Goal: Task Accomplishment & Management: Use online tool/utility

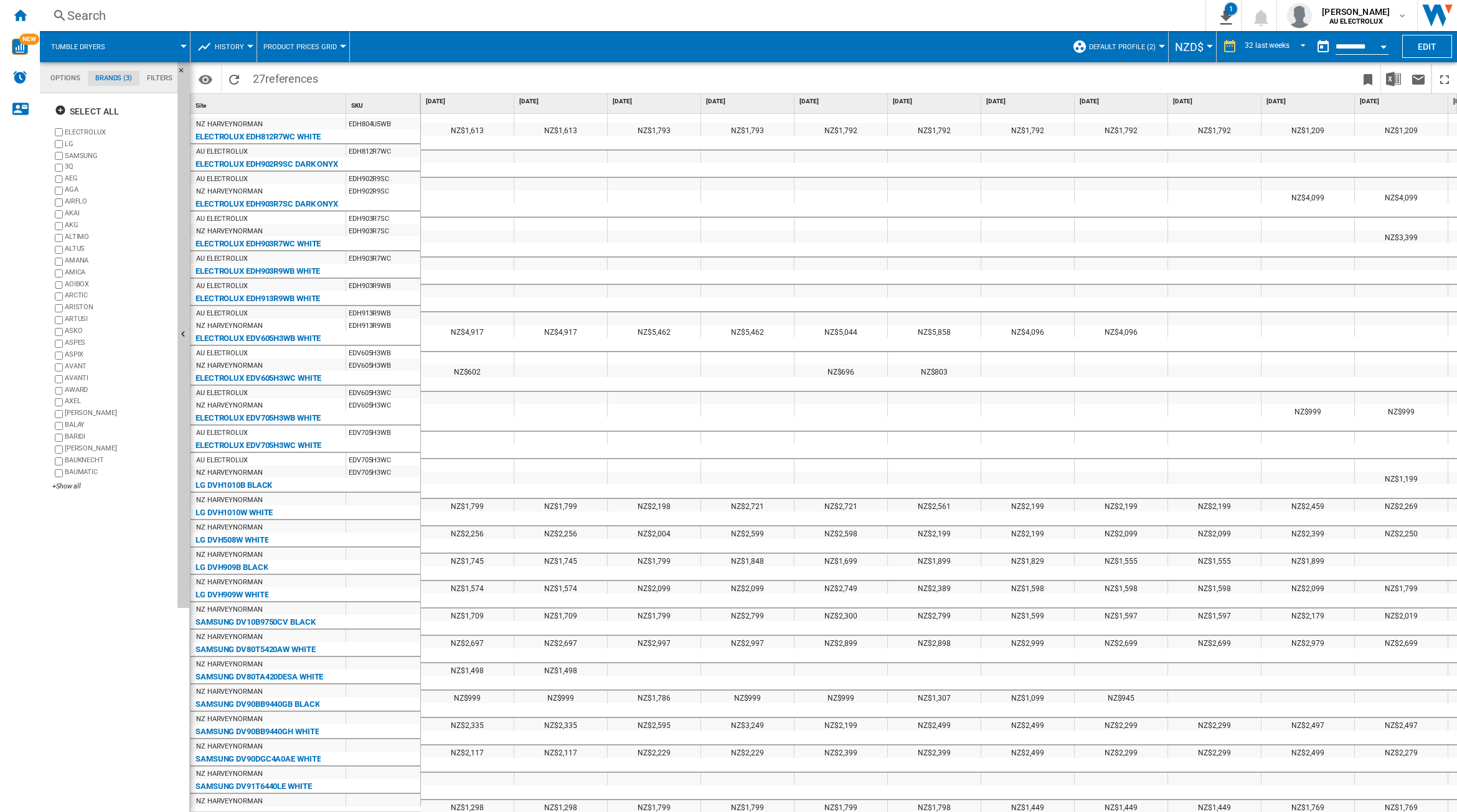
scroll to position [94, 0]
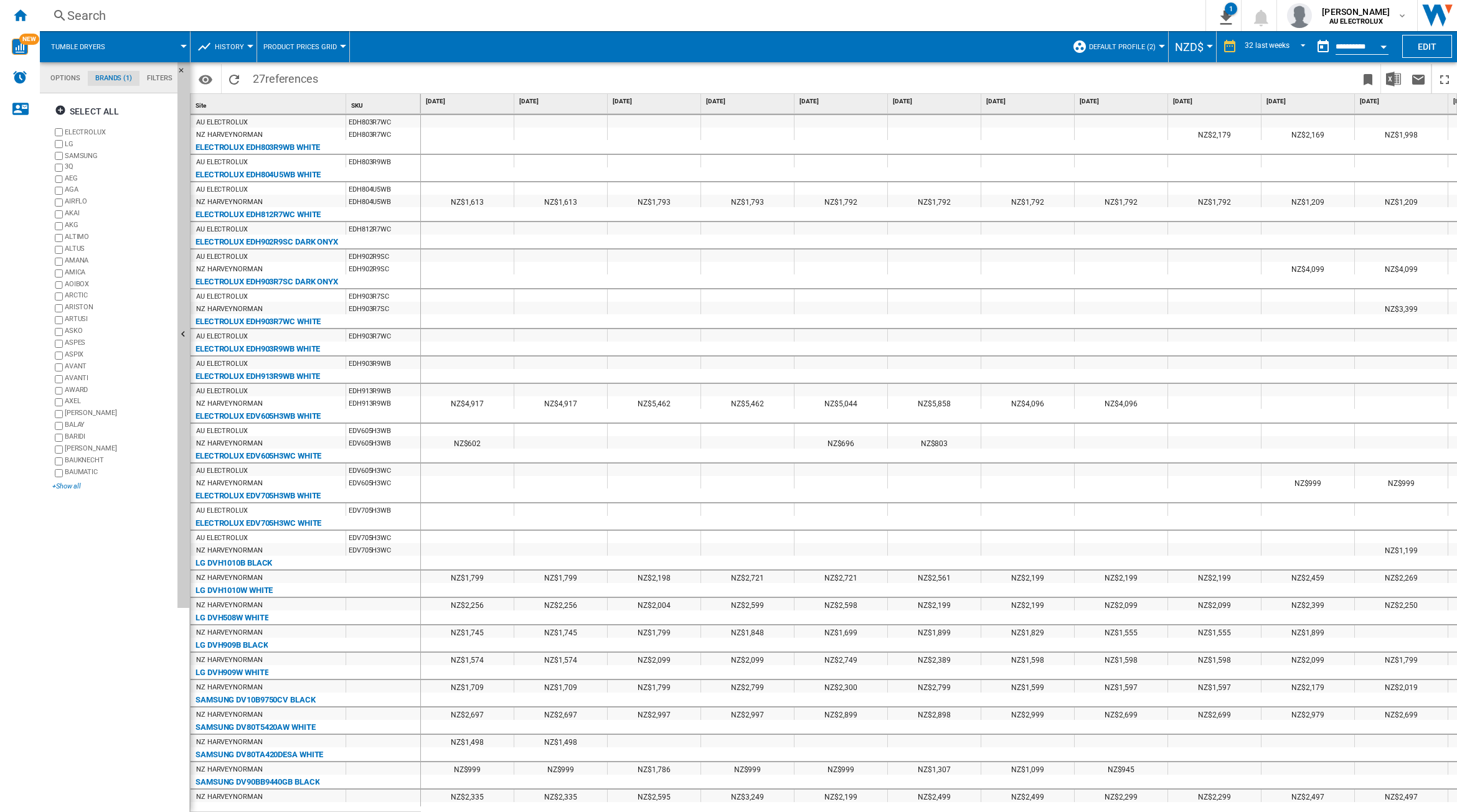
click at [64, 486] on div "+Show all" at bounding box center [113, 487] width 120 height 9
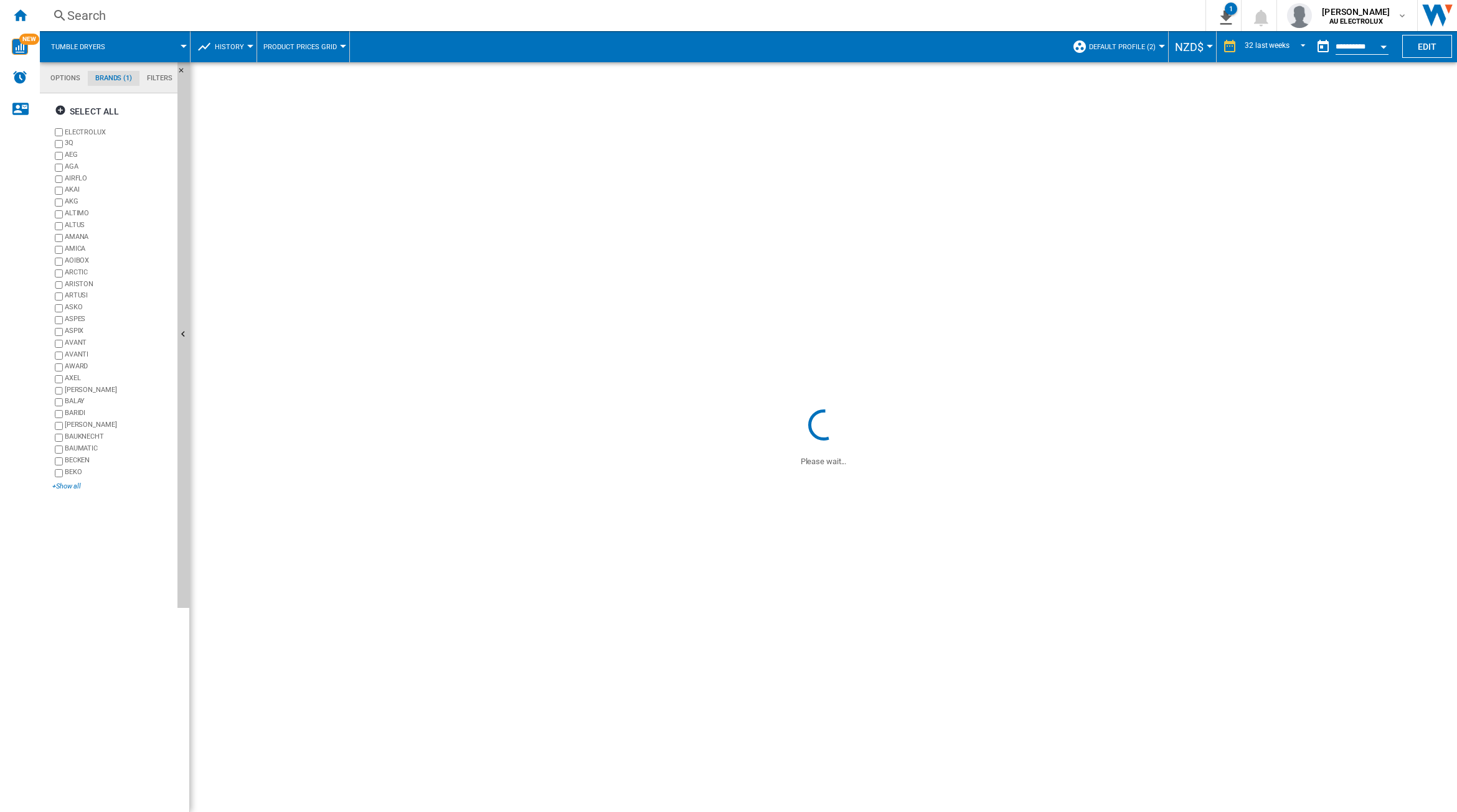
click at [81, 487] on div "+Show all" at bounding box center [113, 487] width 120 height 9
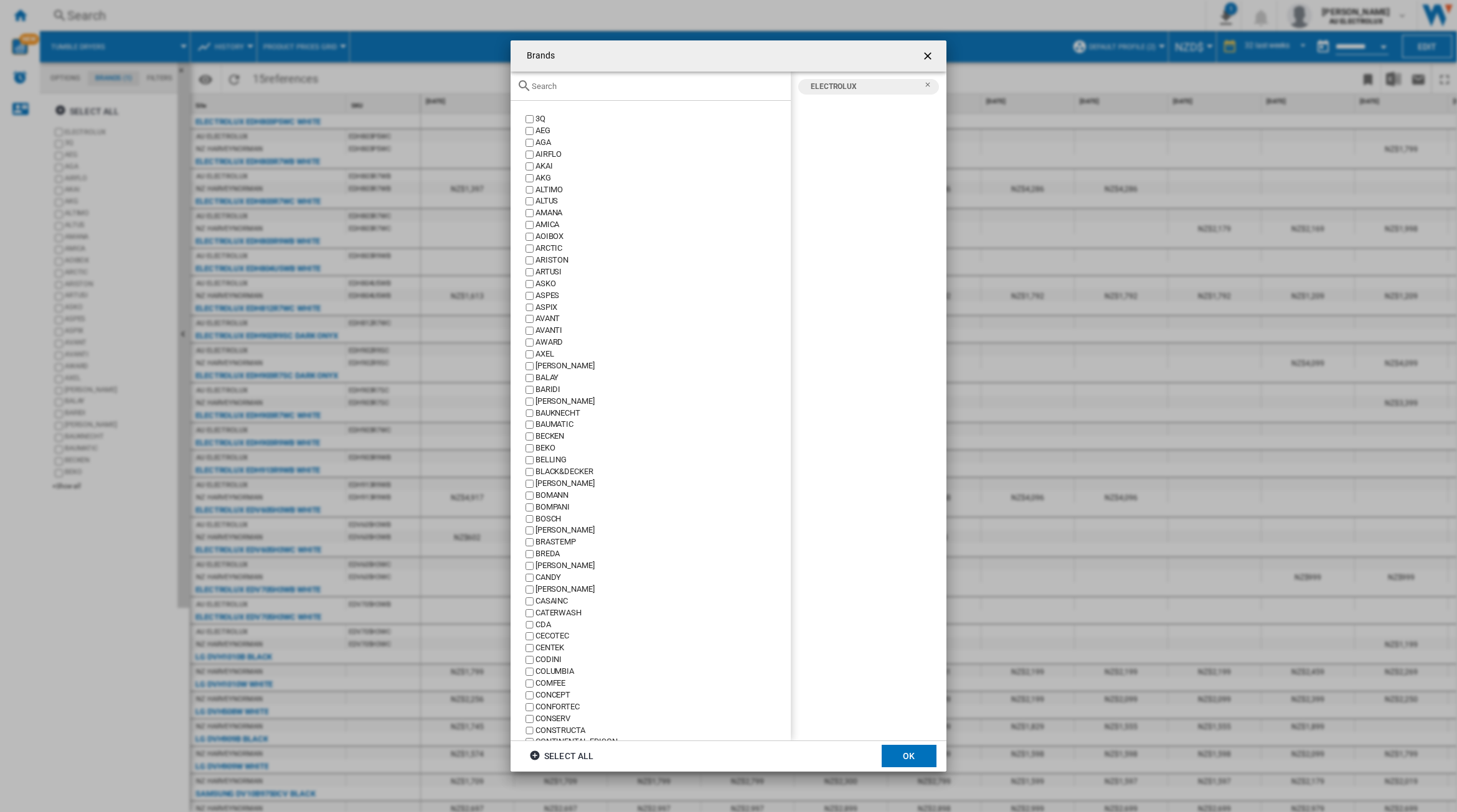
click at [663, 88] on input "Brands 3Q ..." at bounding box center [658, 86] width 253 height 9
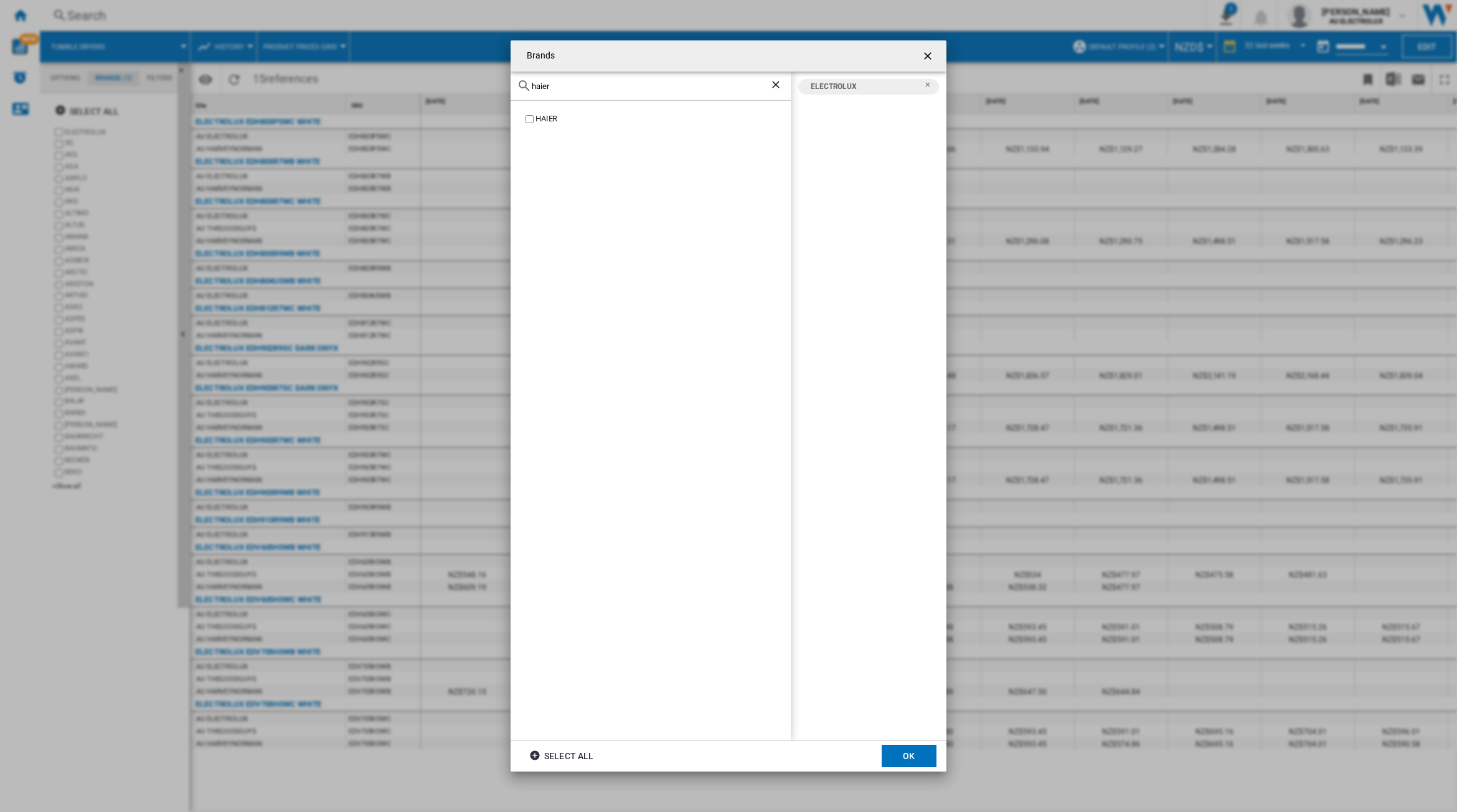
type input "haier"
click at [903, 753] on button "OK" at bounding box center [909, 756] width 55 height 22
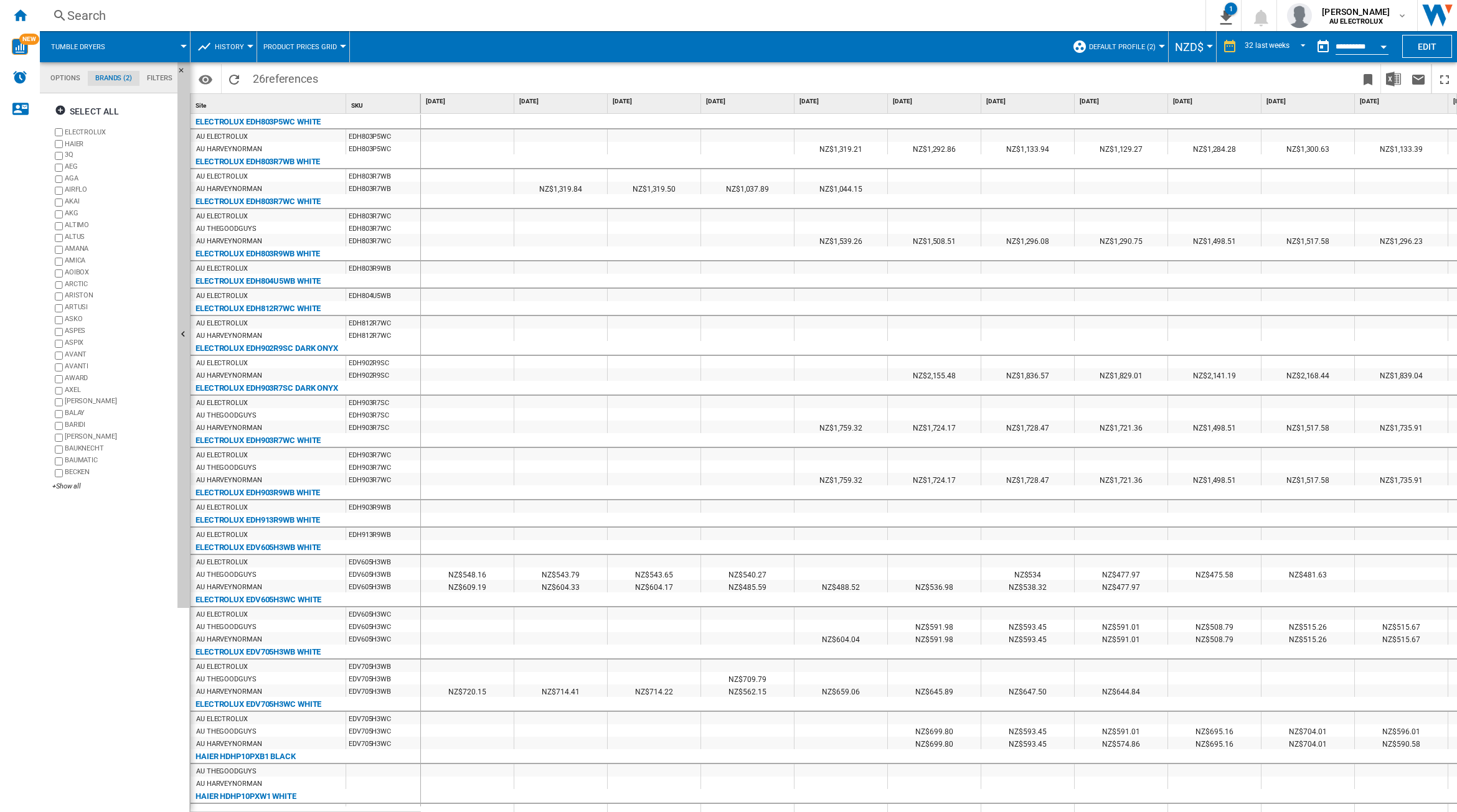
click at [64, 76] on md-tab-item "Options" at bounding box center [65, 78] width 45 height 15
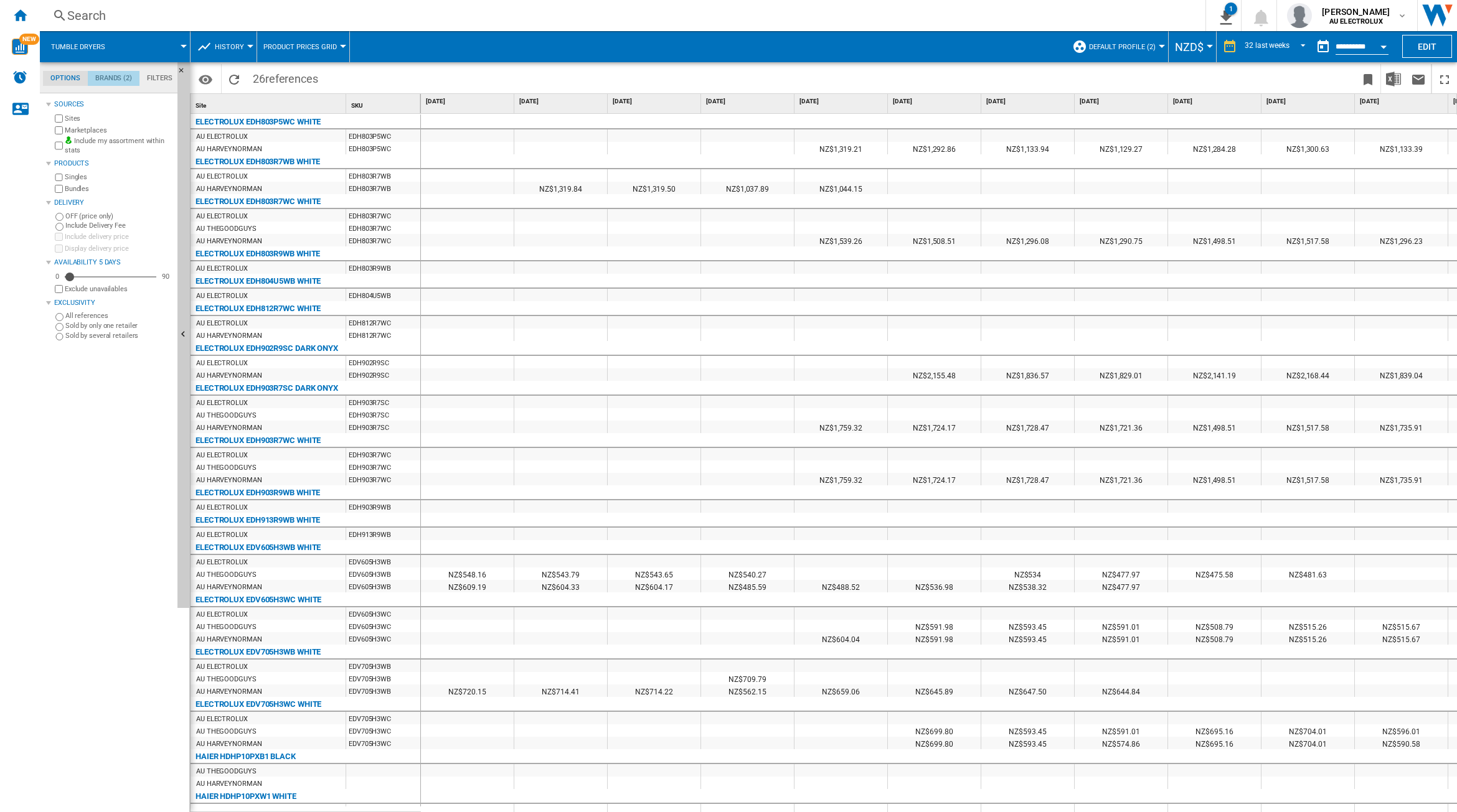
click at [110, 75] on md-tab-item "Brands (2)" at bounding box center [113, 78] width 52 height 15
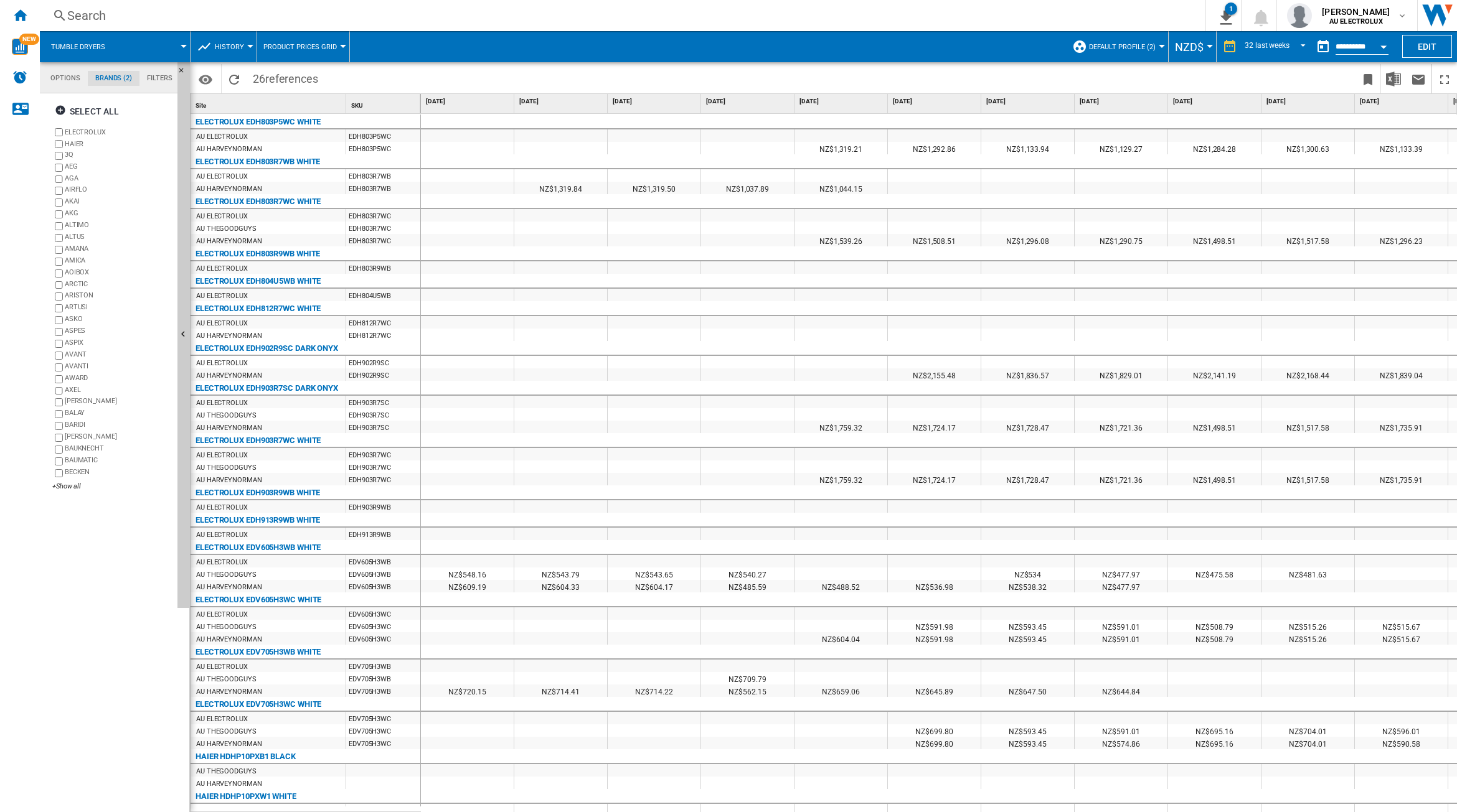
click at [159, 45] on span at bounding box center [153, 46] width 61 height 31
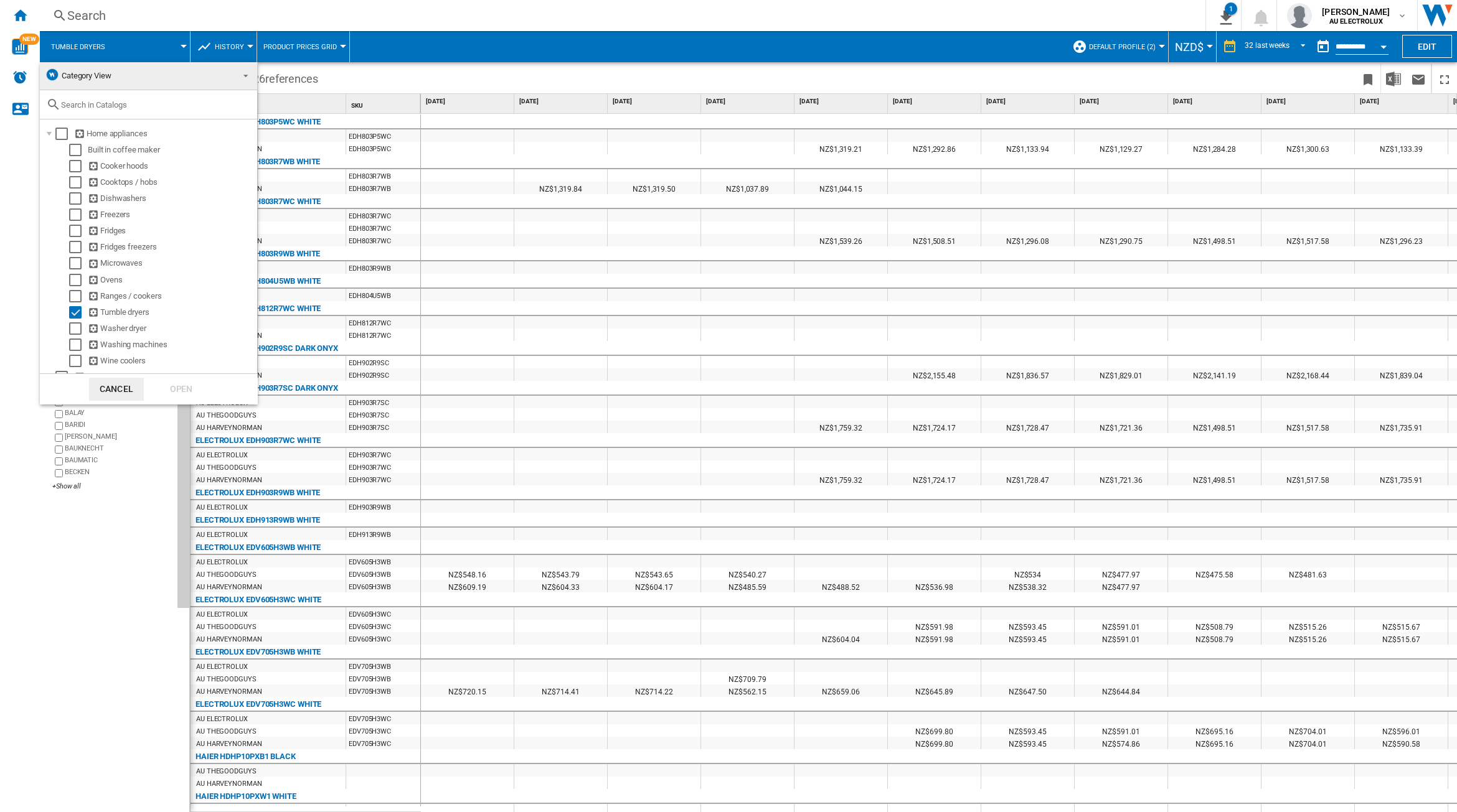
click at [125, 387] on button "Cancel" at bounding box center [116, 389] width 55 height 23
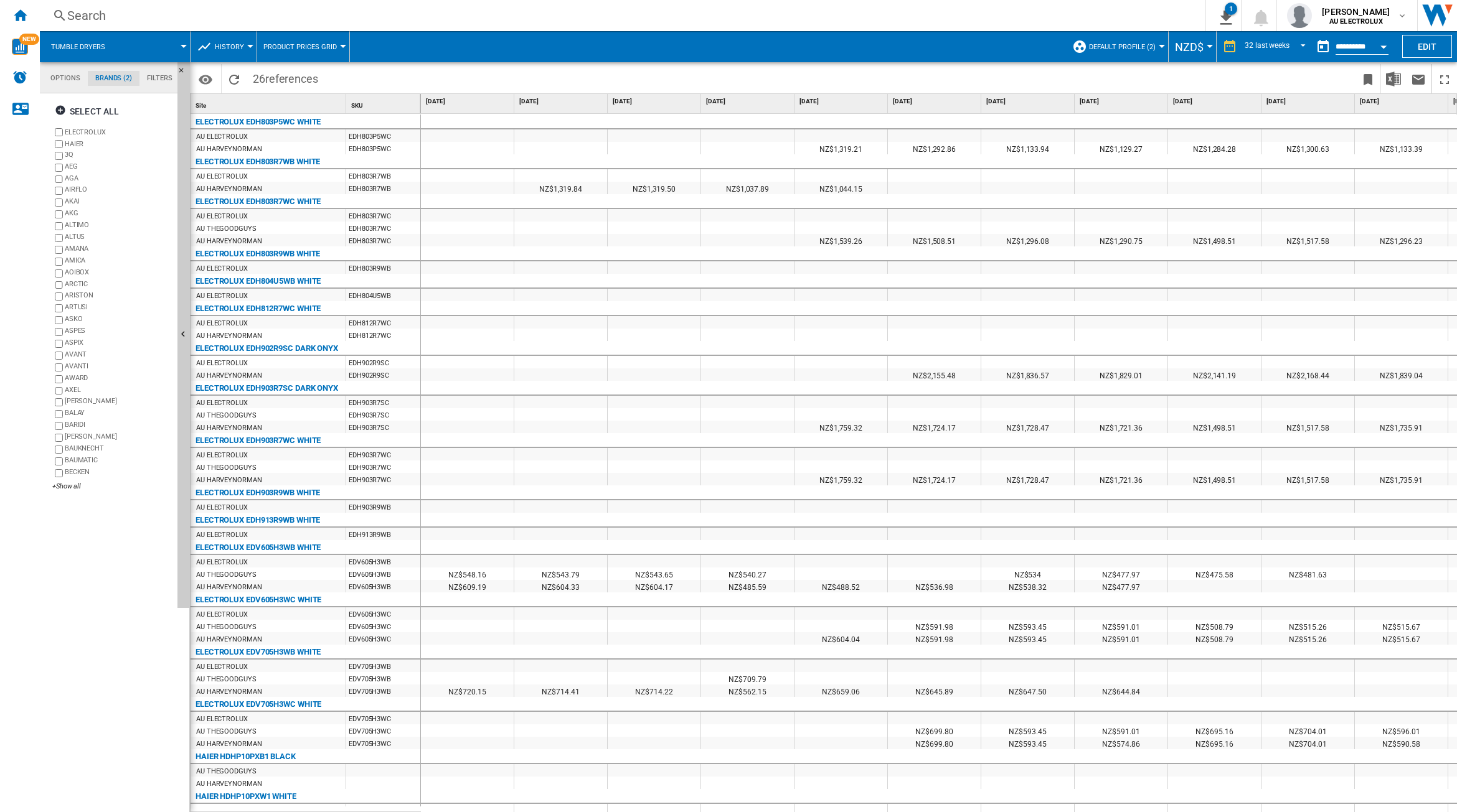
click at [1114, 48] on span "Default profile (2)" at bounding box center [1123, 47] width 67 height 8
click at [1125, 125] on span "Edit "Default profile"..." at bounding box center [1135, 125] width 112 height 11
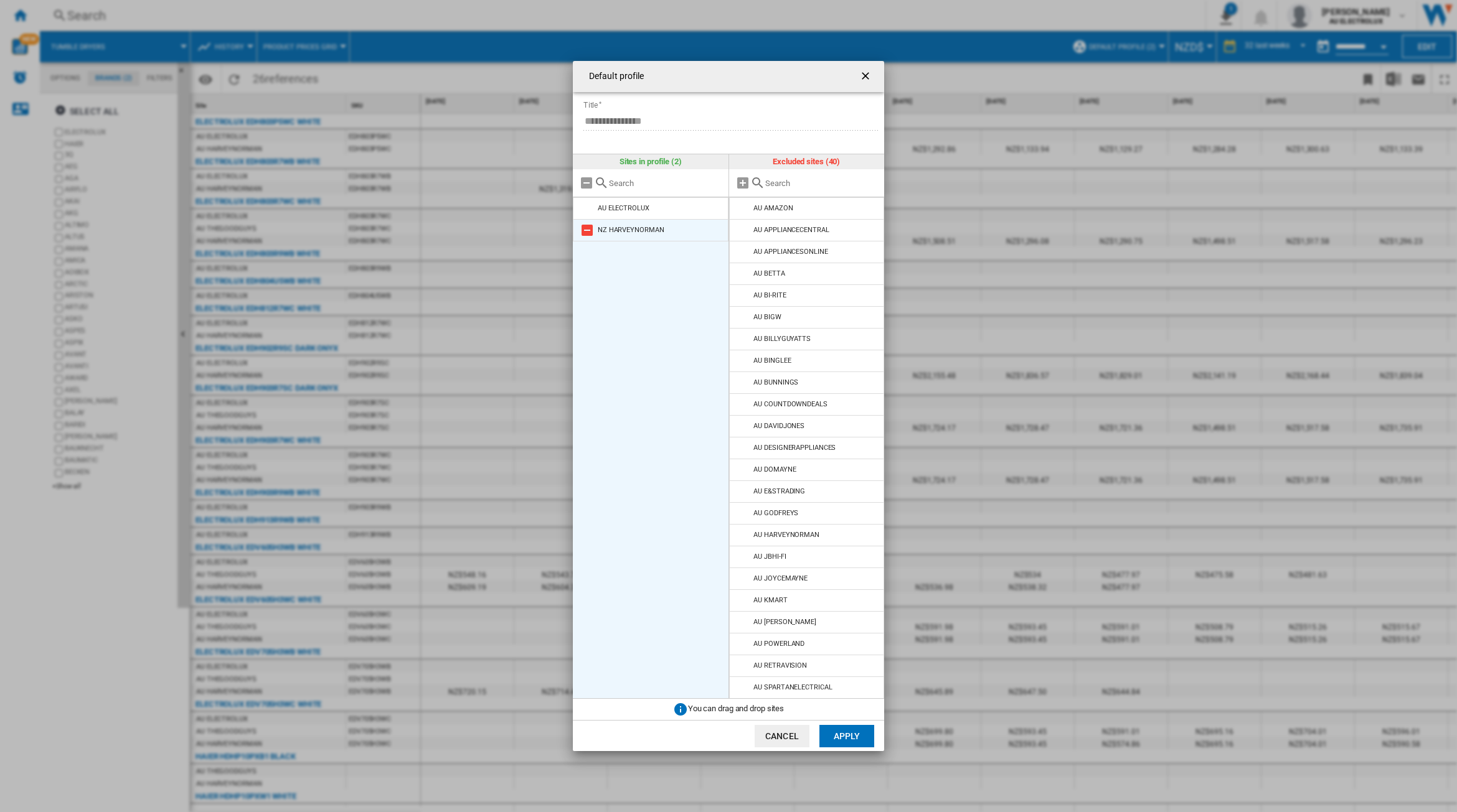
click at [589, 230] on md-icon "Default profile ..." at bounding box center [587, 230] width 15 height 15
click at [745, 530] on md-icon "Default profile ..." at bounding box center [744, 534] width 15 height 15
click at [841, 729] on button "Apply" at bounding box center [847, 736] width 55 height 22
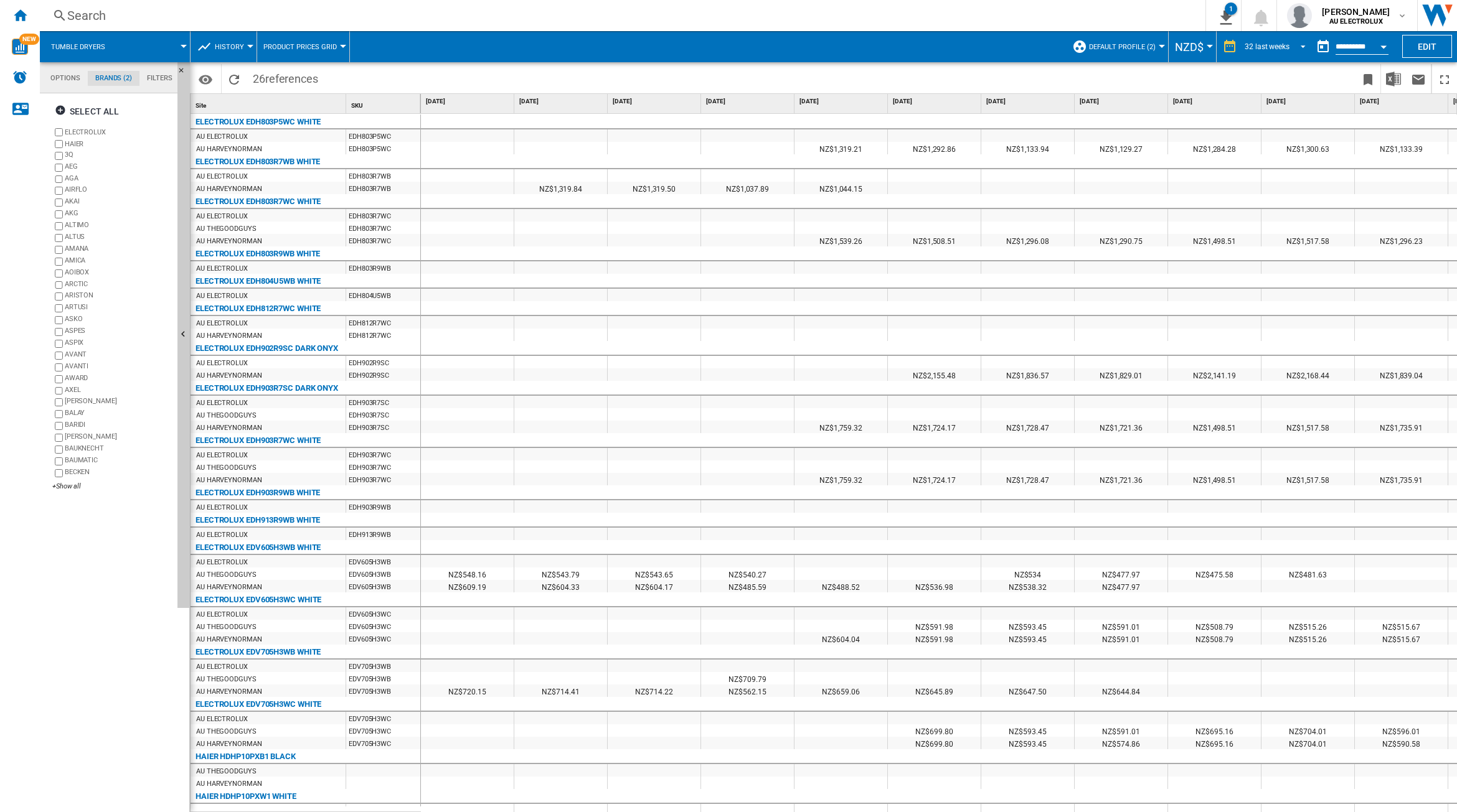
click at [1258, 51] on md-select-value "32 last weeks" at bounding box center [1278, 46] width 67 height 19
click at [1259, 85] on div "16 last weeks" at bounding box center [1262, 85] width 45 height 11
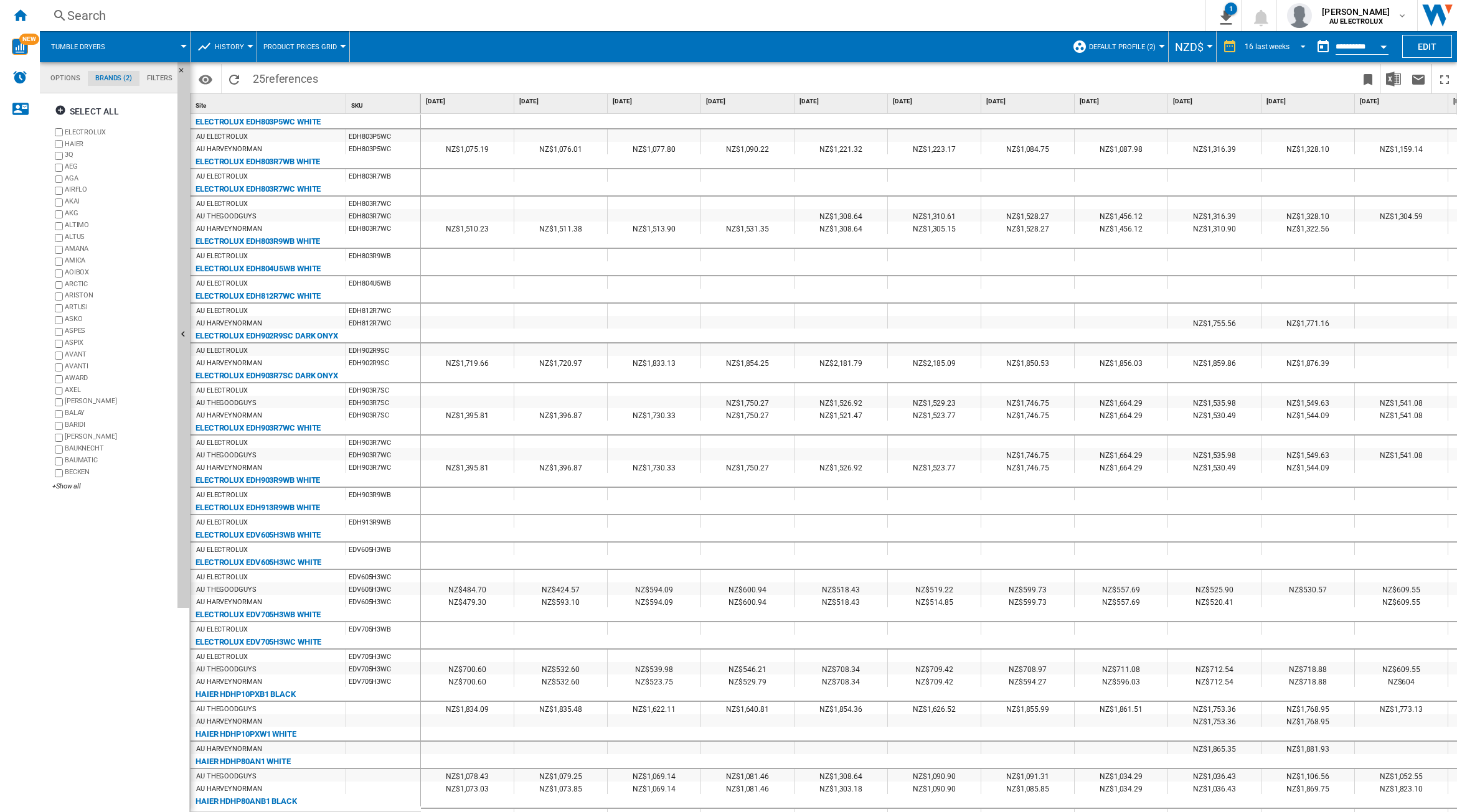
click at [1261, 44] on div "16 last weeks" at bounding box center [1267, 46] width 45 height 9
click at [1272, 104] on div "32 last weeks" at bounding box center [1262, 104] width 45 height 11
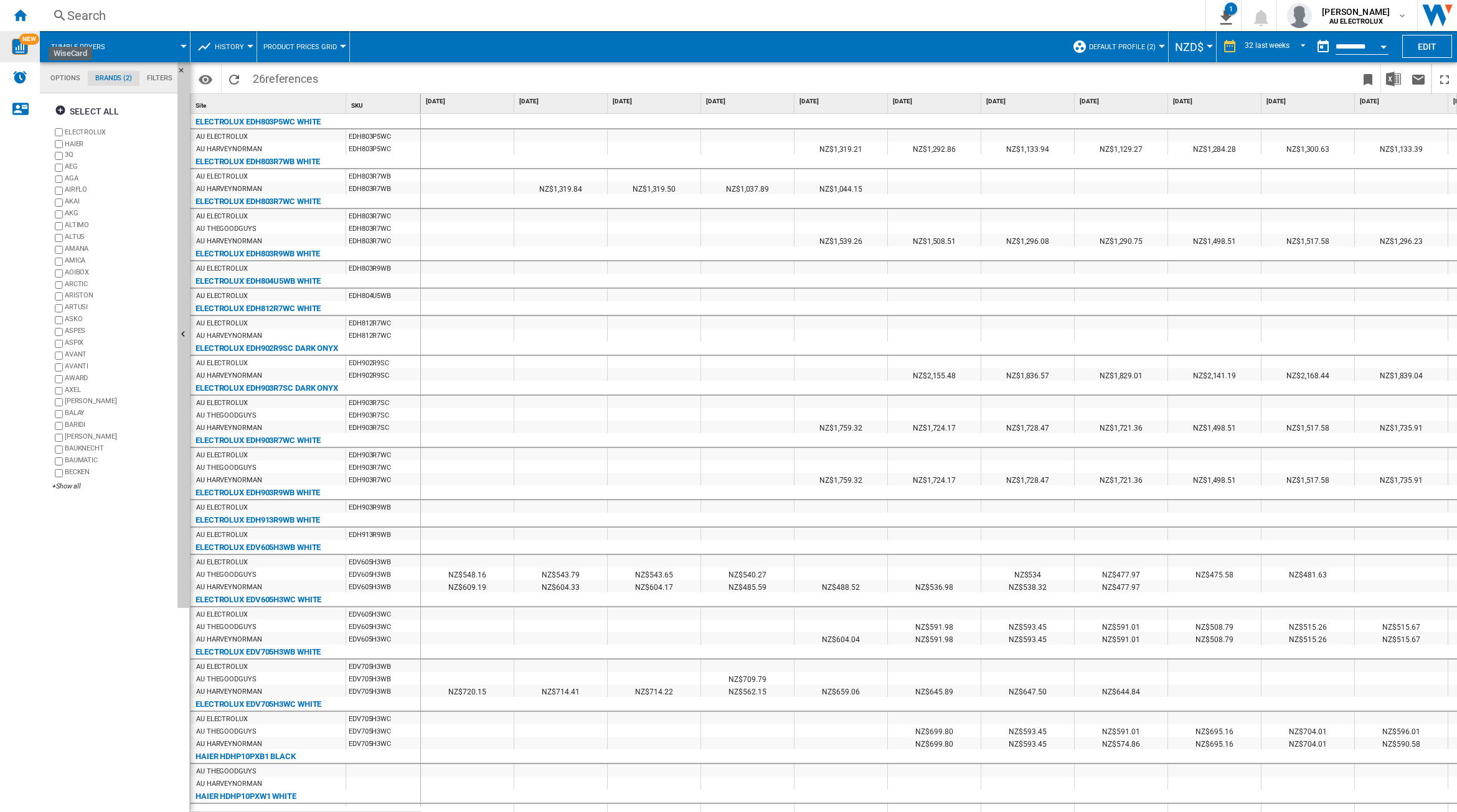
click at [20, 41] on span "NEW" at bounding box center [30, 39] width 20 height 11
click at [18, 53] on img "WiseCard" at bounding box center [20, 46] width 16 height 16
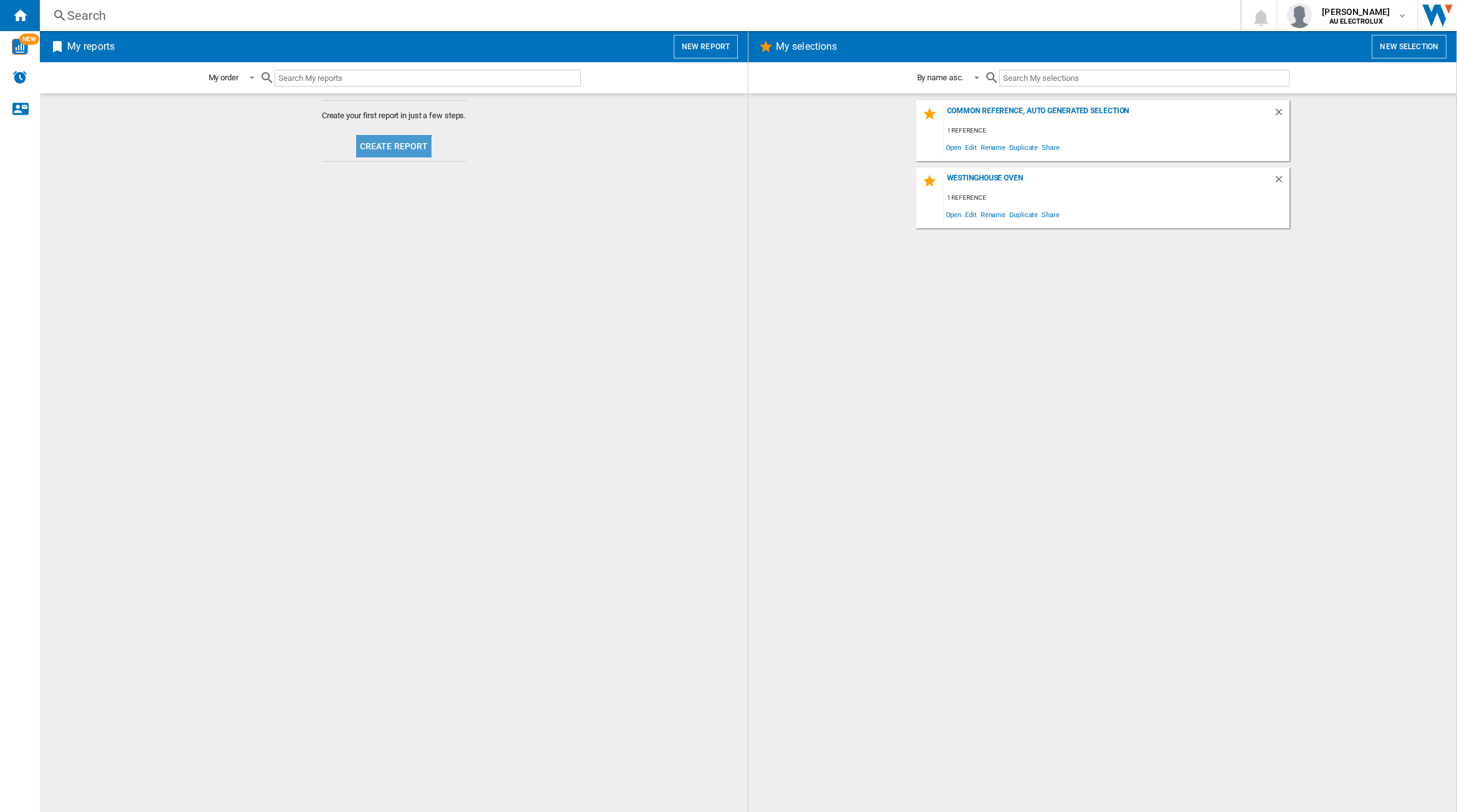
click at [412, 140] on button "Create report" at bounding box center [394, 146] width 76 height 22
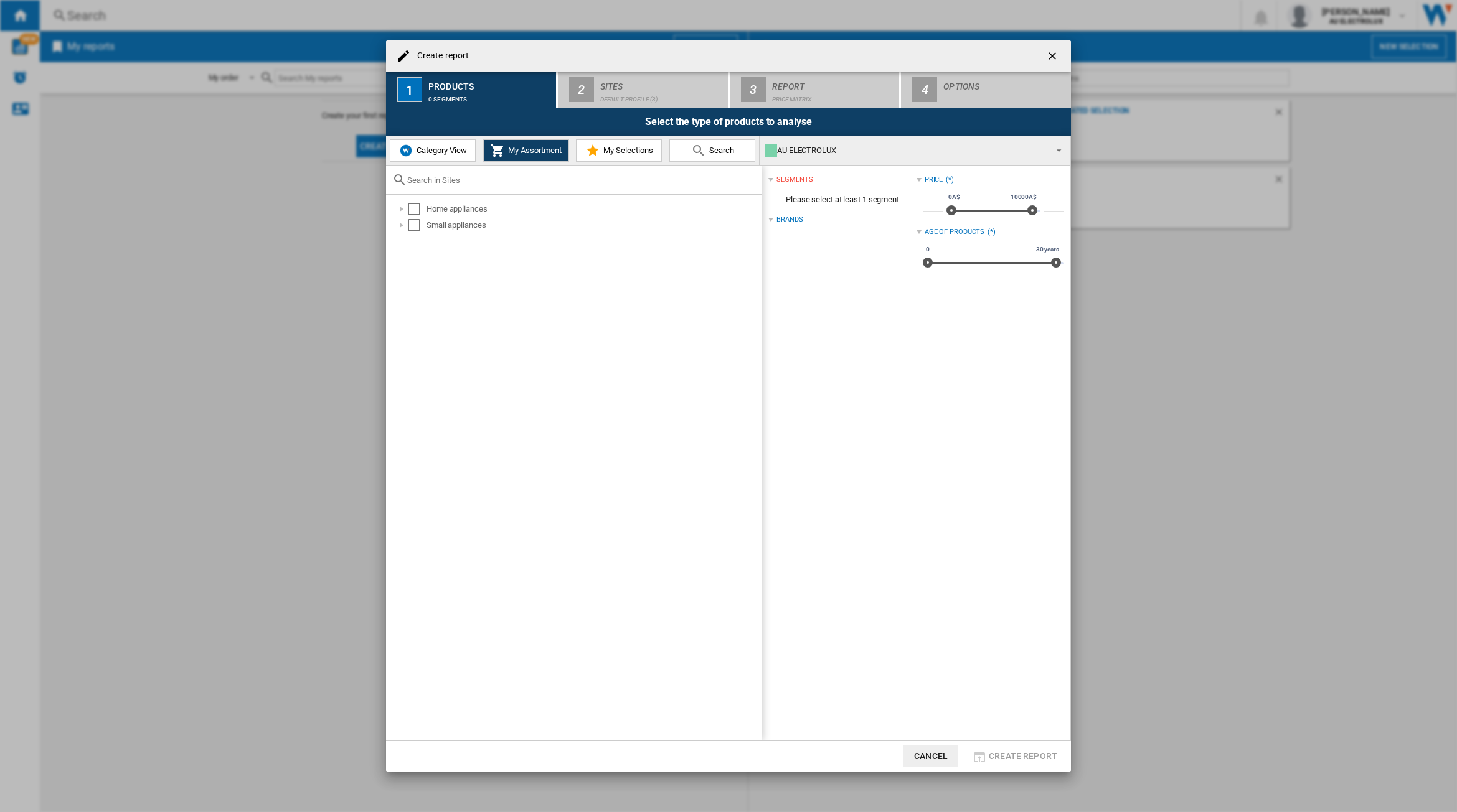
click at [419, 156] on button "Category View" at bounding box center [432, 150] width 86 height 22
click at [398, 208] on div at bounding box center [395, 209] width 12 height 12
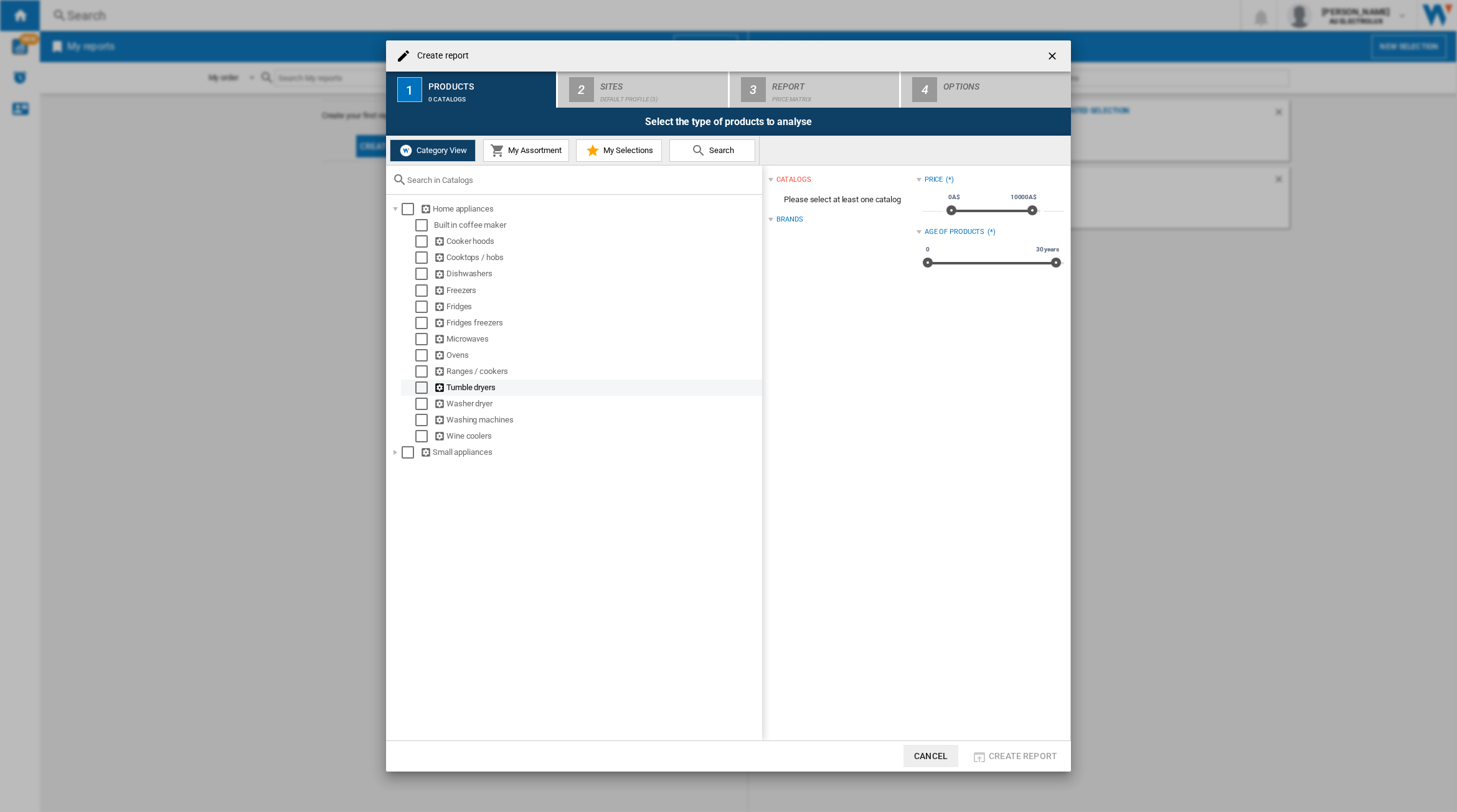
click at [421, 383] on div "Select" at bounding box center [421, 387] width 12 height 12
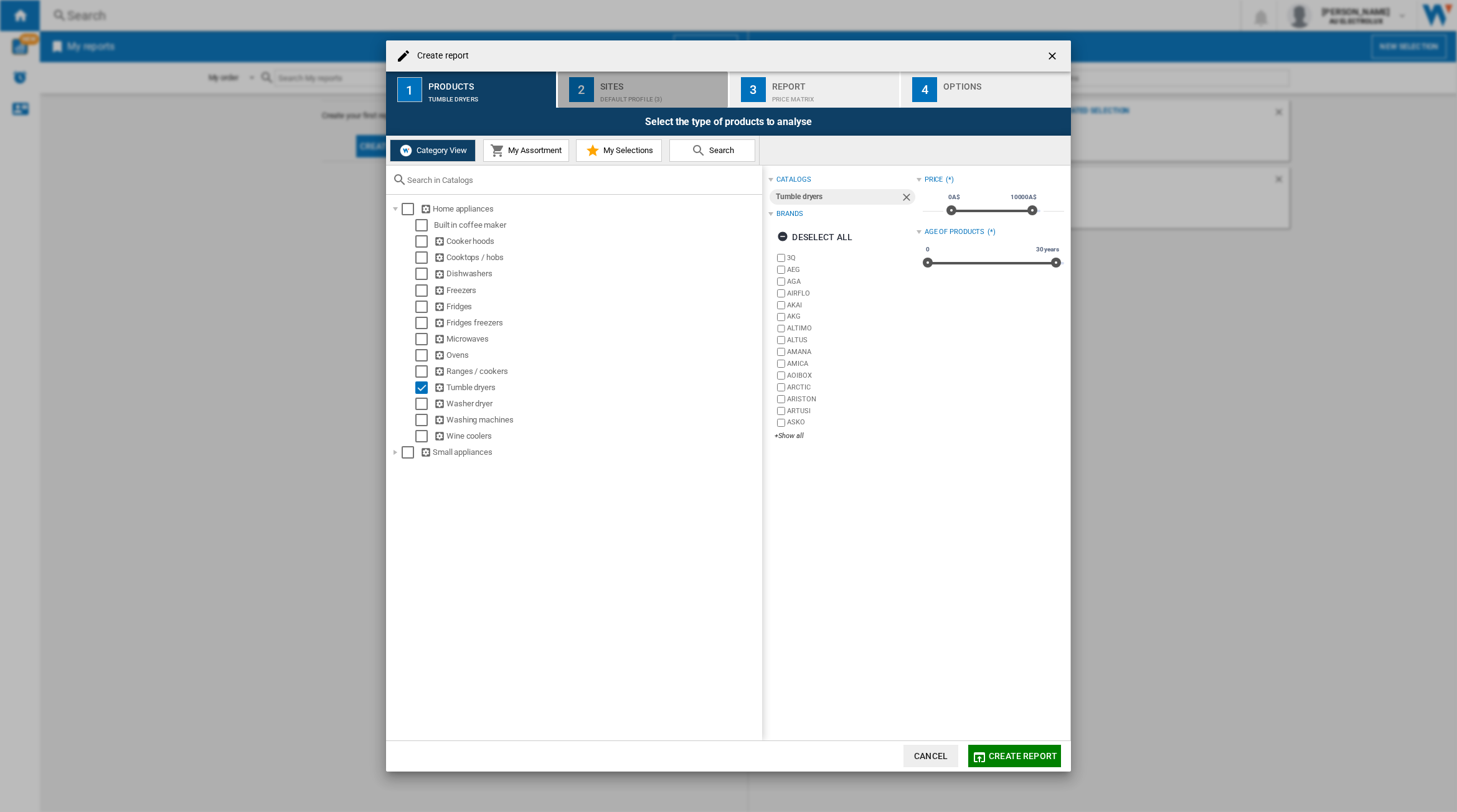
click at [622, 100] on div "Default profile (3)" at bounding box center [661, 96] width 123 height 13
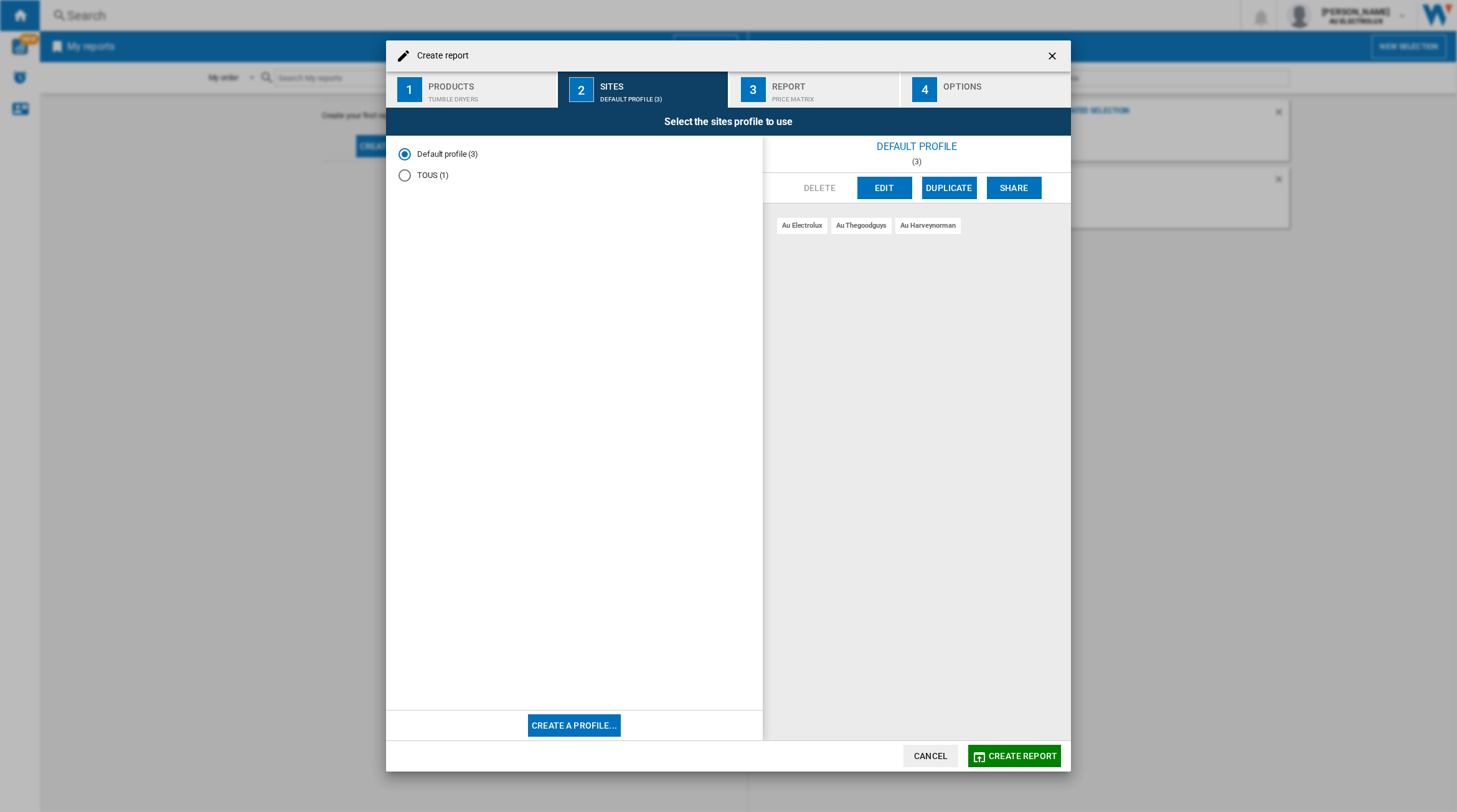
click at [888, 185] on button "Edit" at bounding box center [885, 187] width 55 height 22
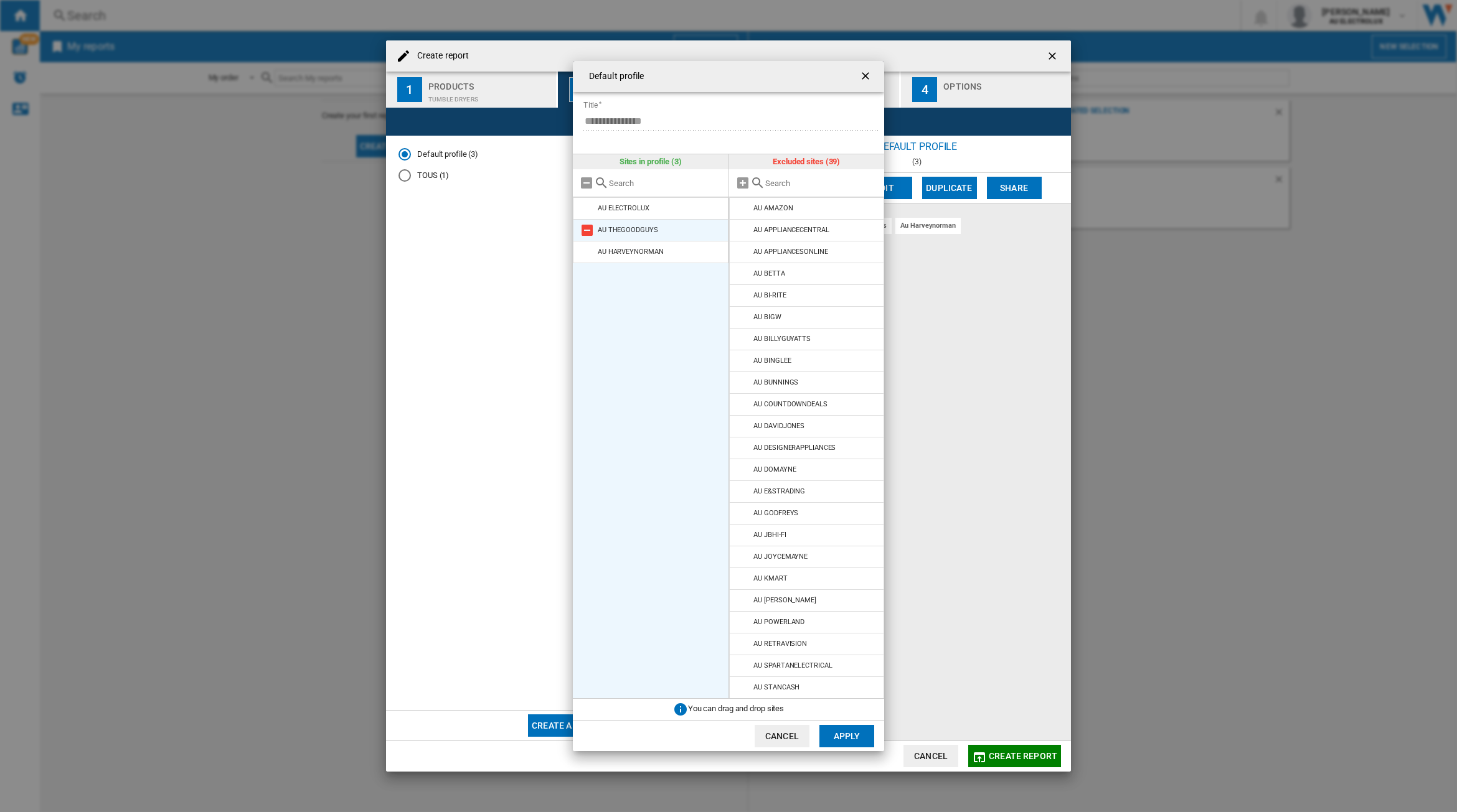
click at [591, 231] on md-icon at bounding box center [587, 230] width 15 height 15
click at [589, 232] on md-icon at bounding box center [587, 230] width 15 height 15
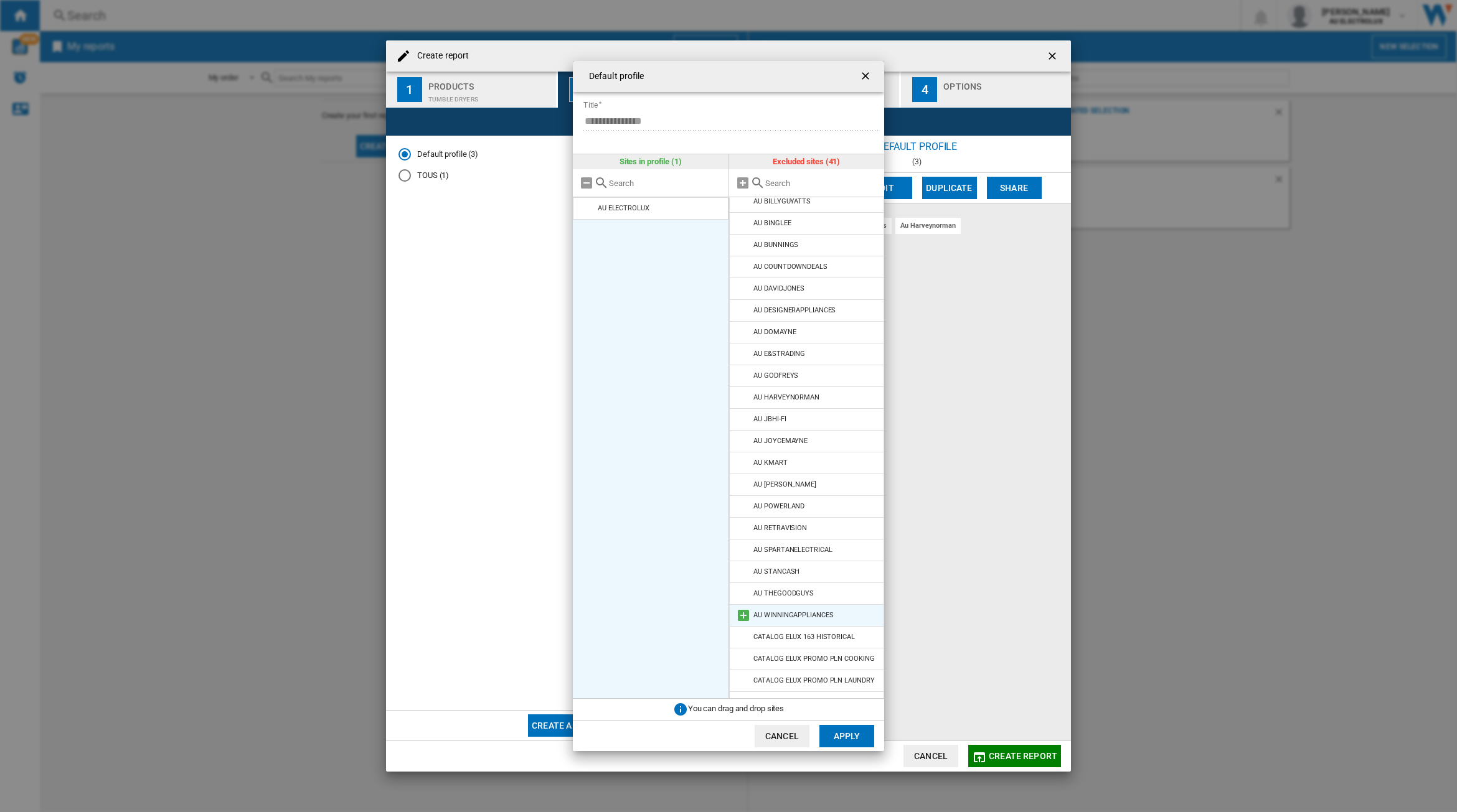
scroll to position [433, 0]
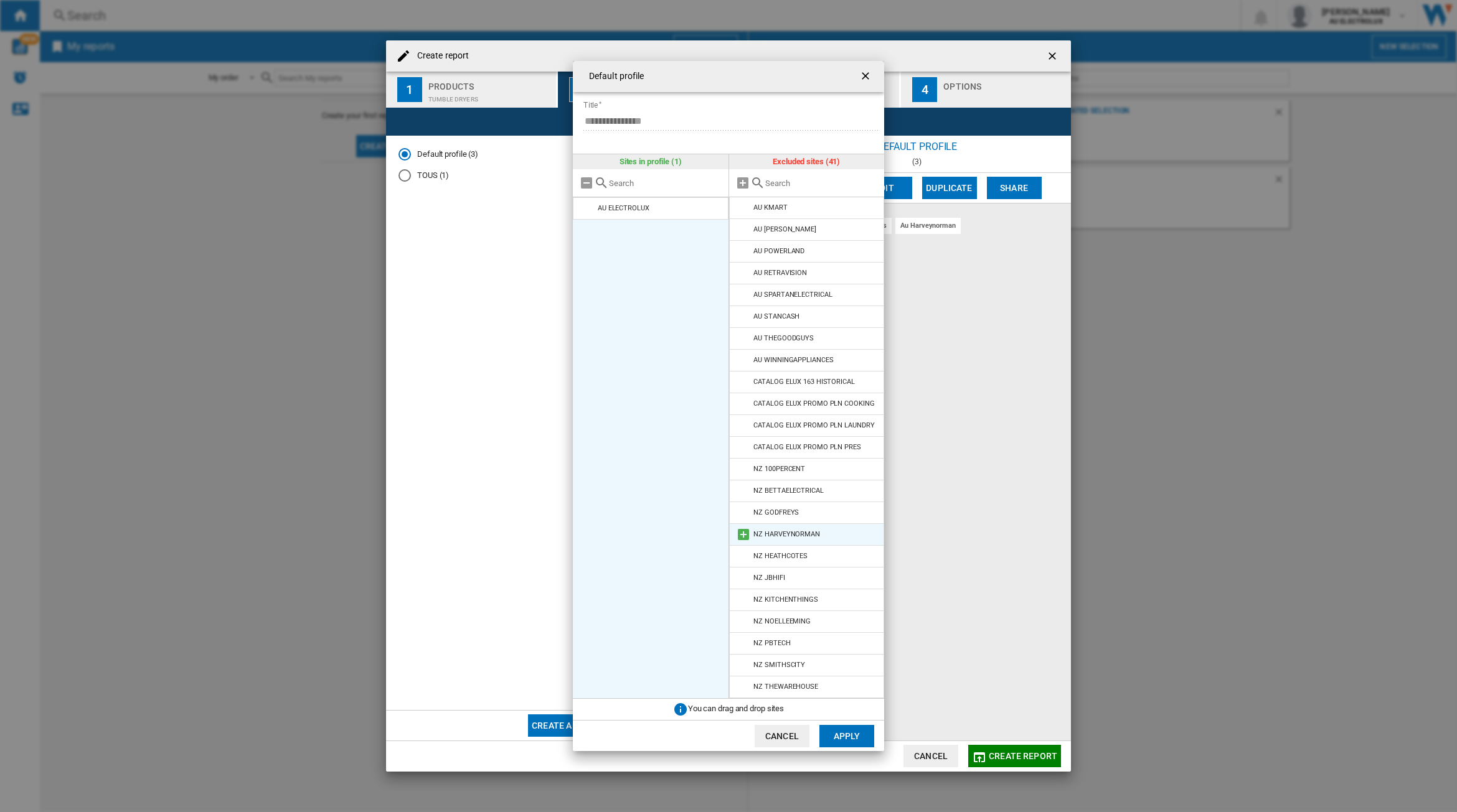
click at [796, 535] on div "NZ HARVEYNORMAN" at bounding box center [787, 534] width 67 height 8
click at [742, 535] on md-icon at bounding box center [744, 534] width 15 height 15
click at [854, 732] on button "Apply" at bounding box center [847, 736] width 55 height 22
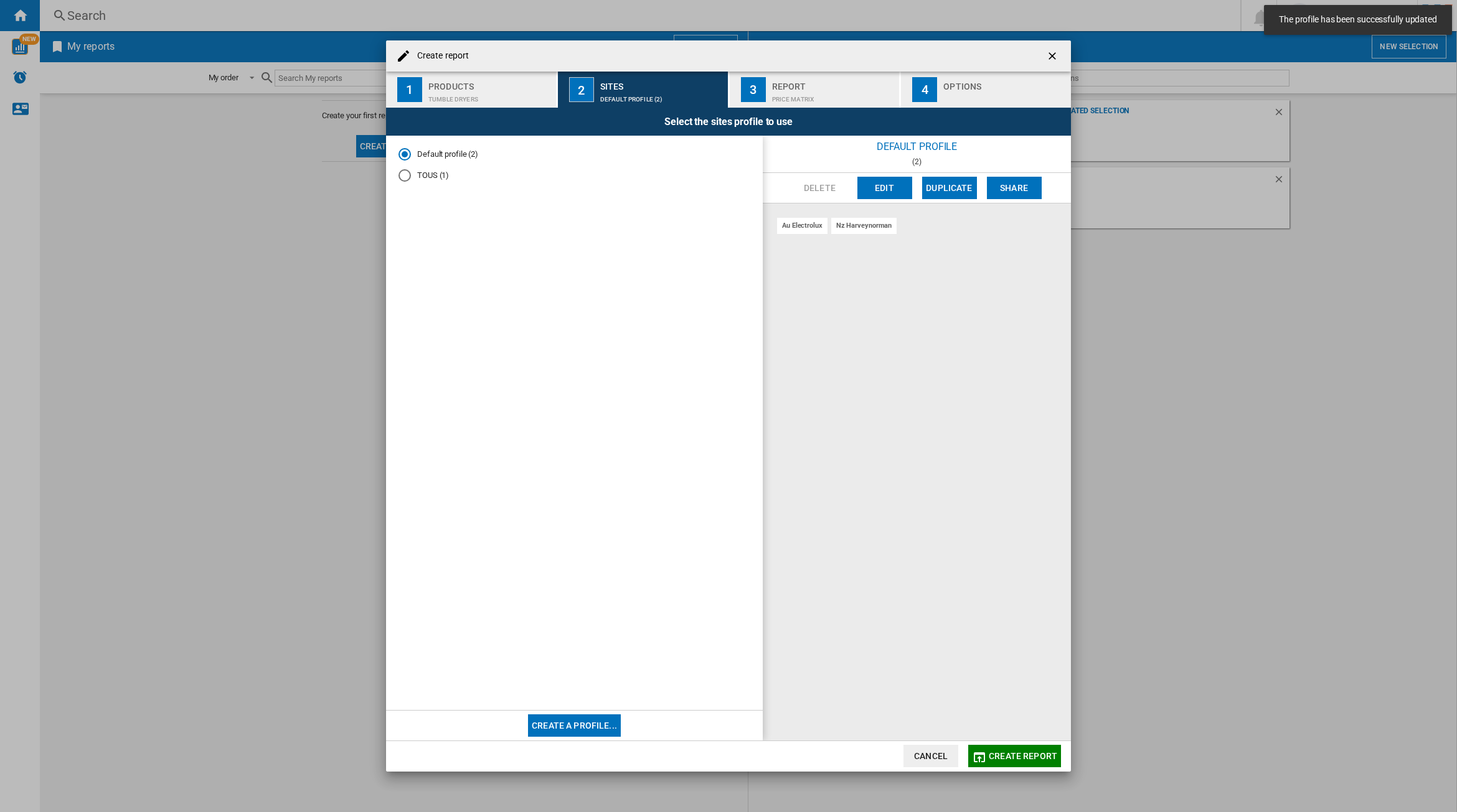
click at [816, 92] on div "Price Matrix" at bounding box center [833, 96] width 123 height 13
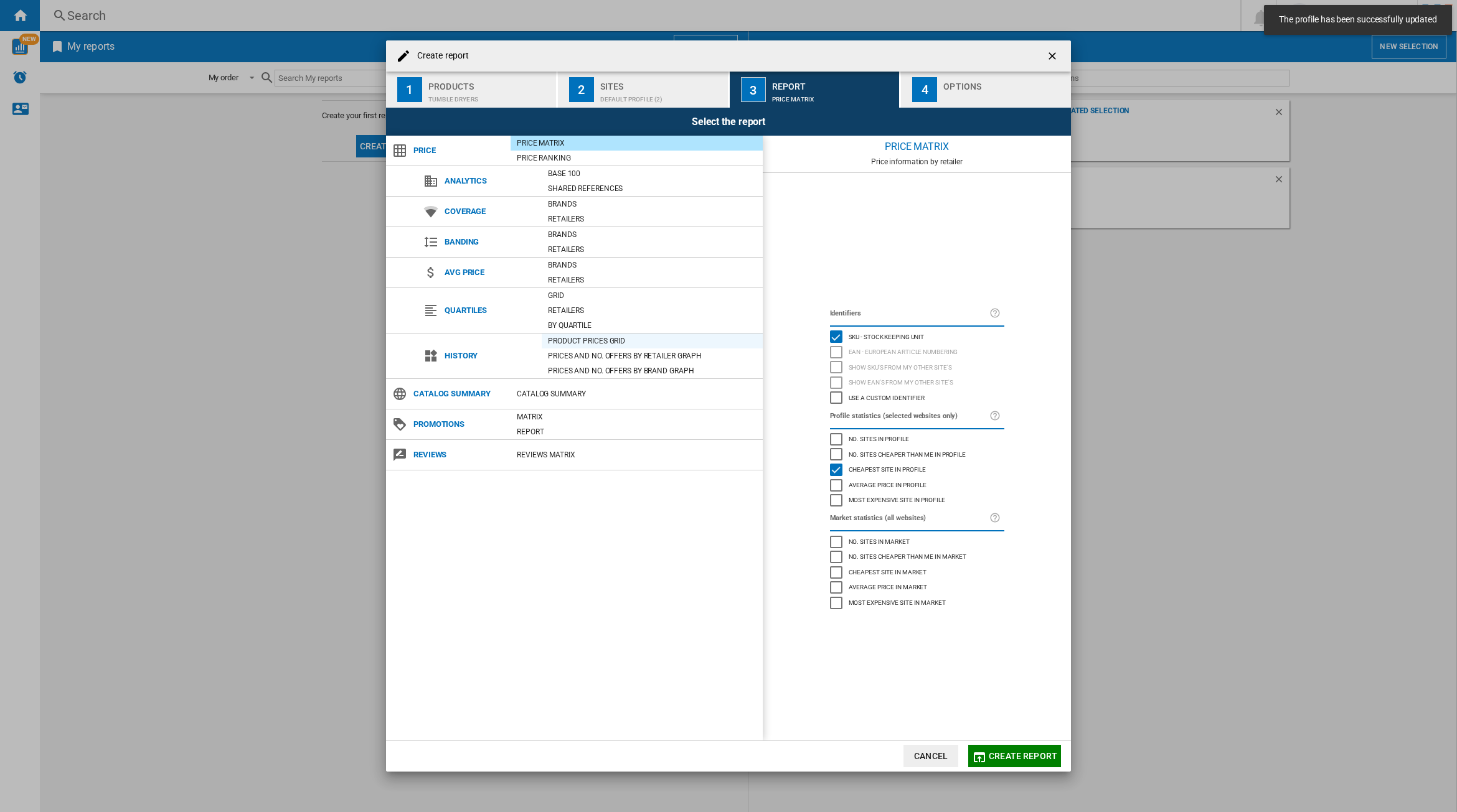
click at [591, 340] on div "Product prices grid" at bounding box center [653, 341] width 221 height 12
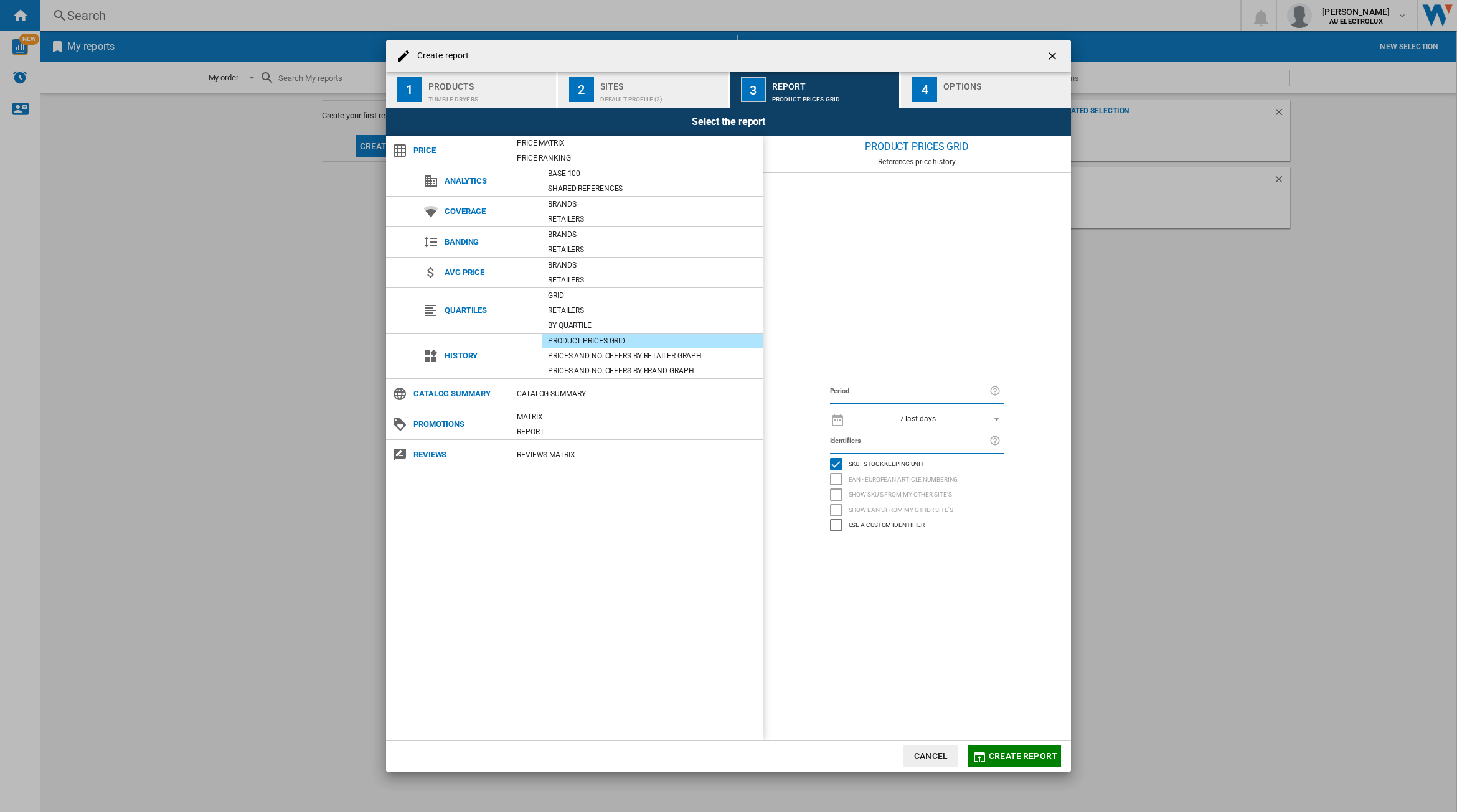
click at [967, 419] on span "7 last days" at bounding box center [918, 419] width 131 height 11
click at [912, 559] on md-option "32 last weeks" at bounding box center [928, 567] width 173 height 19
click at [1006, 757] on span "Create report" at bounding box center [1023, 756] width 69 height 10
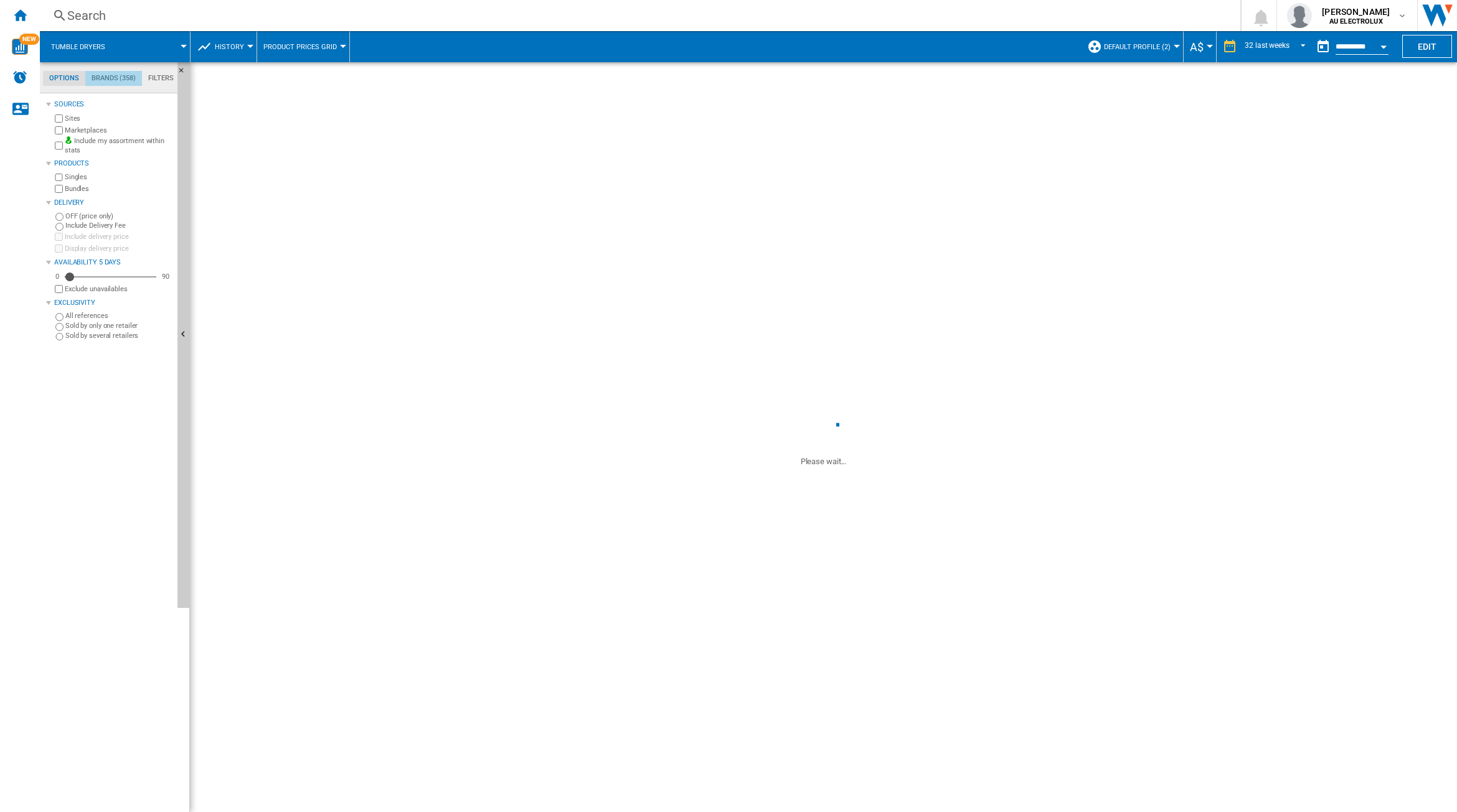
click at [123, 76] on md-tab-item "Brands (358)" at bounding box center [114, 78] width 57 height 15
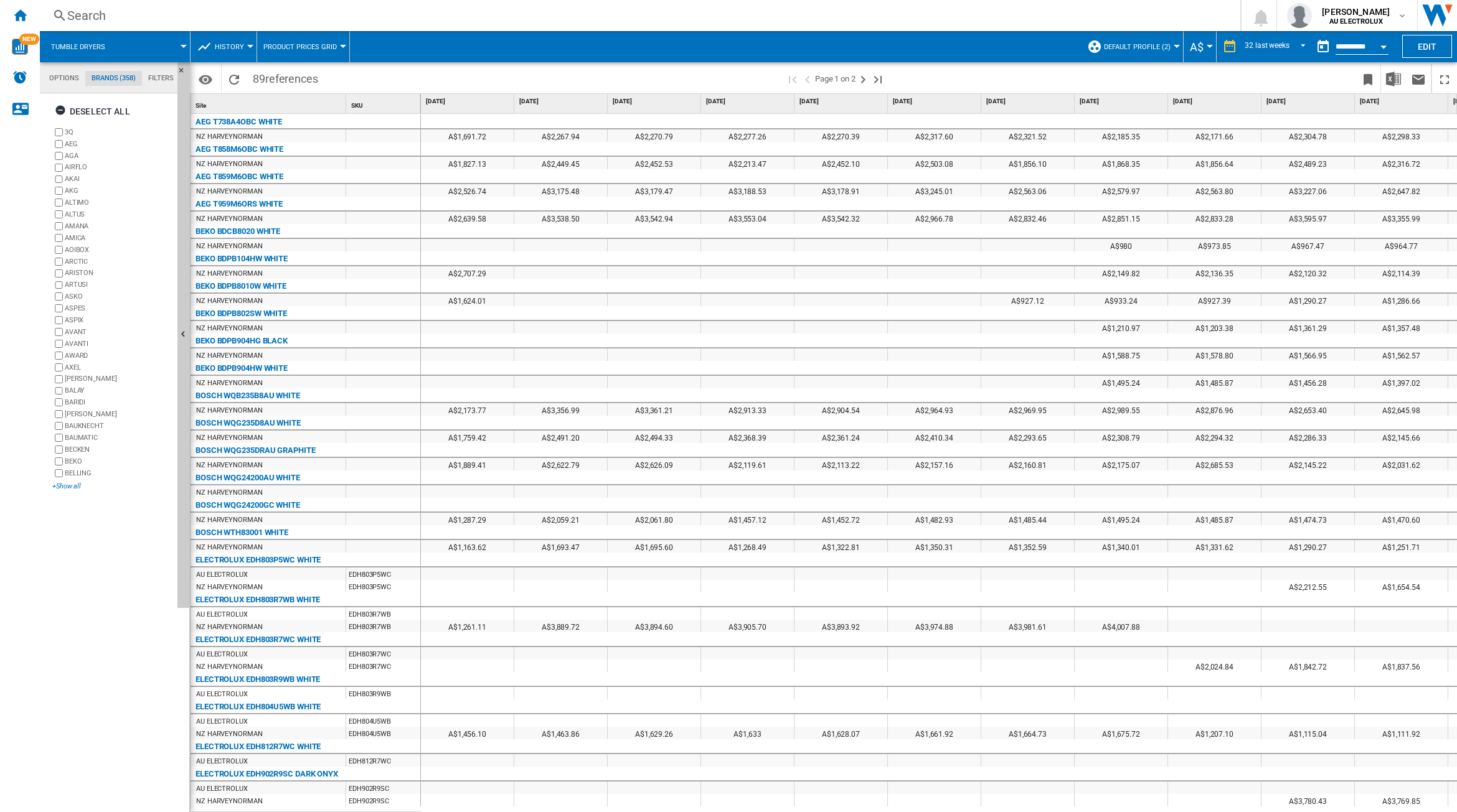
click at [73, 487] on div "+Show all" at bounding box center [113, 487] width 120 height 9
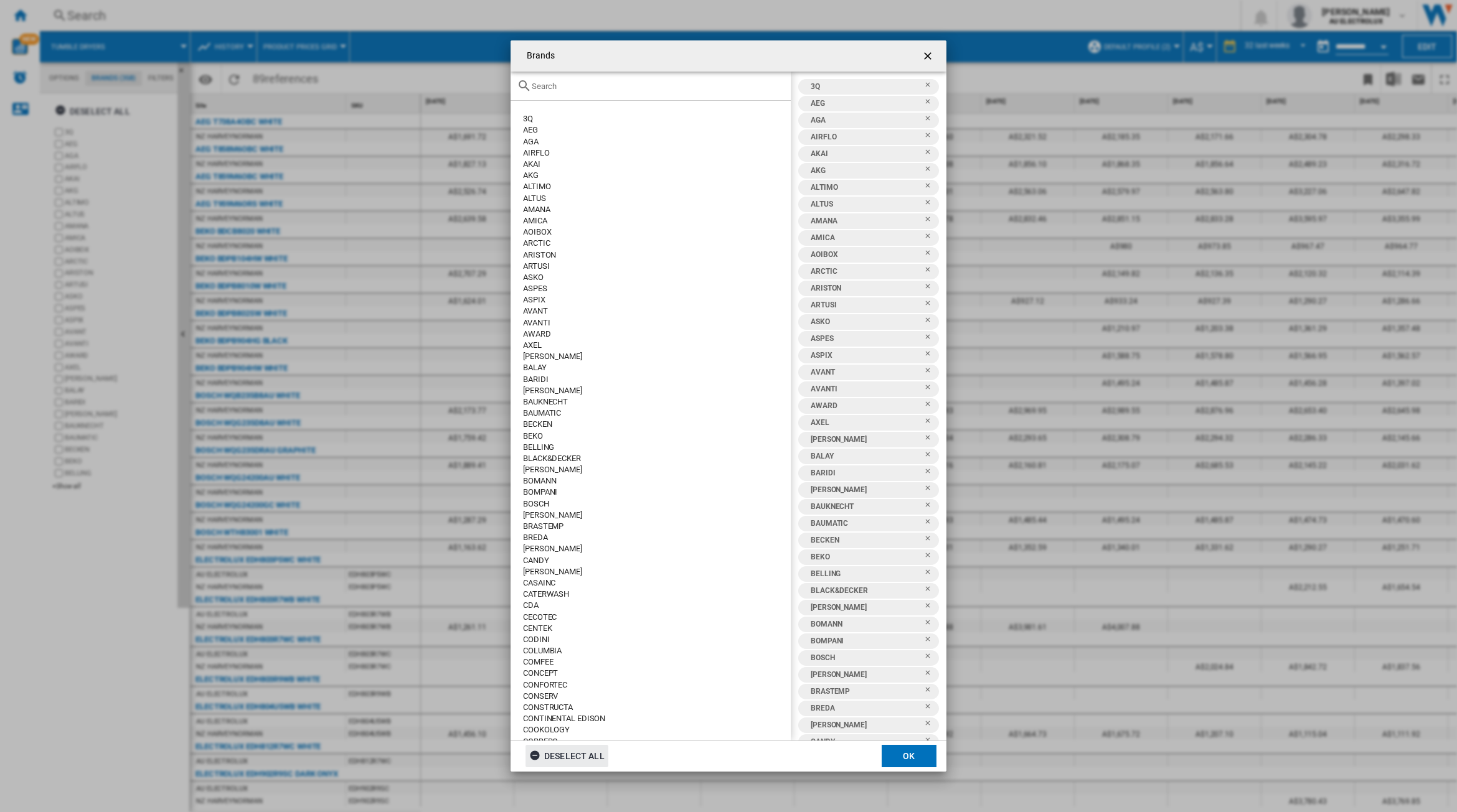
click at [546, 756] on div "Deselect all" at bounding box center [567, 756] width 76 height 22
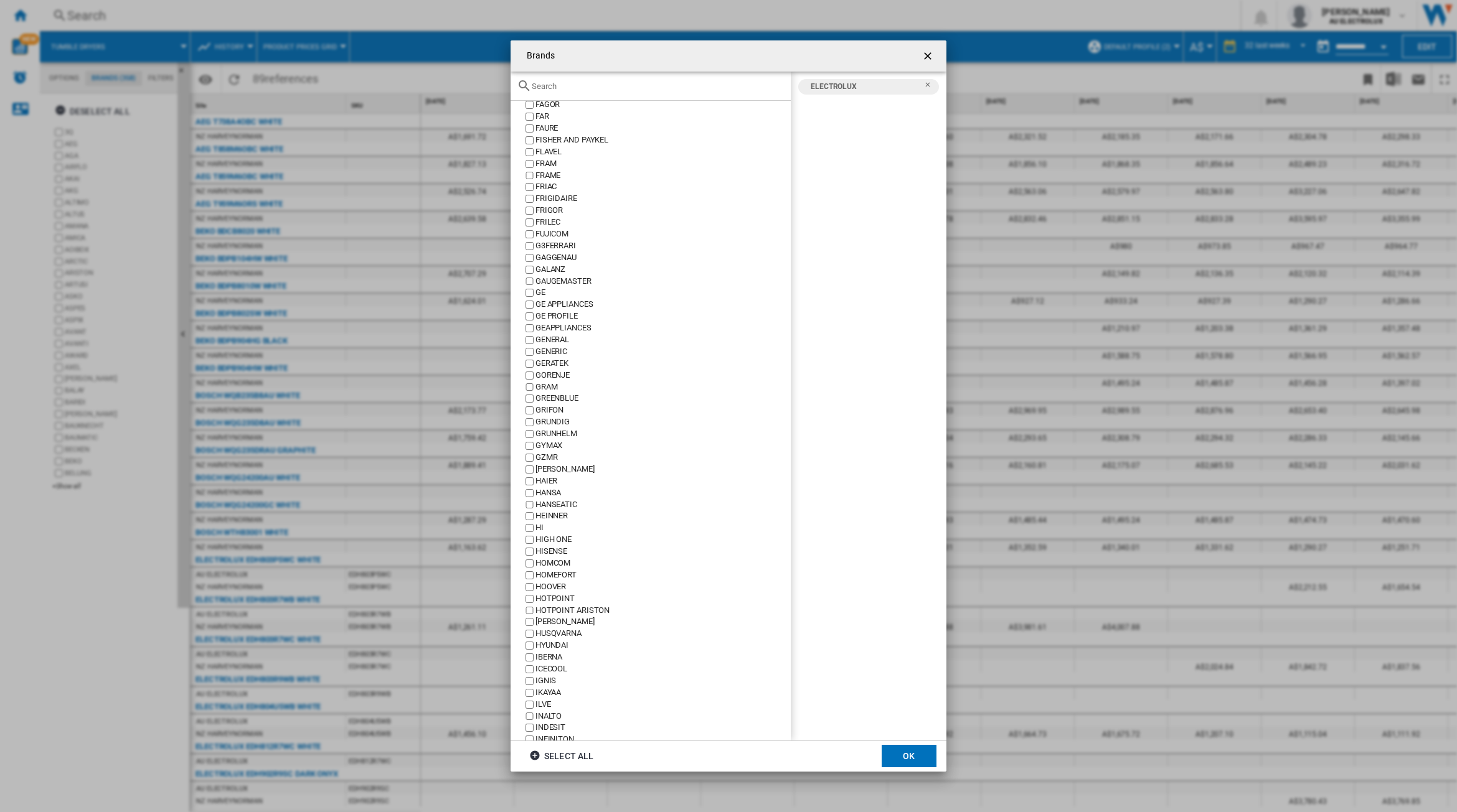
scroll to position [1323, 0]
click at [898, 755] on button "OK" at bounding box center [909, 756] width 55 height 22
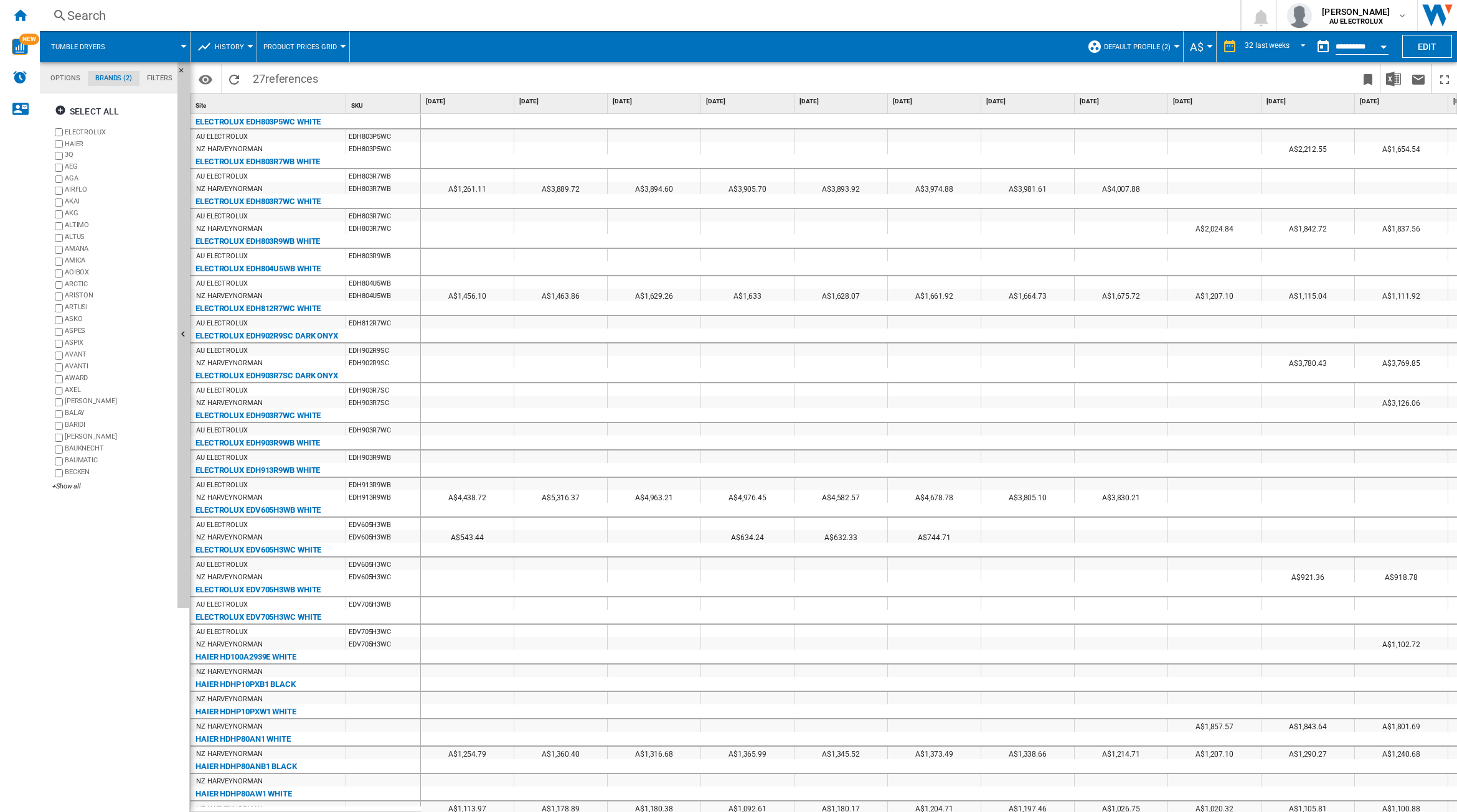
click at [1194, 53] on span "A$" at bounding box center [1197, 46] width 13 height 13
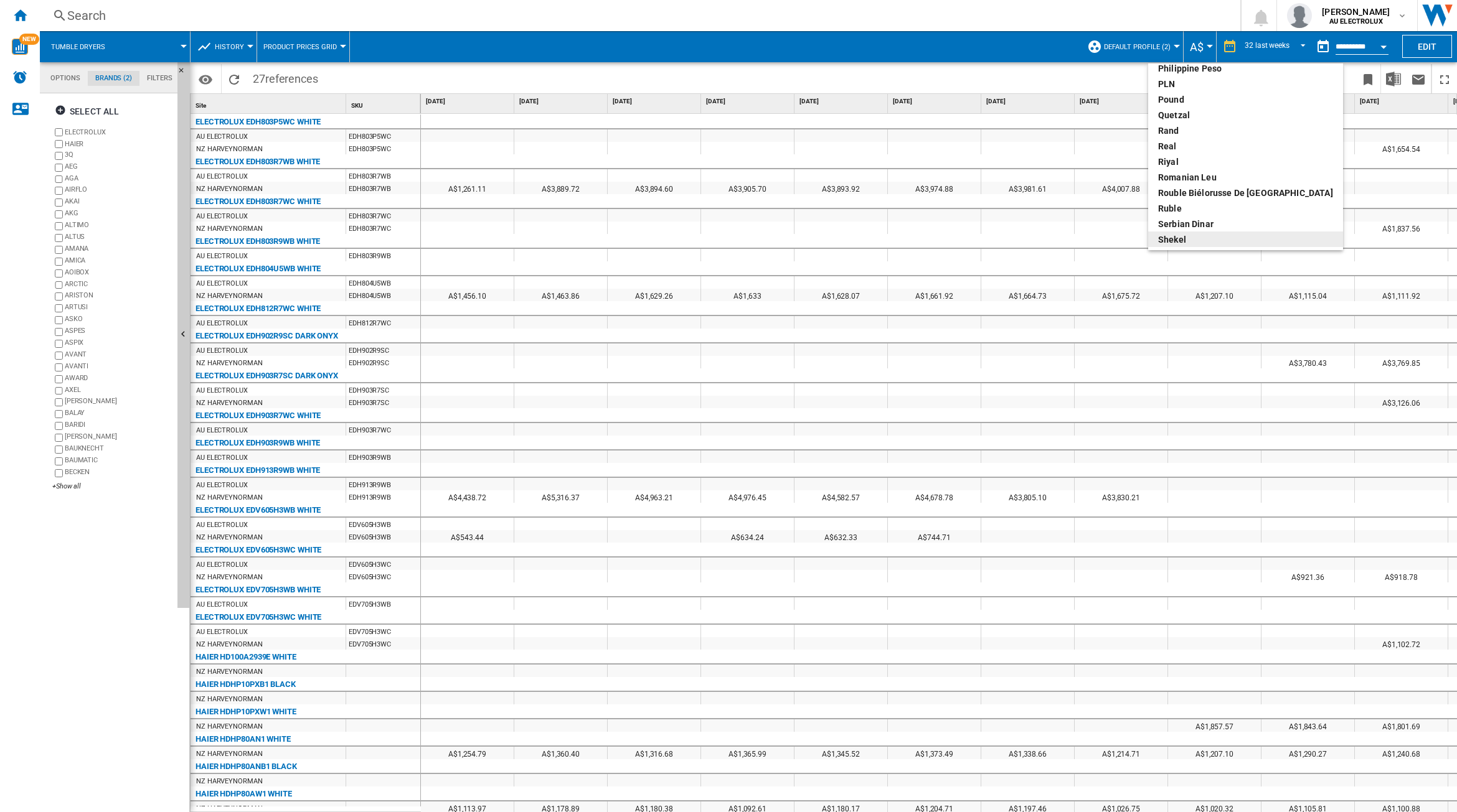
scroll to position [429, 0]
click at [1205, 84] on div "New Zealand dollar" at bounding box center [1246, 83] width 175 height 12
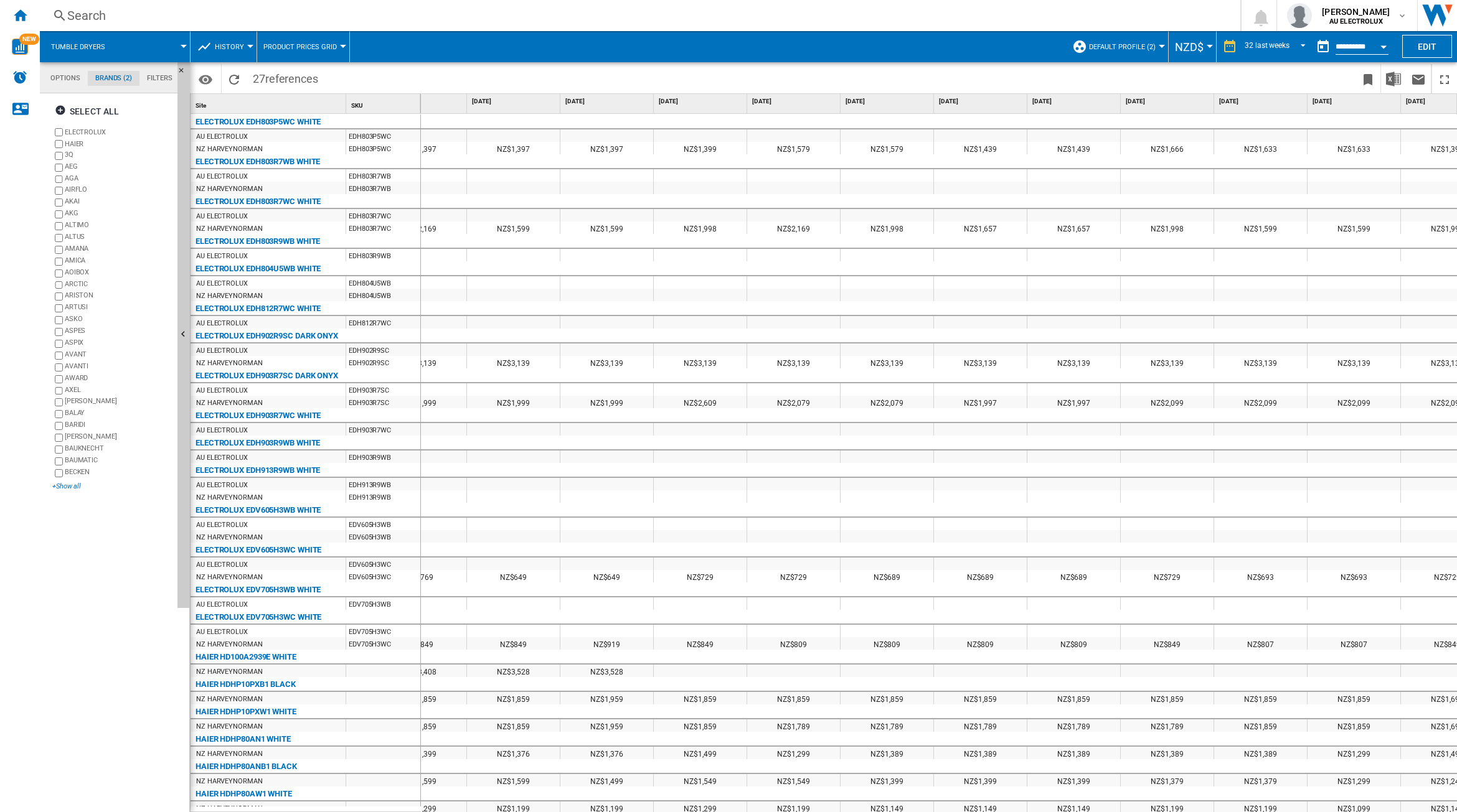
click at [66, 485] on div "+Show all" at bounding box center [113, 487] width 120 height 9
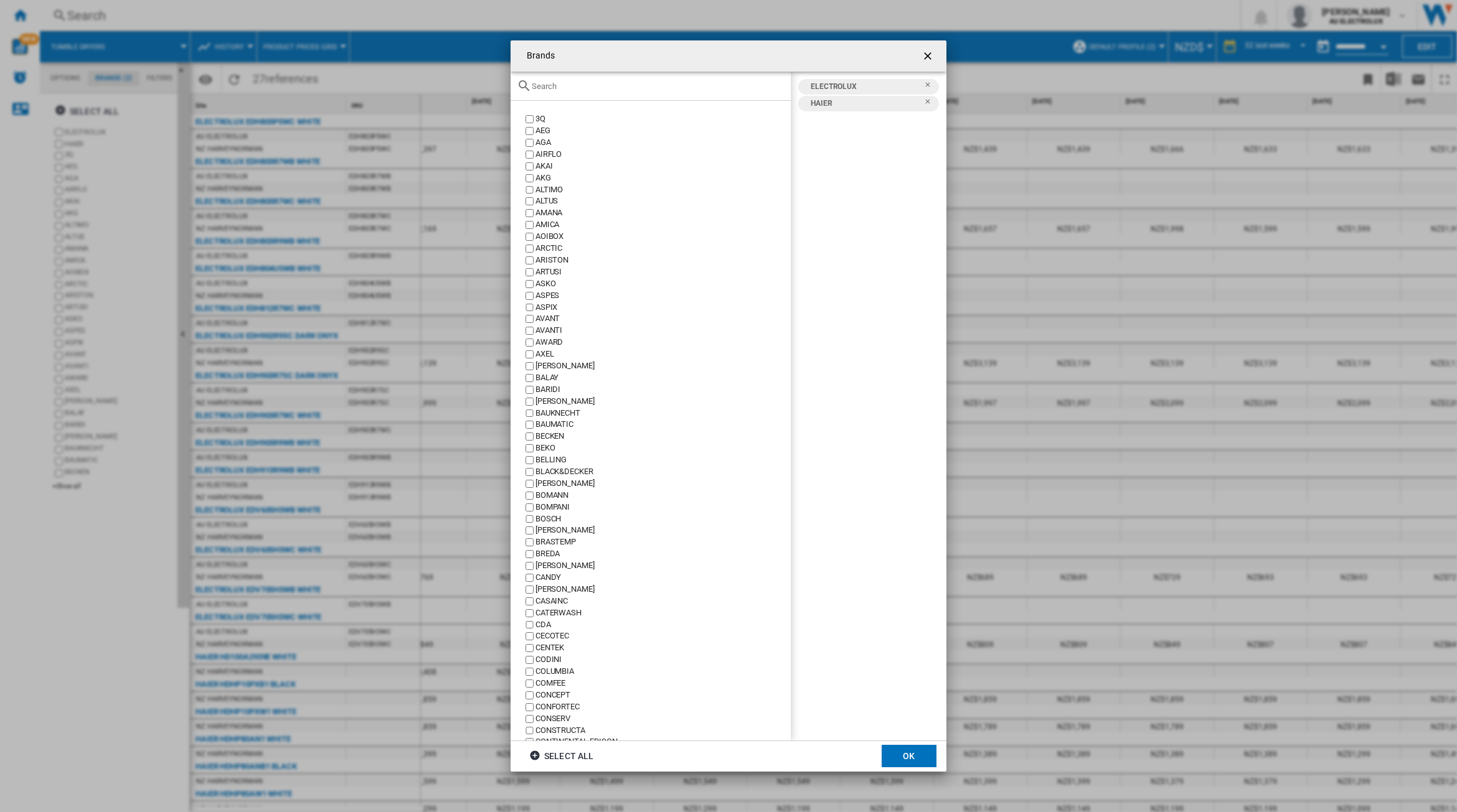
click at [928, 102] on ng-md-icon "Remove" at bounding box center [932, 105] width 15 height 15
click at [910, 757] on button "OK" at bounding box center [909, 756] width 55 height 22
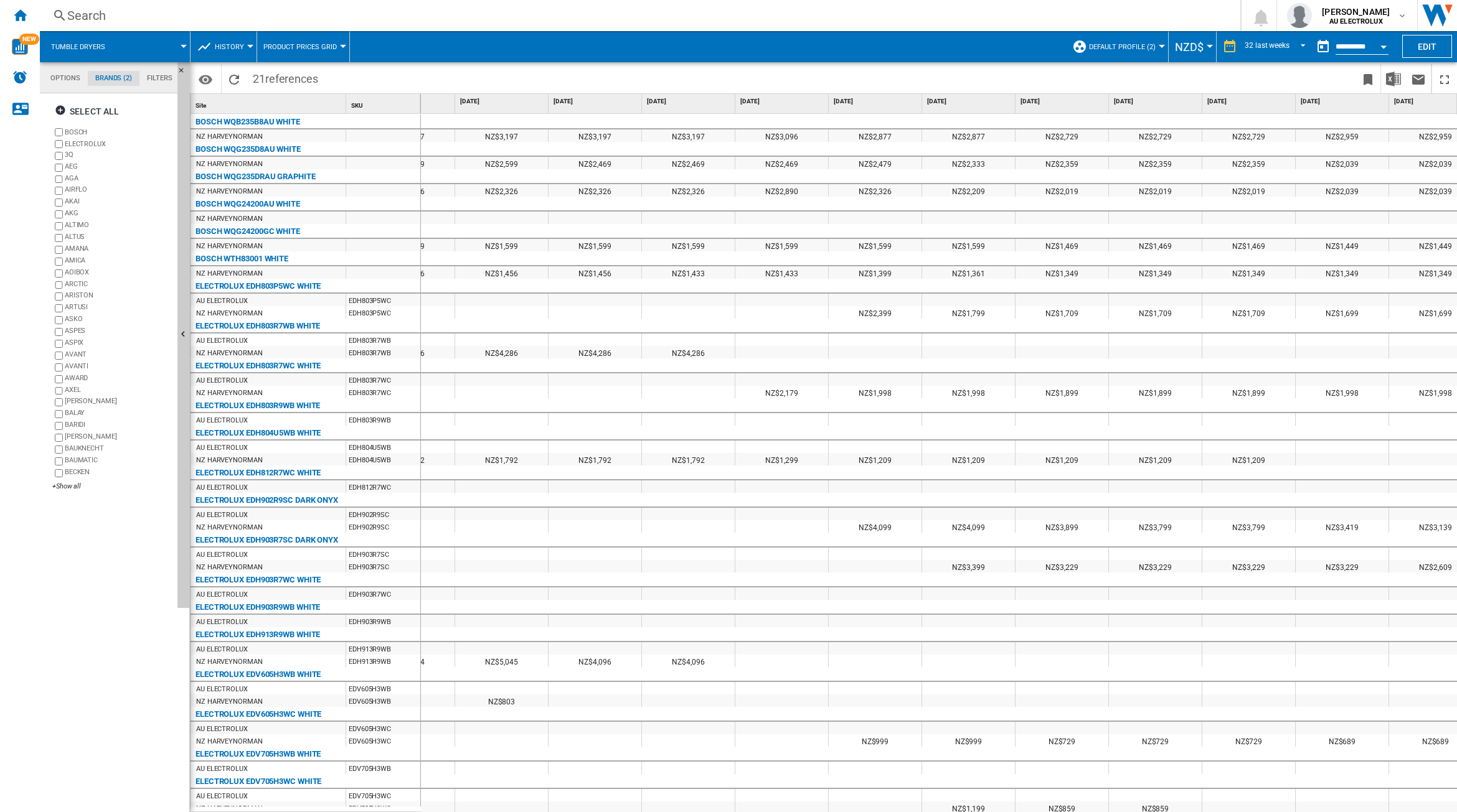
scroll to position [0, 440]
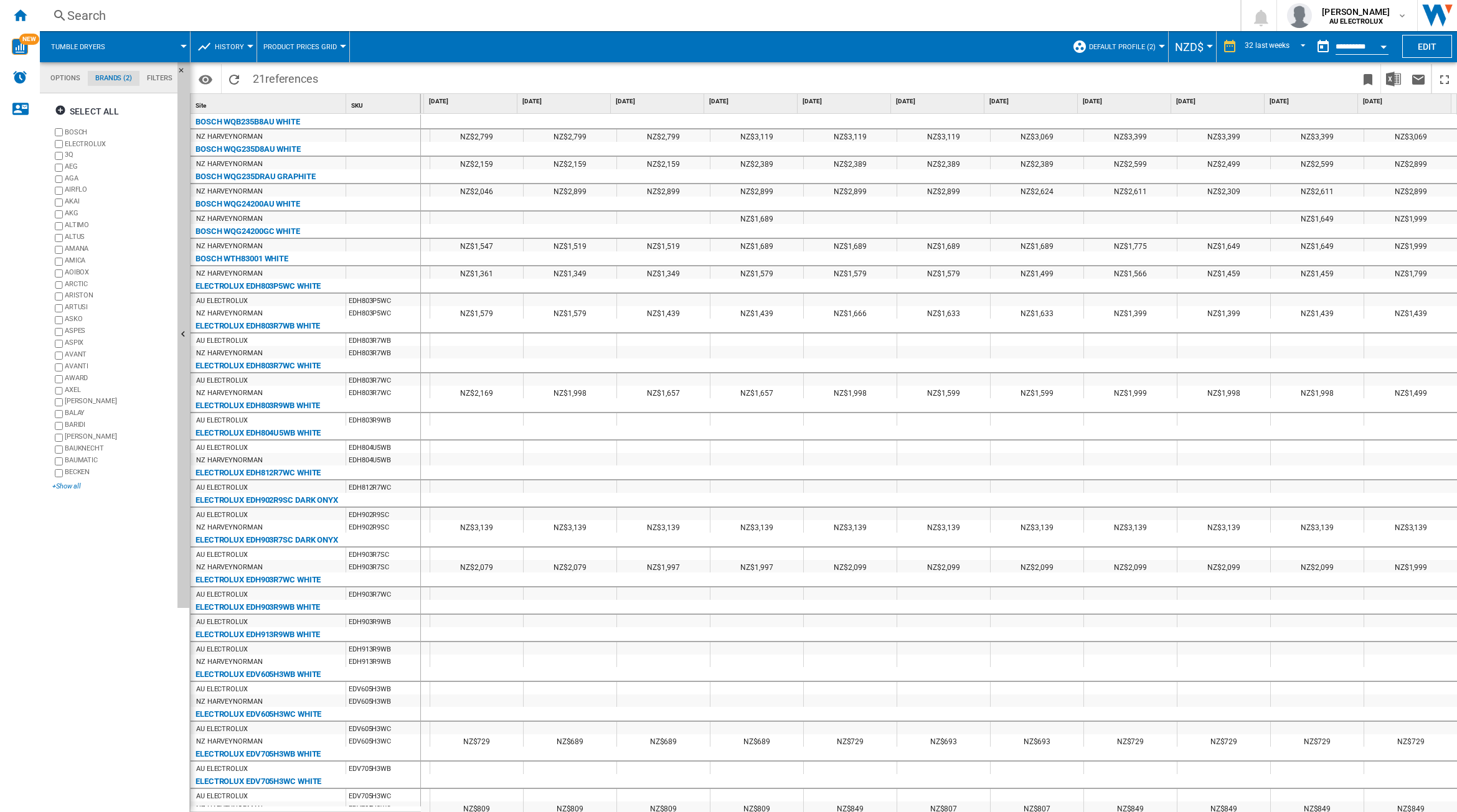
click at [67, 487] on div "+Show all" at bounding box center [113, 487] width 120 height 9
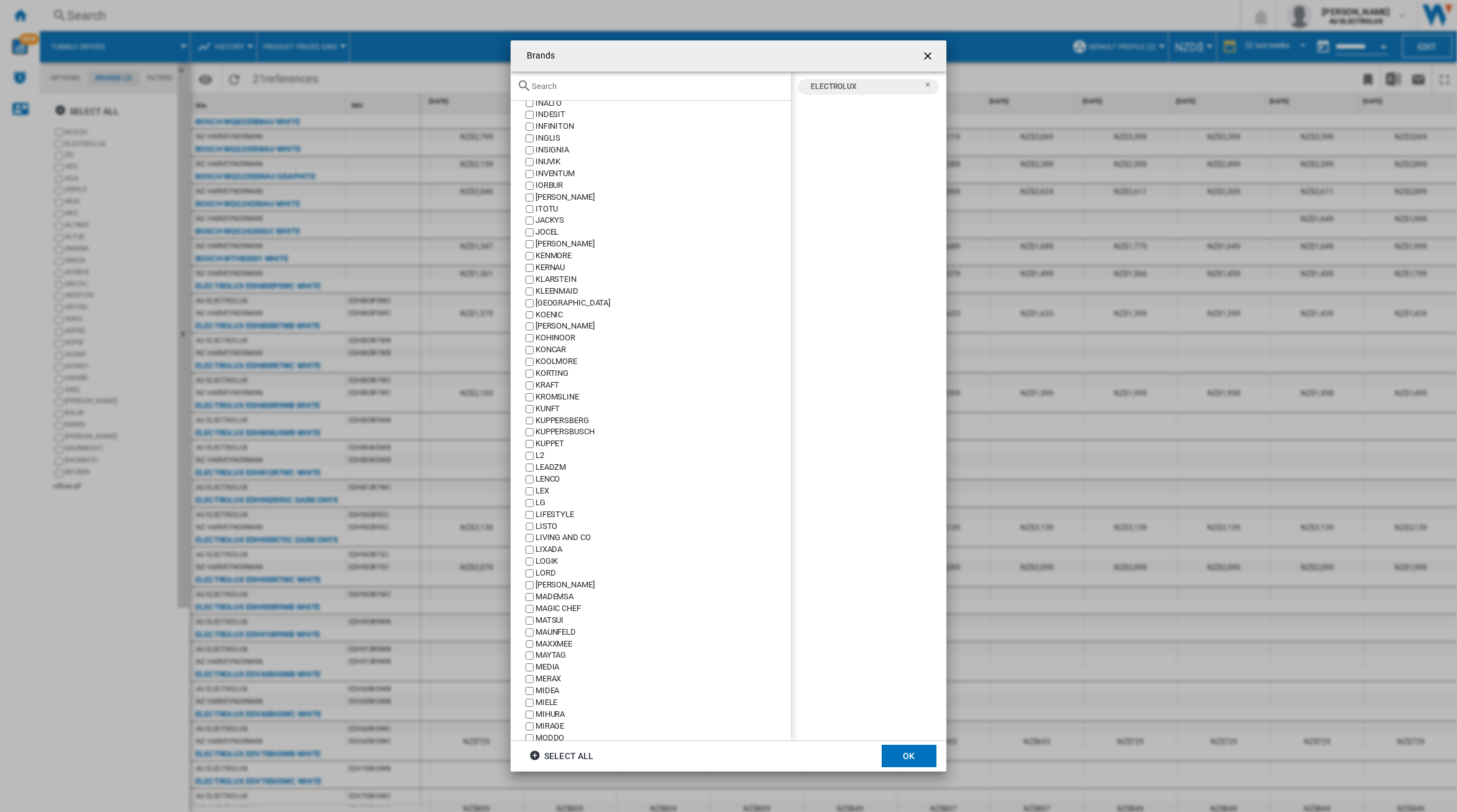
scroll to position [1945, 0]
click at [913, 757] on button "OK" at bounding box center [909, 756] width 55 height 22
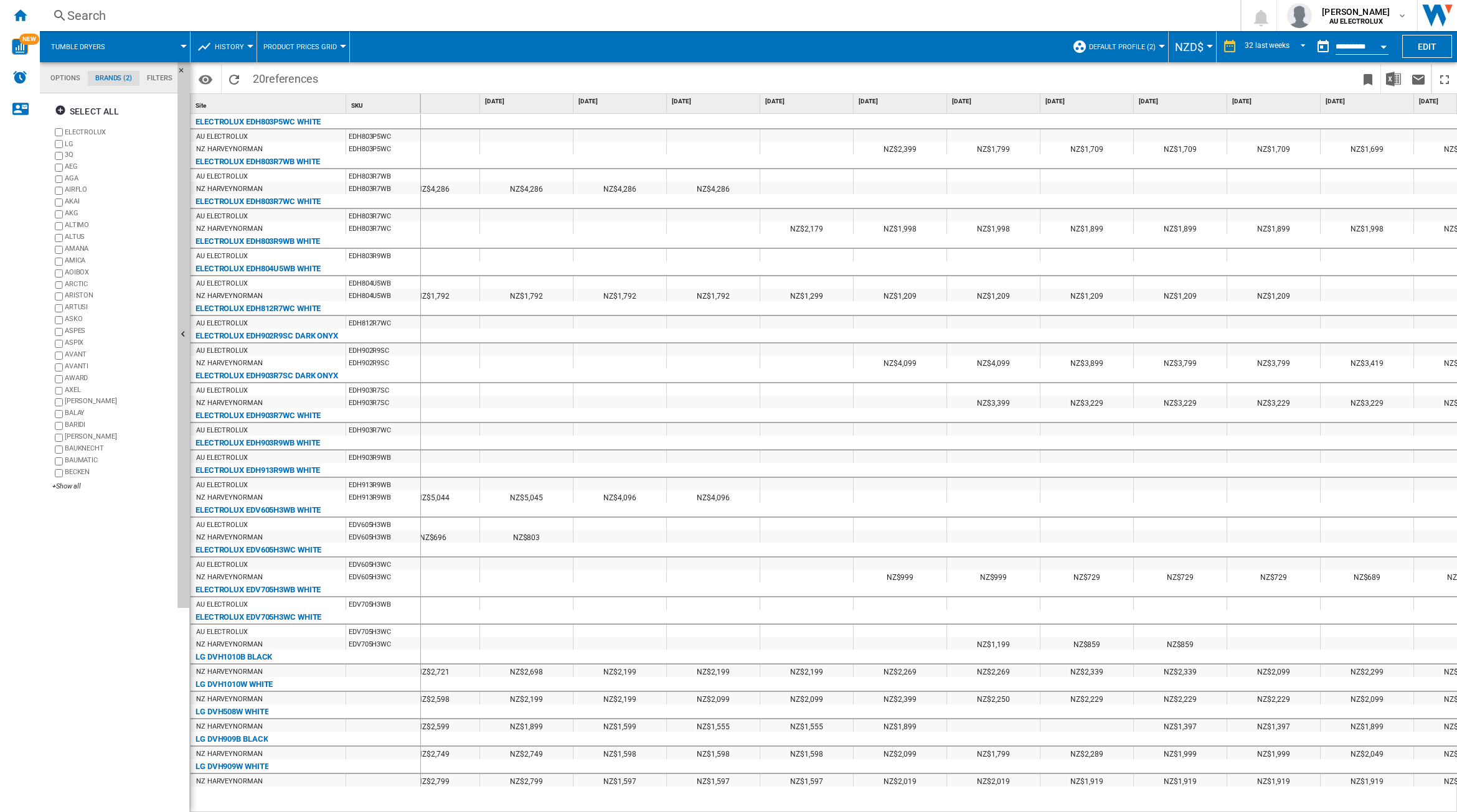
scroll to position [0, 419]
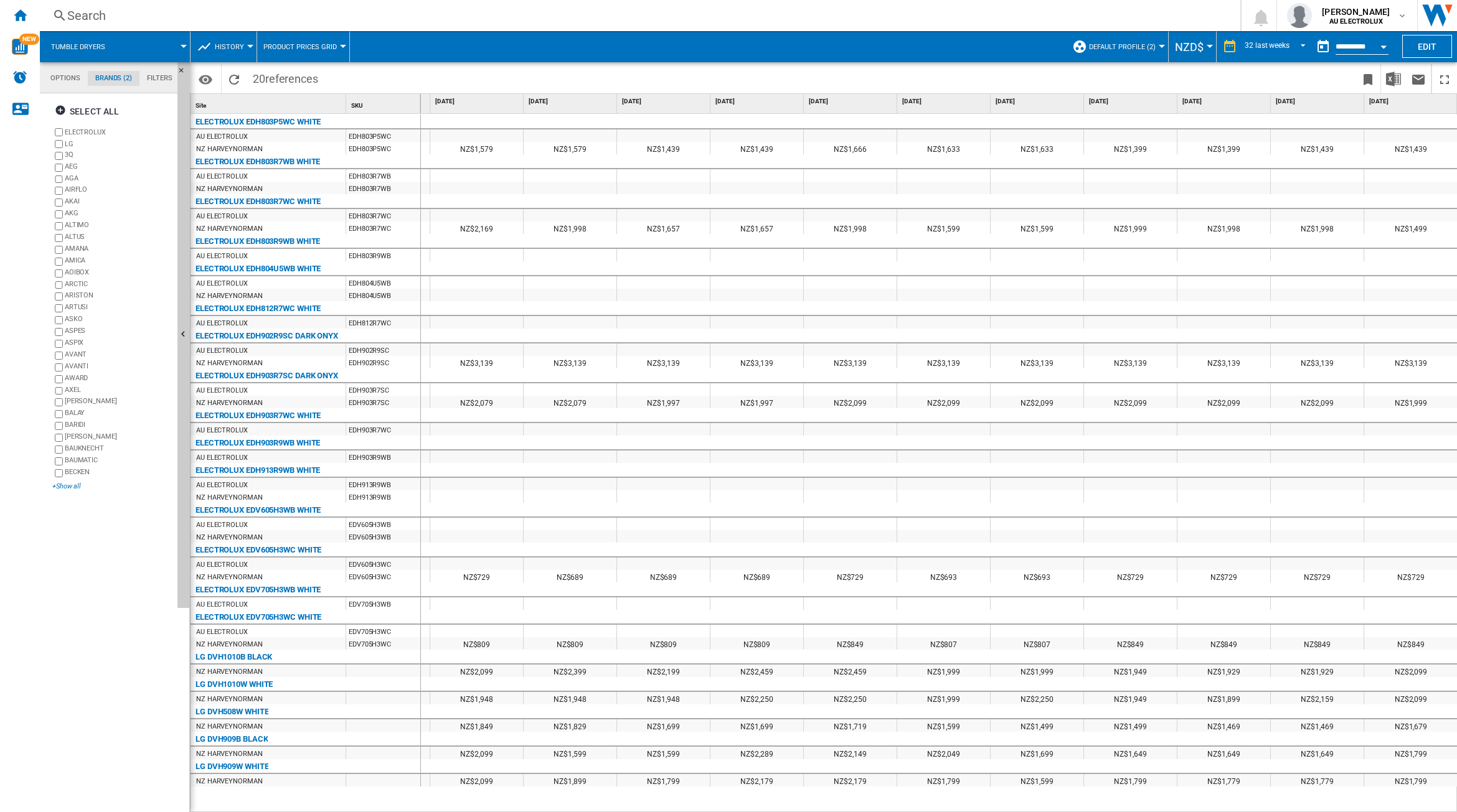
click at [67, 489] on div "+Show all" at bounding box center [113, 487] width 120 height 9
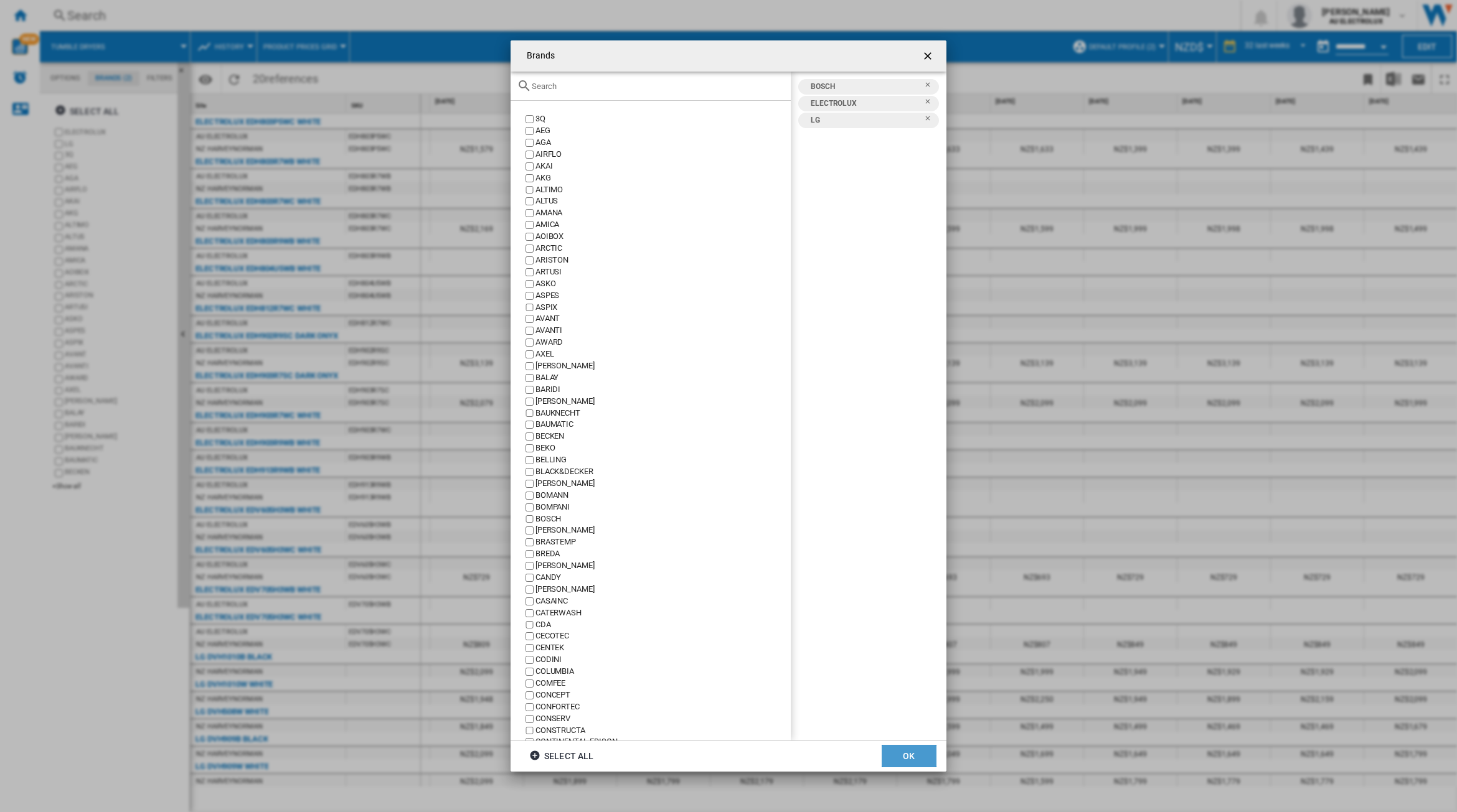
click at [901, 754] on button "OK" at bounding box center [909, 756] width 55 height 22
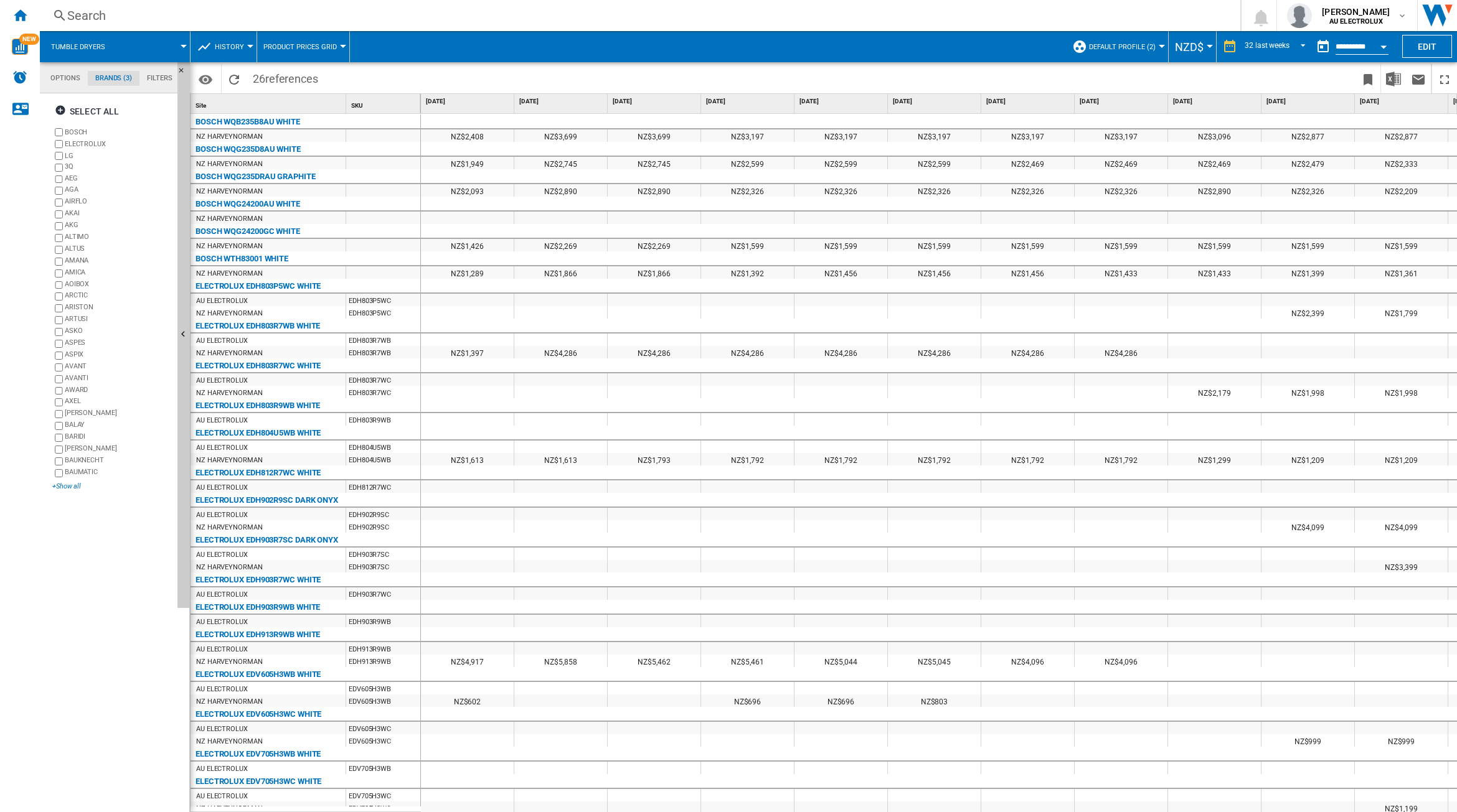
click at [69, 489] on div "+Show all" at bounding box center [113, 487] width 120 height 9
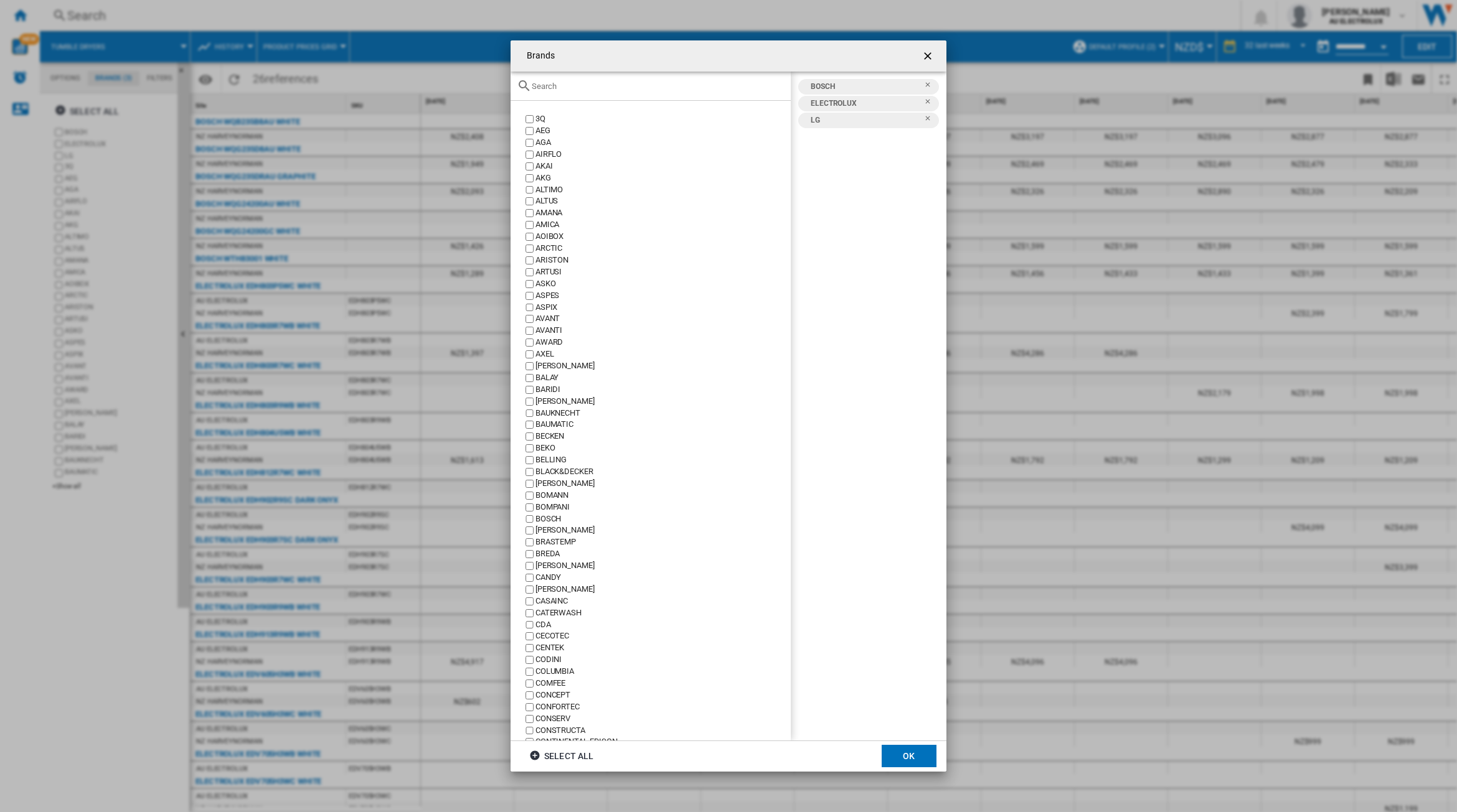
click at [580, 88] on input "Brands 3Q ..." at bounding box center [658, 86] width 253 height 9
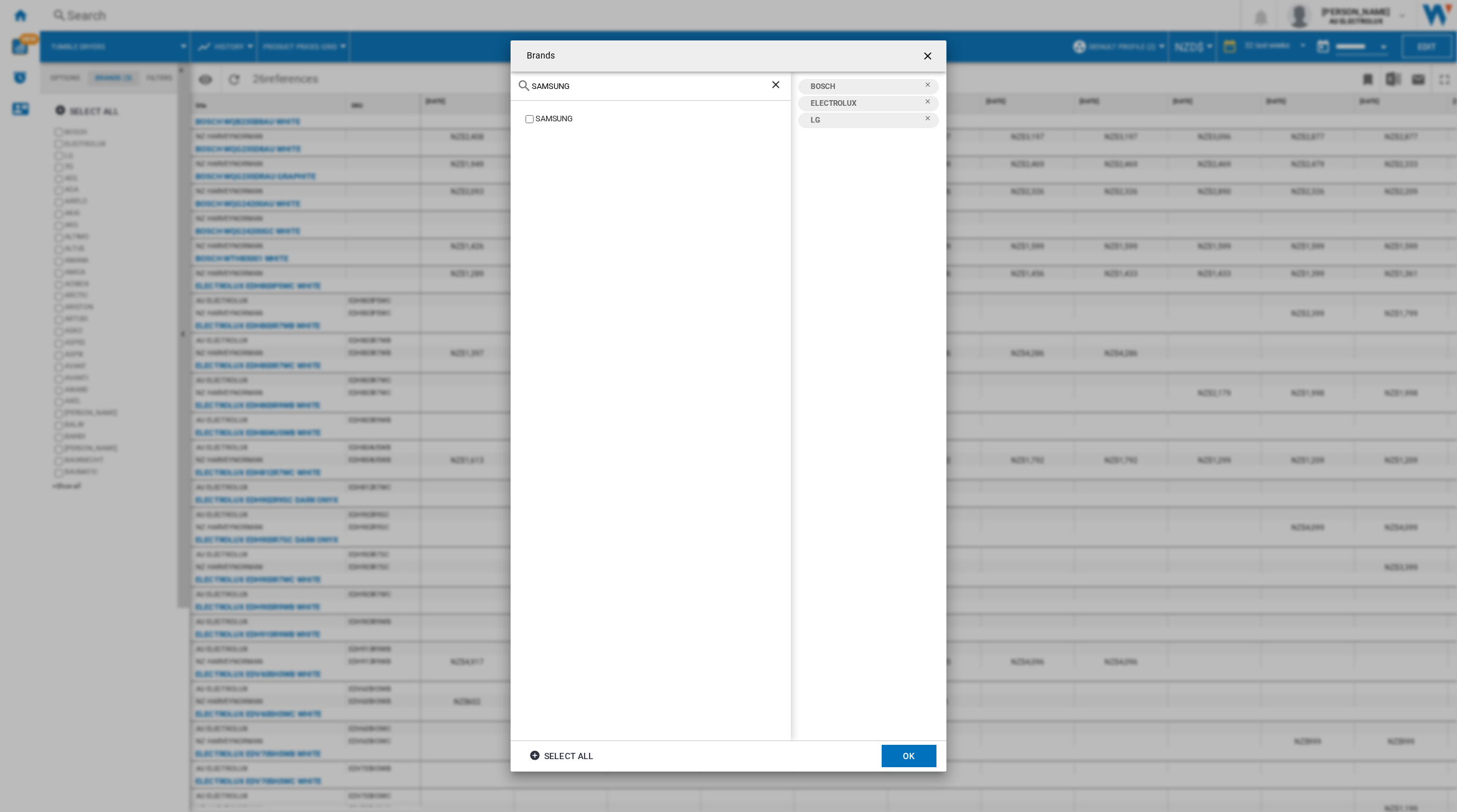
type input "SAMSUNG"
click at [920, 746] on button "OK" at bounding box center [909, 756] width 55 height 22
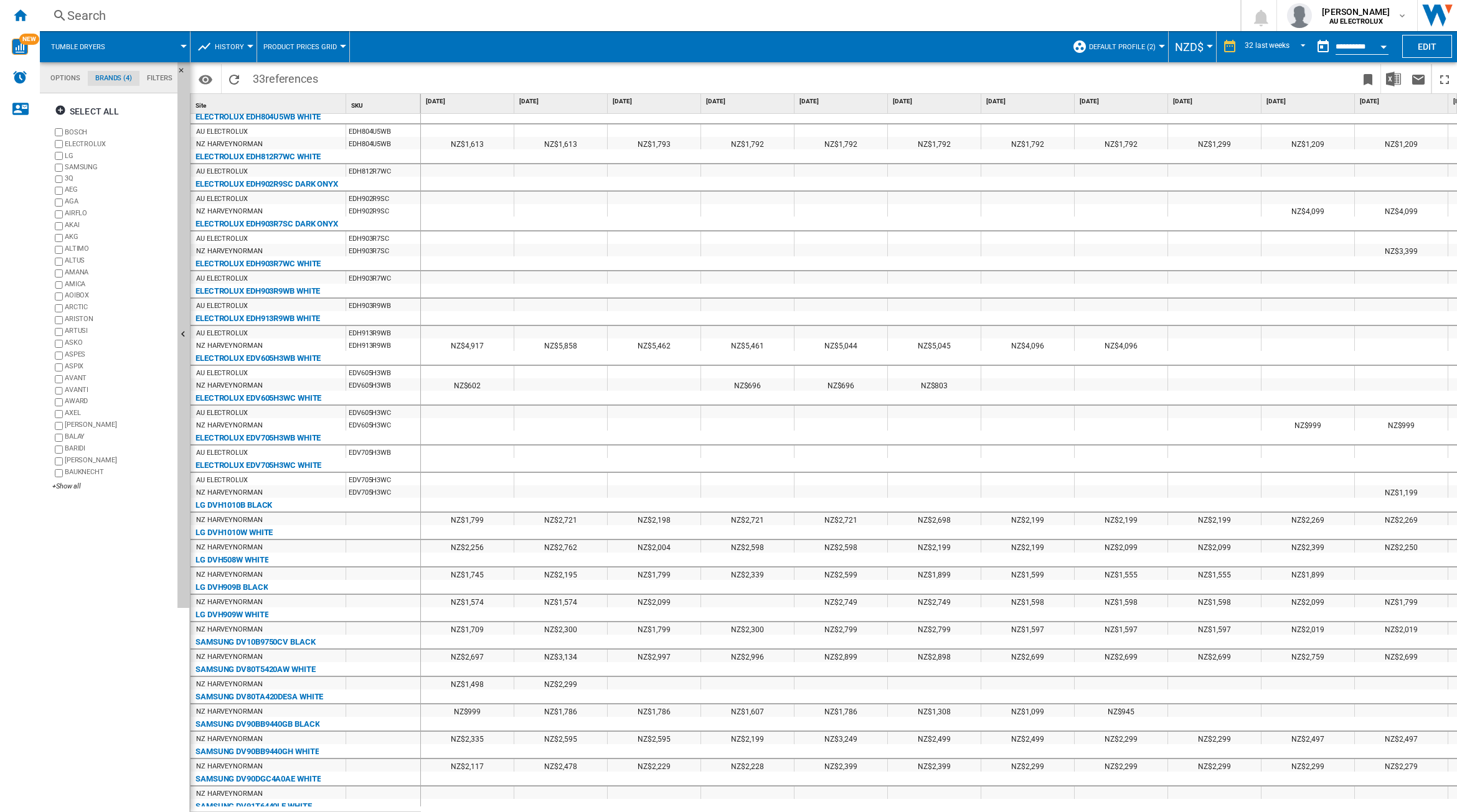
scroll to position [336, 0]
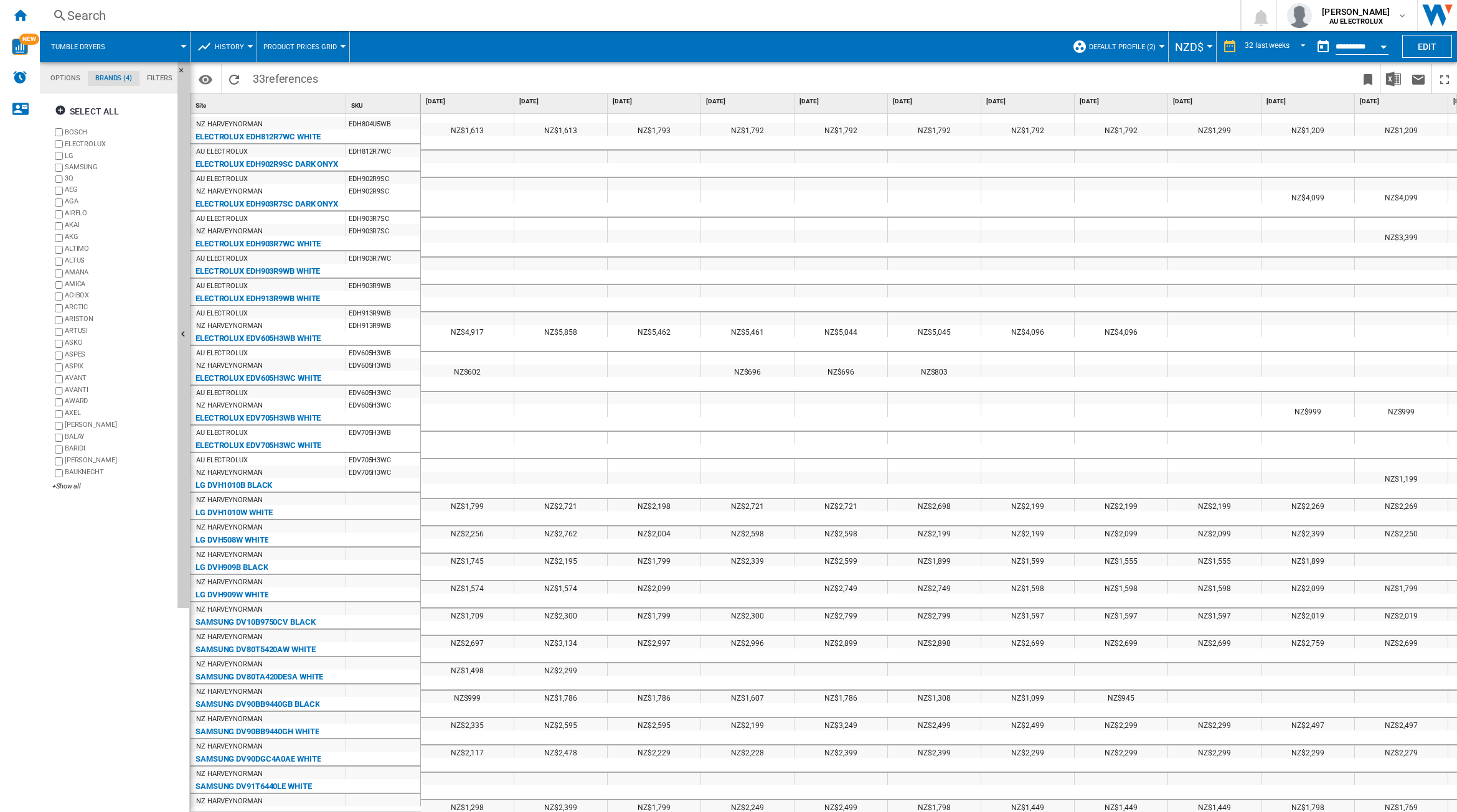
drag, startPoint x: 296, startPoint y: 733, endPoint x: 247, endPoint y: 732, distance: 49.0
click at [247, 732] on div "SAMSUNG DV90BB9440GH WHITE" at bounding box center [257, 732] width 123 height 15
click at [160, 46] on span at bounding box center [153, 46] width 61 height 31
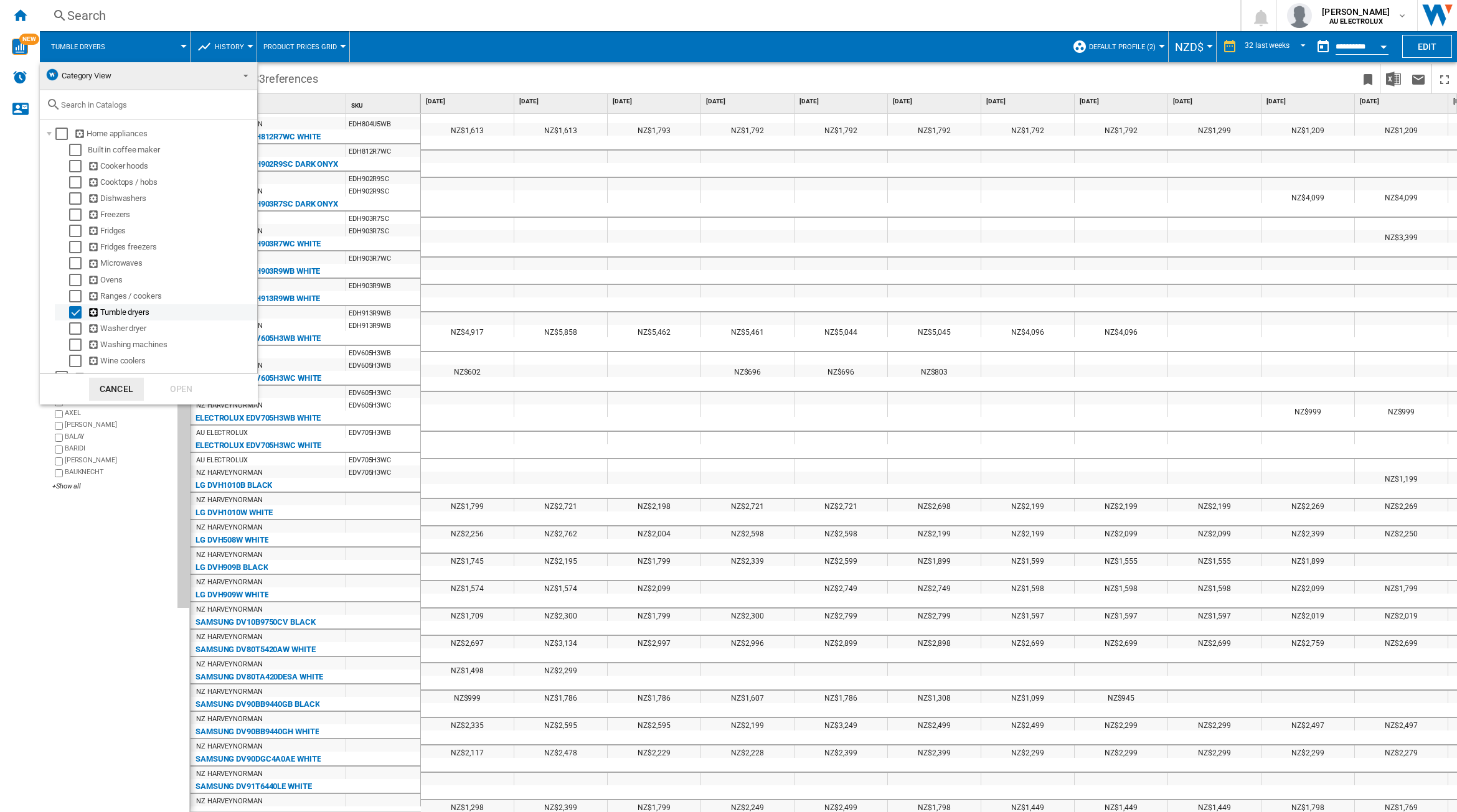
click at [73, 313] on div "Select" at bounding box center [76, 312] width 12 height 12
click at [72, 327] on div "Select" at bounding box center [76, 328] width 12 height 12
click at [169, 385] on div "Open" at bounding box center [181, 389] width 55 height 23
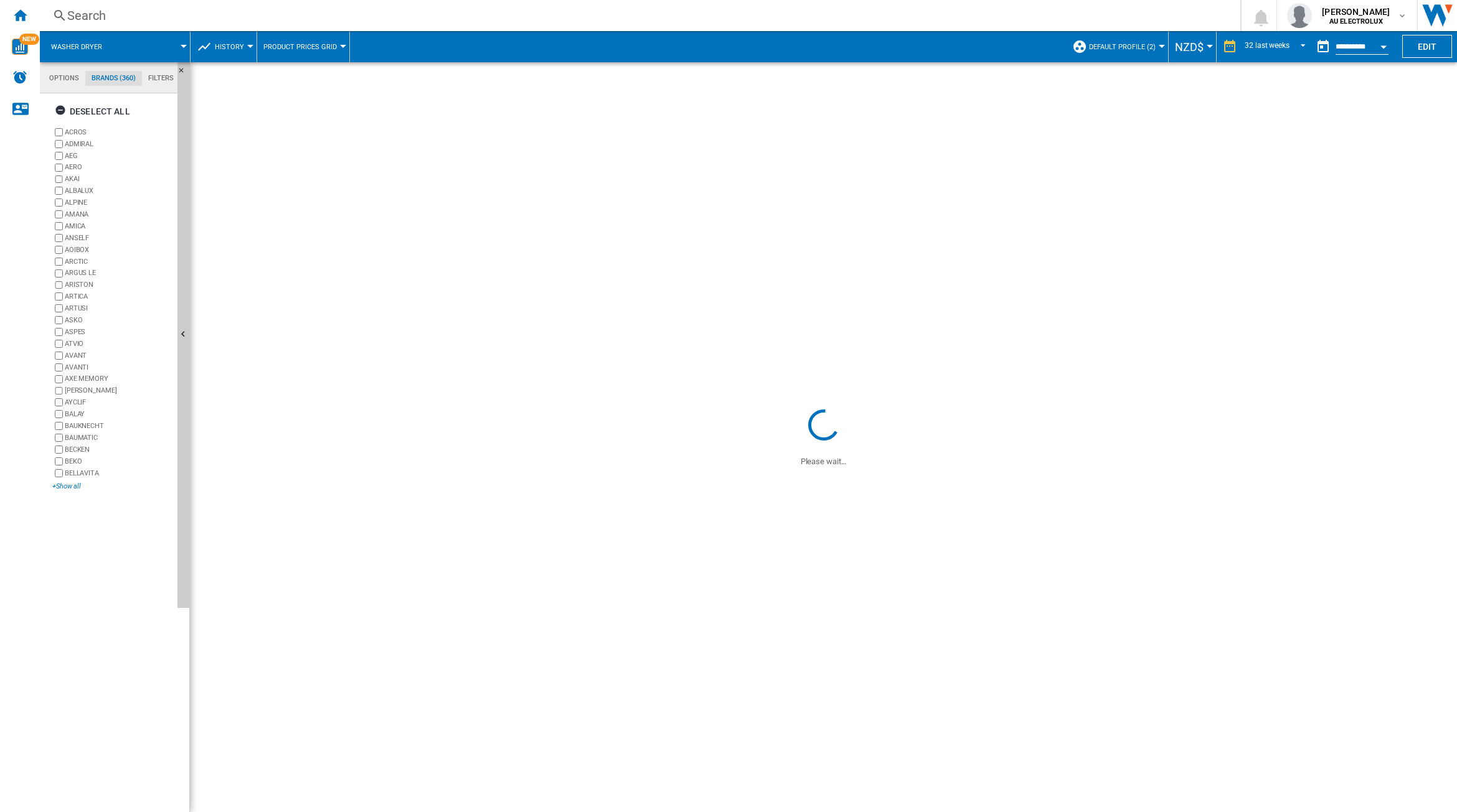
click at [76, 487] on div "+Show all" at bounding box center [113, 487] width 120 height 9
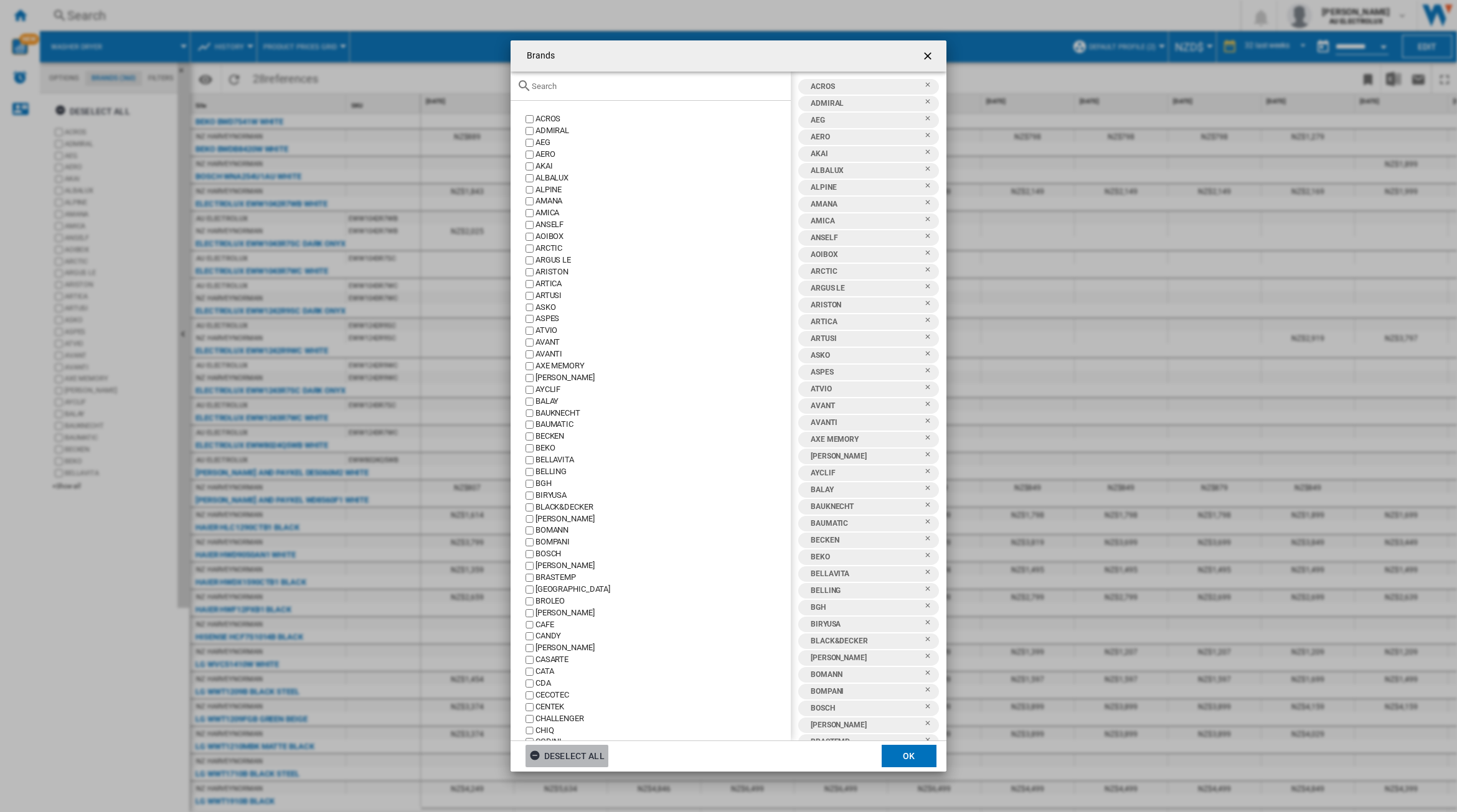
click at [572, 757] on div "Deselect all" at bounding box center [567, 756] width 76 height 22
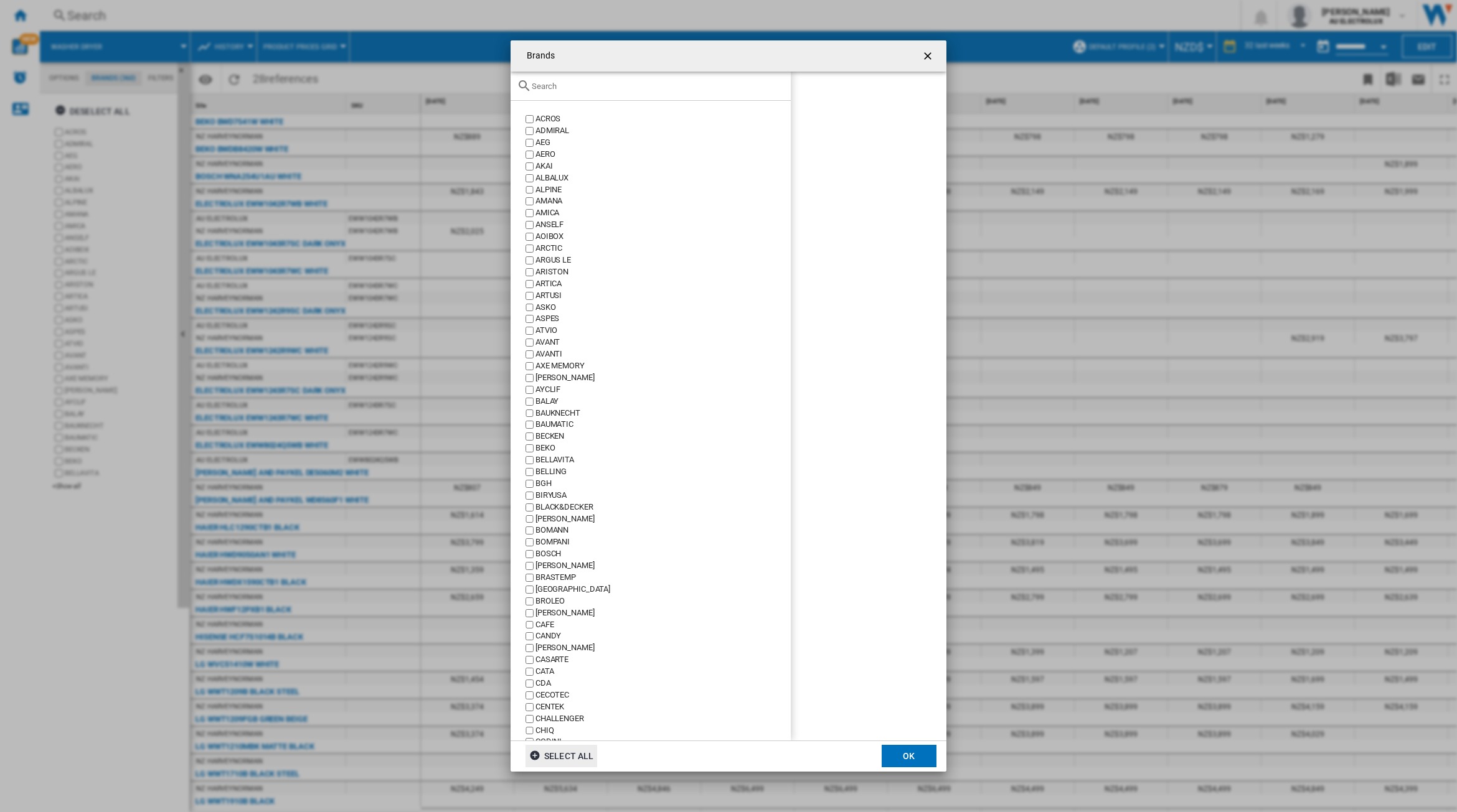
click at [593, 88] on input "Brands ACROS ..." at bounding box center [658, 86] width 253 height 9
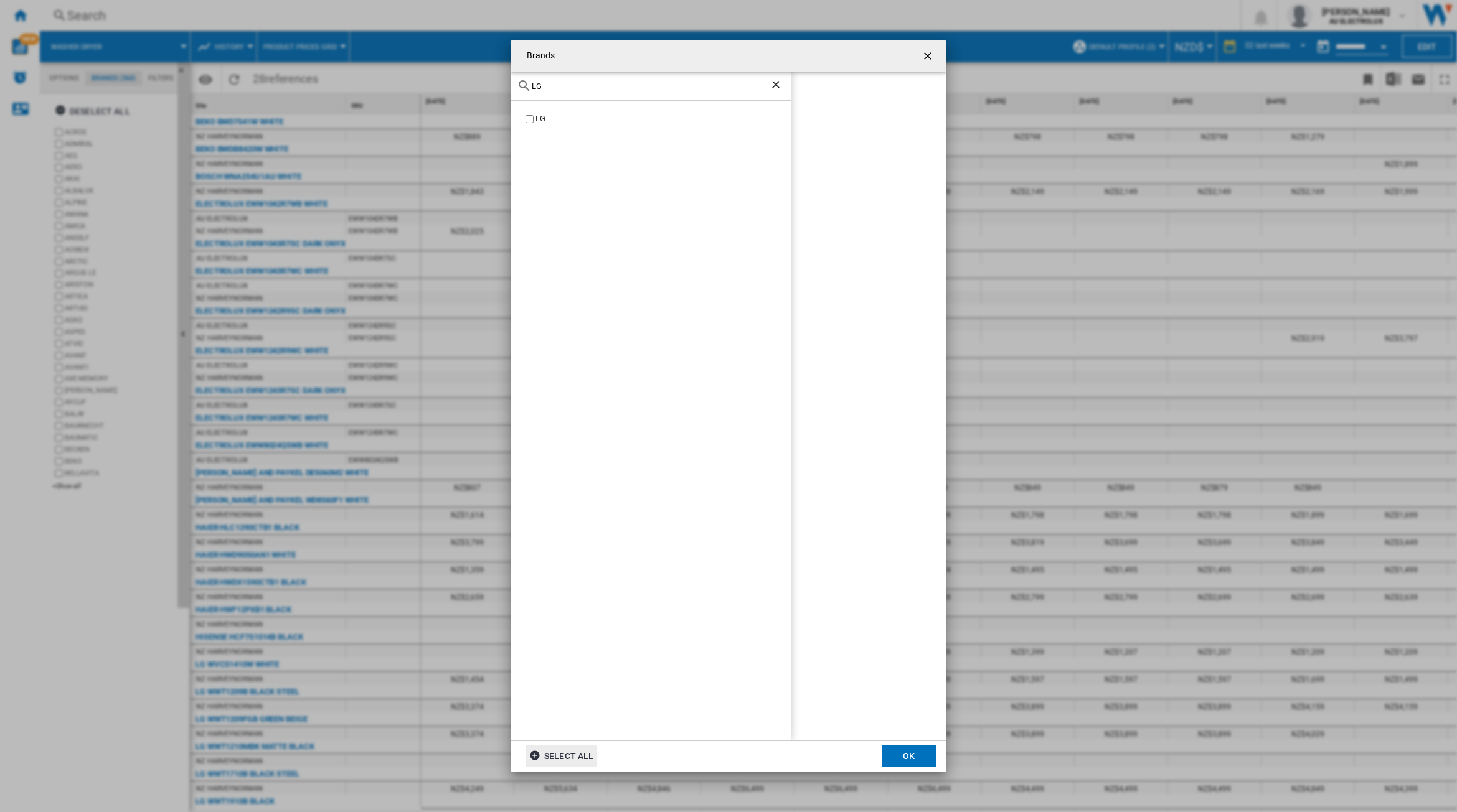
type input "LG"
click at [524, 115] on label "LG" at bounding box center [657, 119] width 268 height 12
click at [903, 759] on button "OK" at bounding box center [909, 756] width 55 height 22
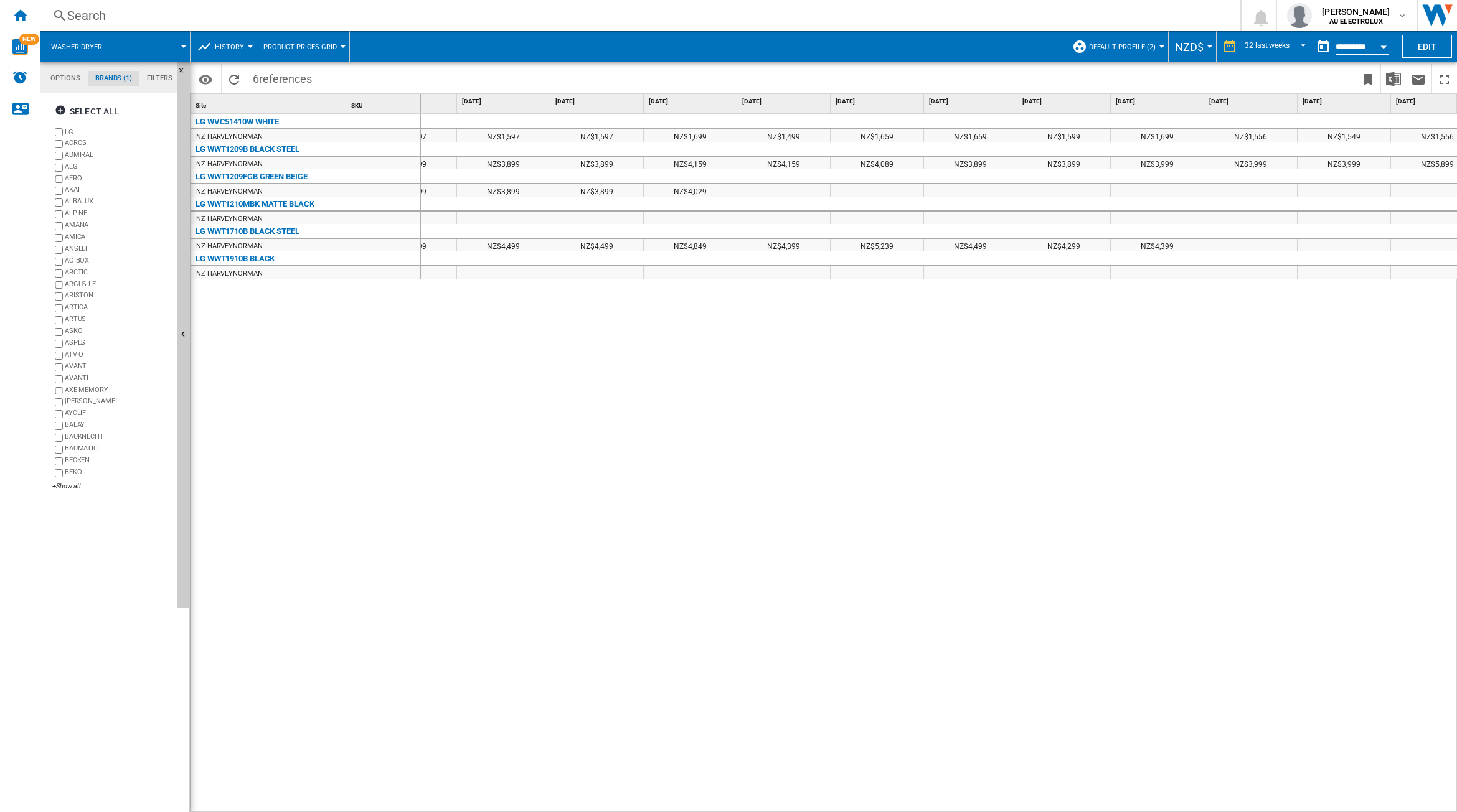
scroll to position [0, 739]
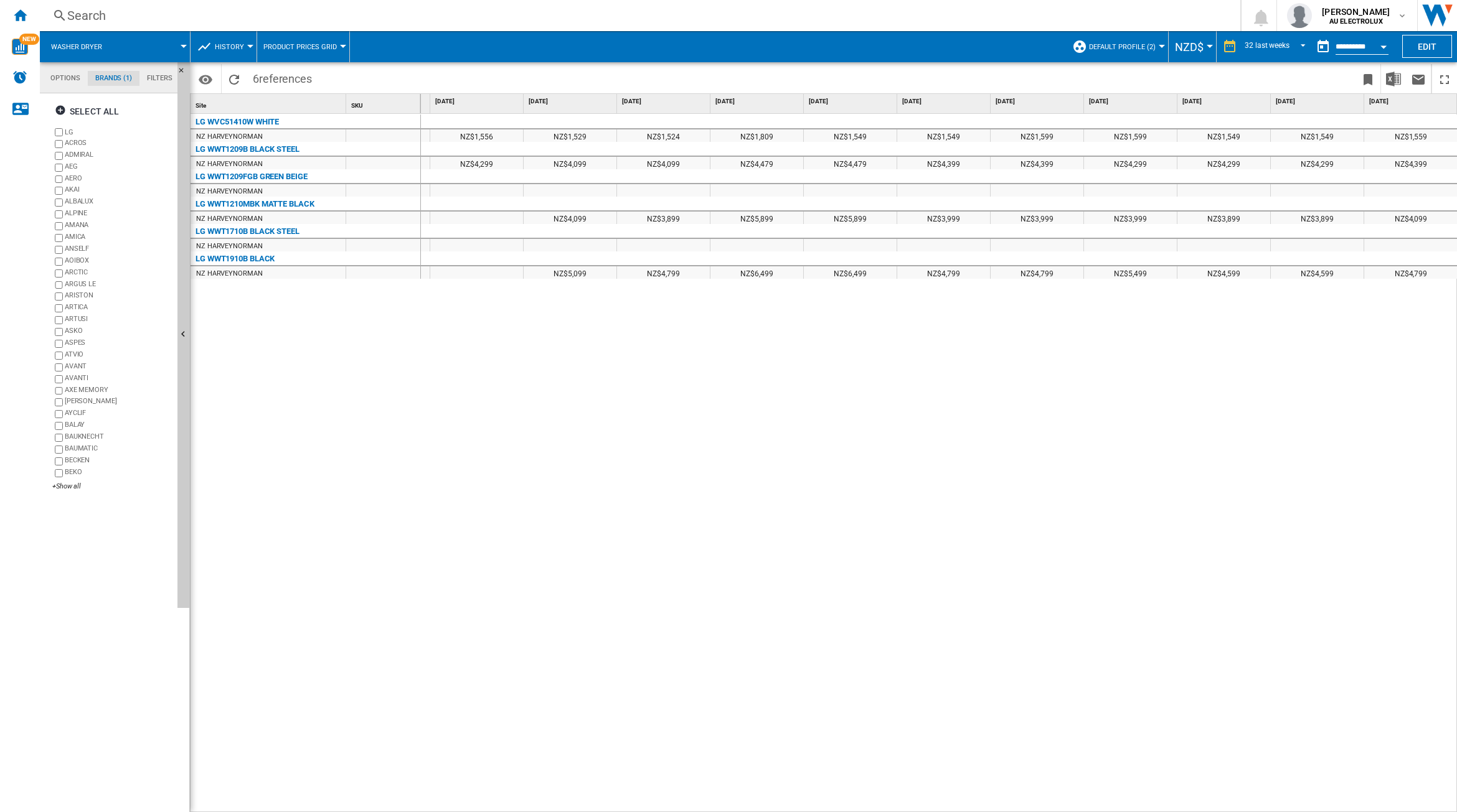
click at [164, 40] on span at bounding box center [151, 46] width 64 height 31
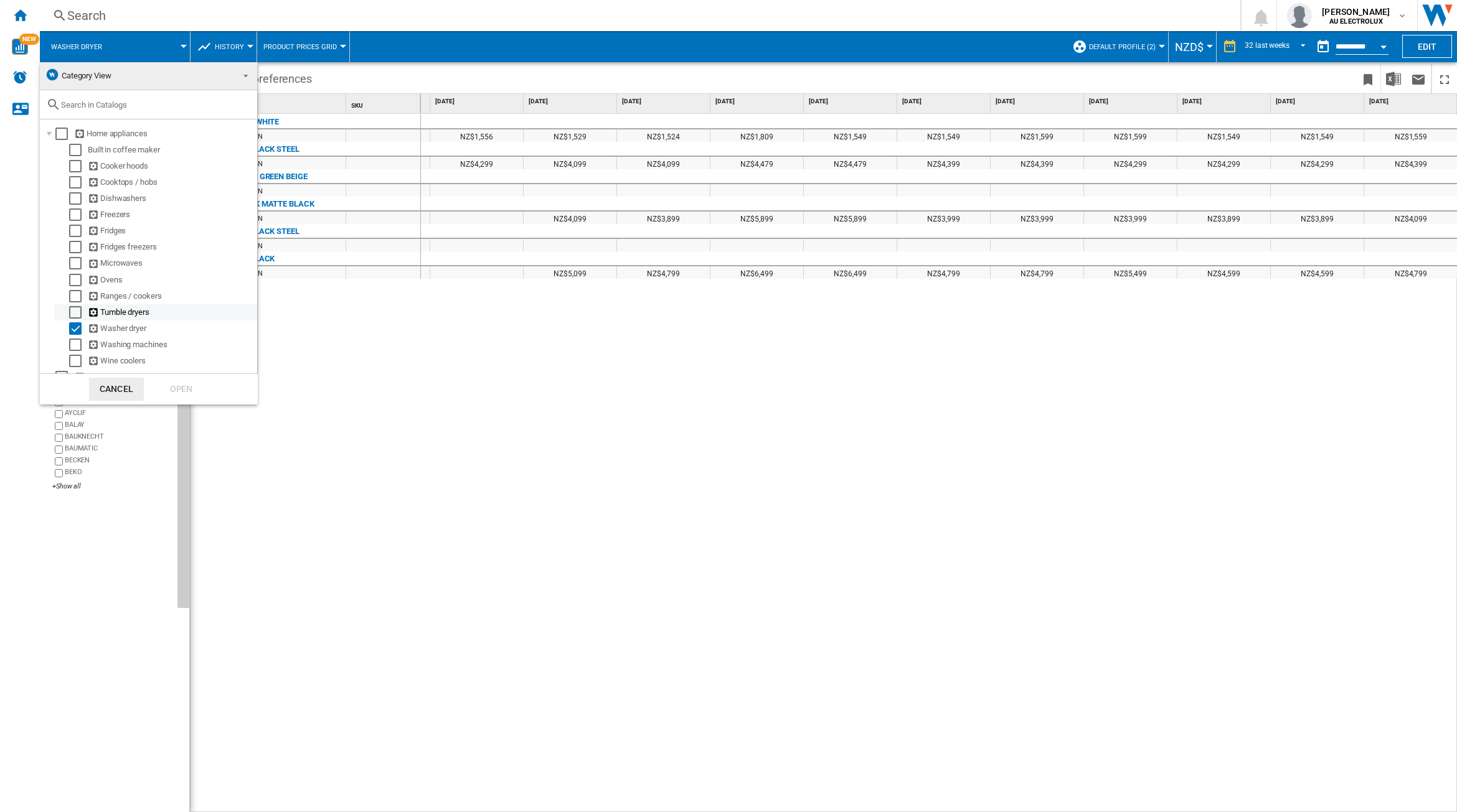
click at [77, 309] on div "Select" at bounding box center [76, 312] width 12 height 12
click at [75, 323] on div "Select" at bounding box center [76, 328] width 12 height 12
click at [176, 387] on div "Open" at bounding box center [181, 389] width 55 height 23
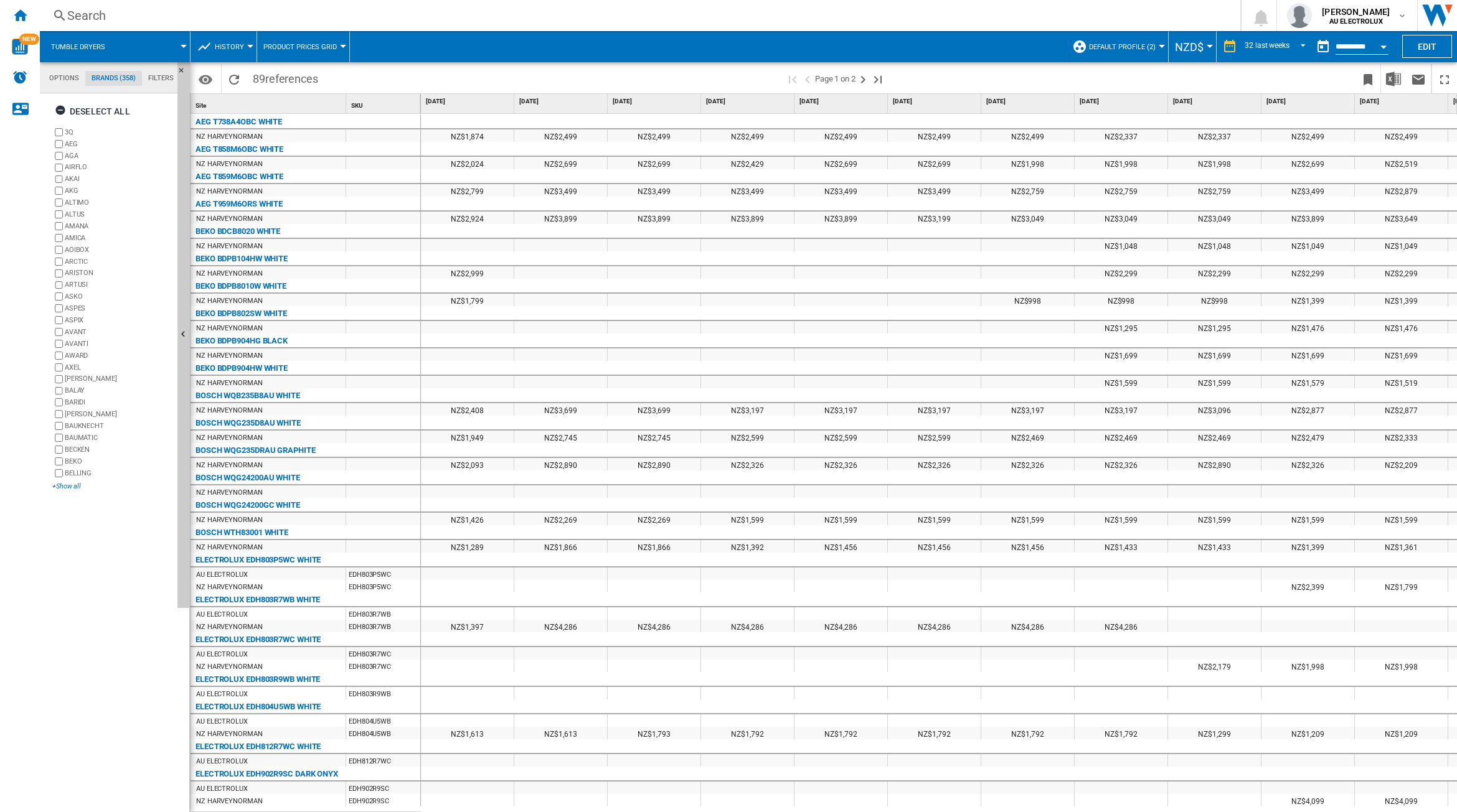
click at [76, 485] on div "+Show all" at bounding box center [113, 487] width 120 height 9
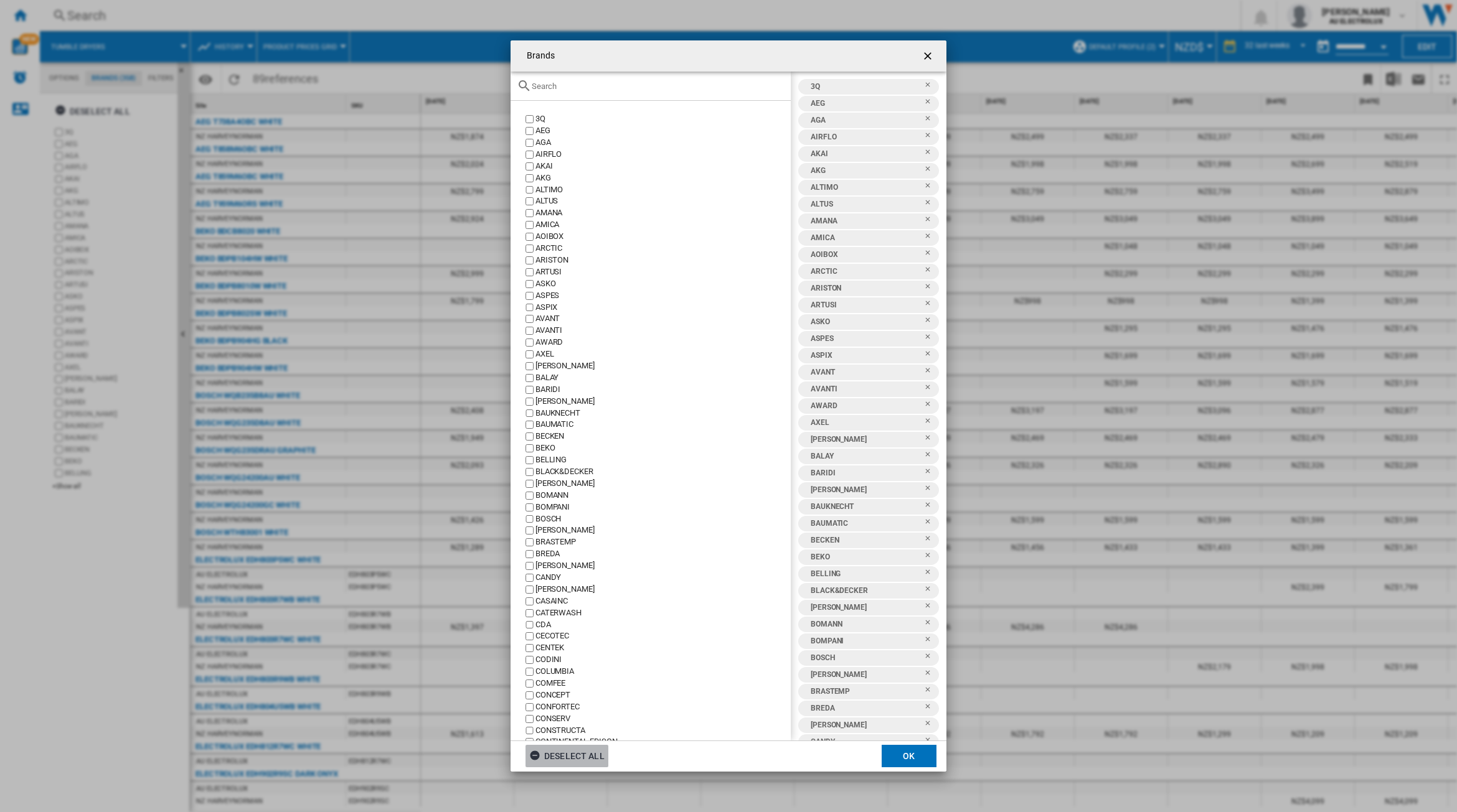
click at [565, 754] on div "Deselect all" at bounding box center [567, 756] width 76 height 22
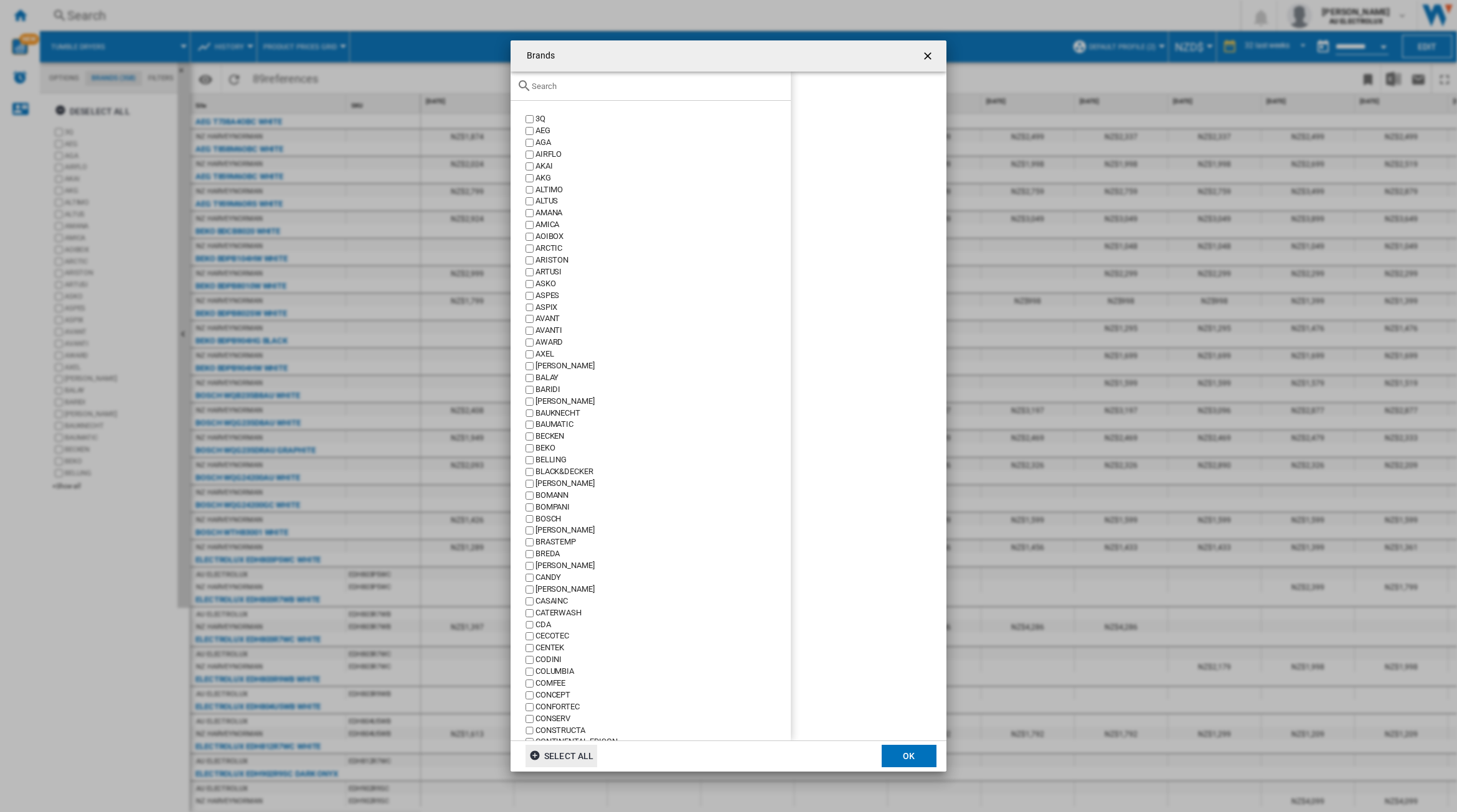
click at [559, 82] on input "Brands 3Q ..." at bounding box center [658, 86] width 253 height 9
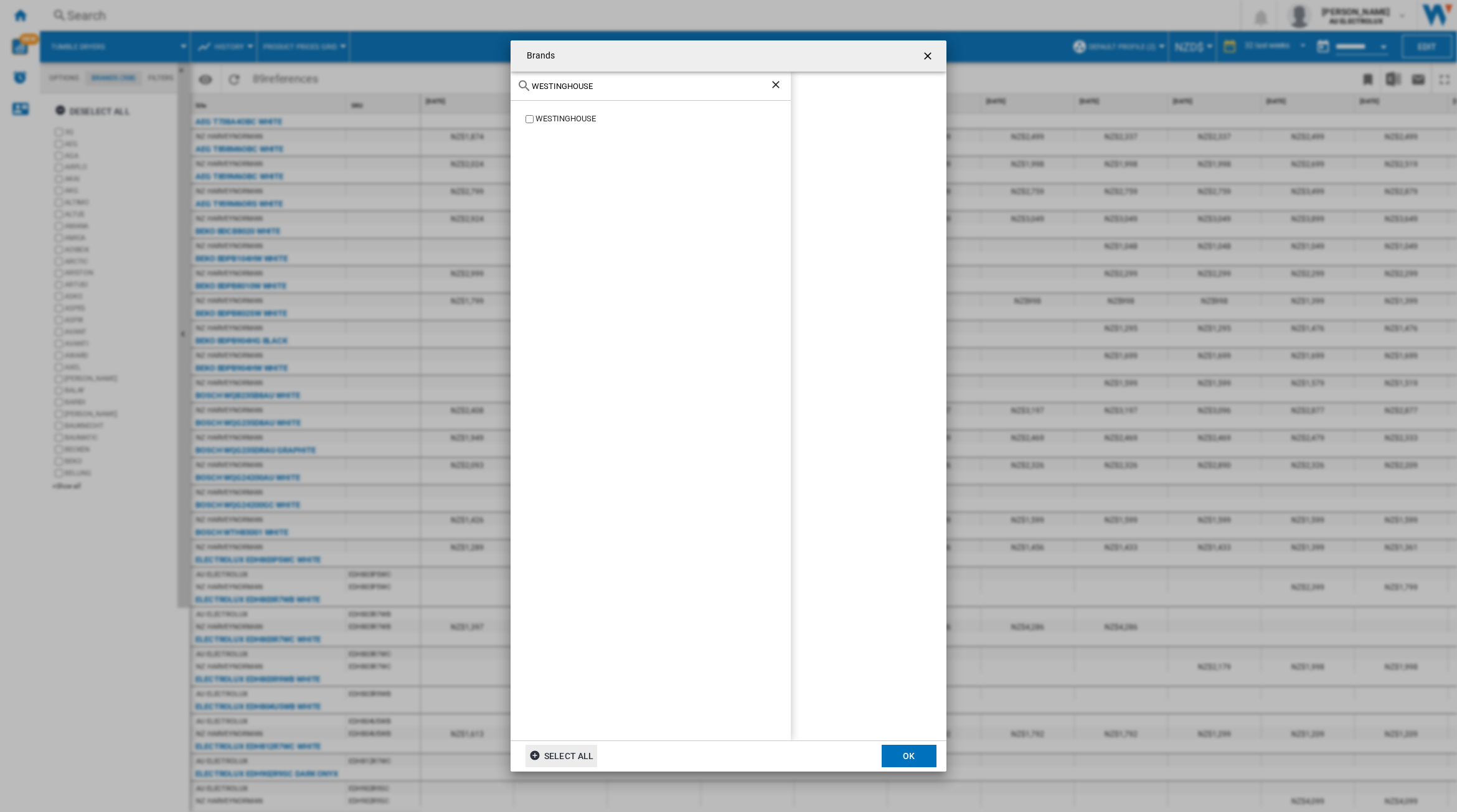
type input "WESTINGHOUSE"
click at [776, 85] on ng-md-icon "Clear search" at bounding box center [777, 86] width 15 height 15
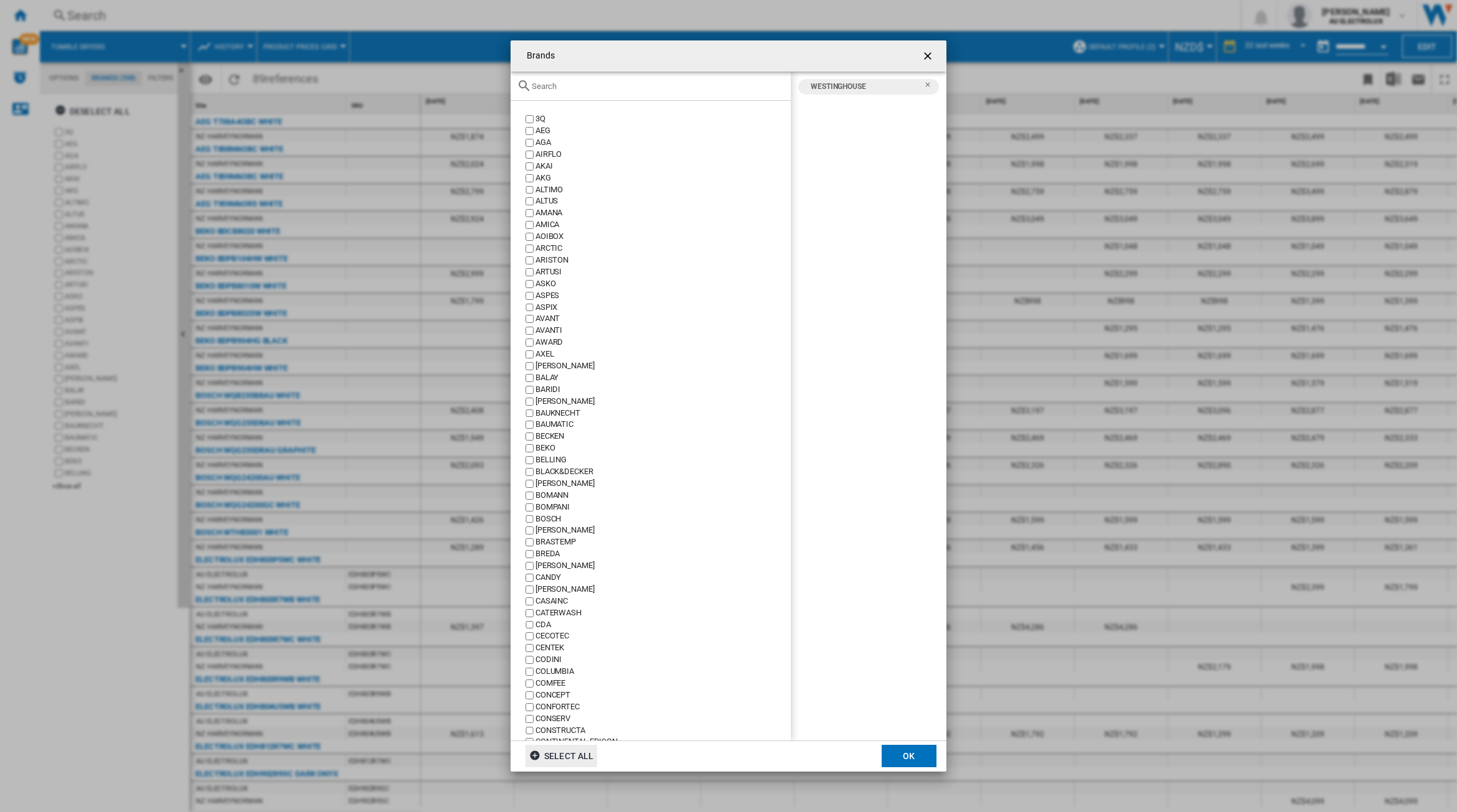
click at [754, 88] on input "Brands 3Q ..." at bounding box center [658, 86] width 253 height 9
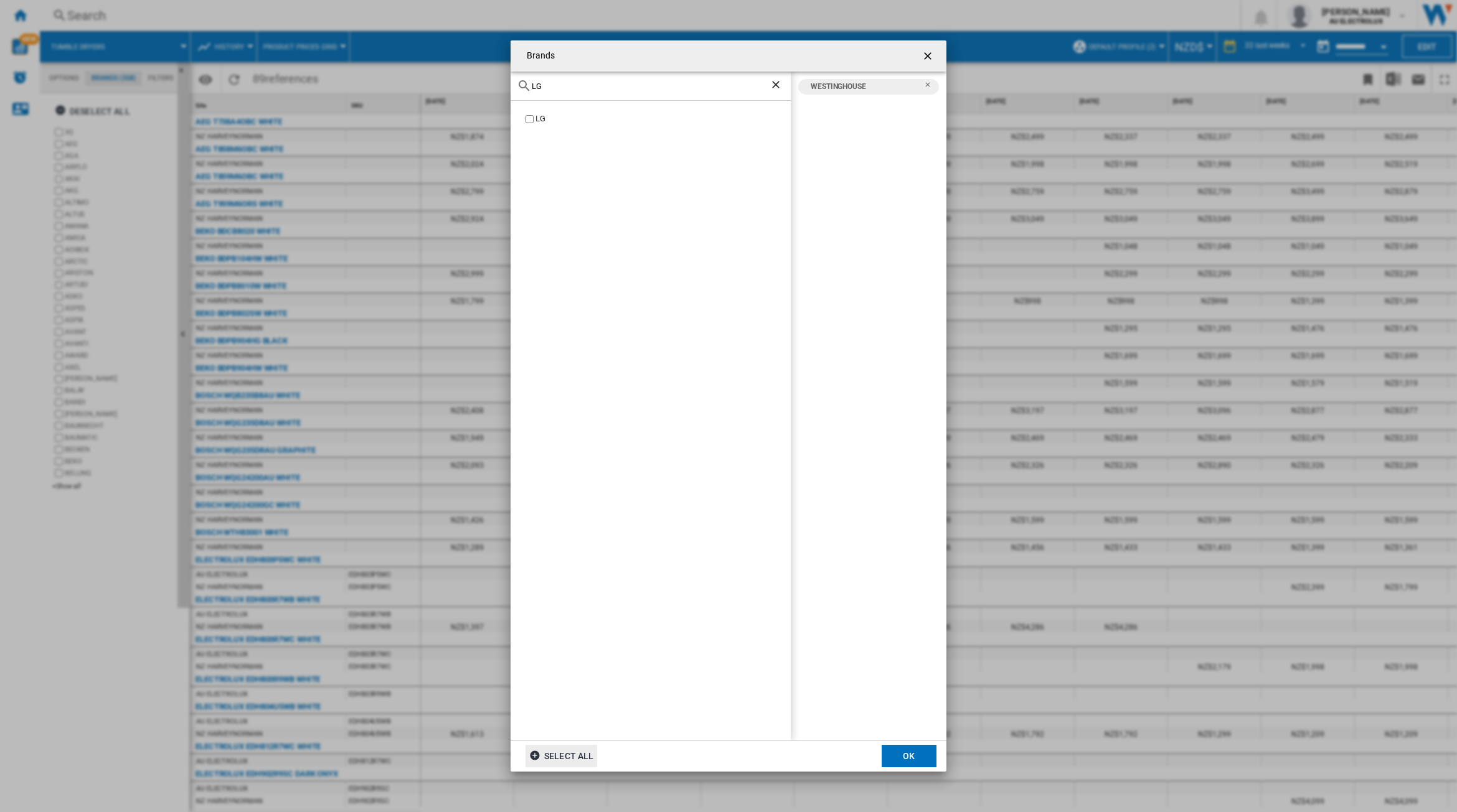
type input "LG"
click at [774, 88] on ng-md-icon "Clear search" at bounding box center [777, 86] width 15 height 15
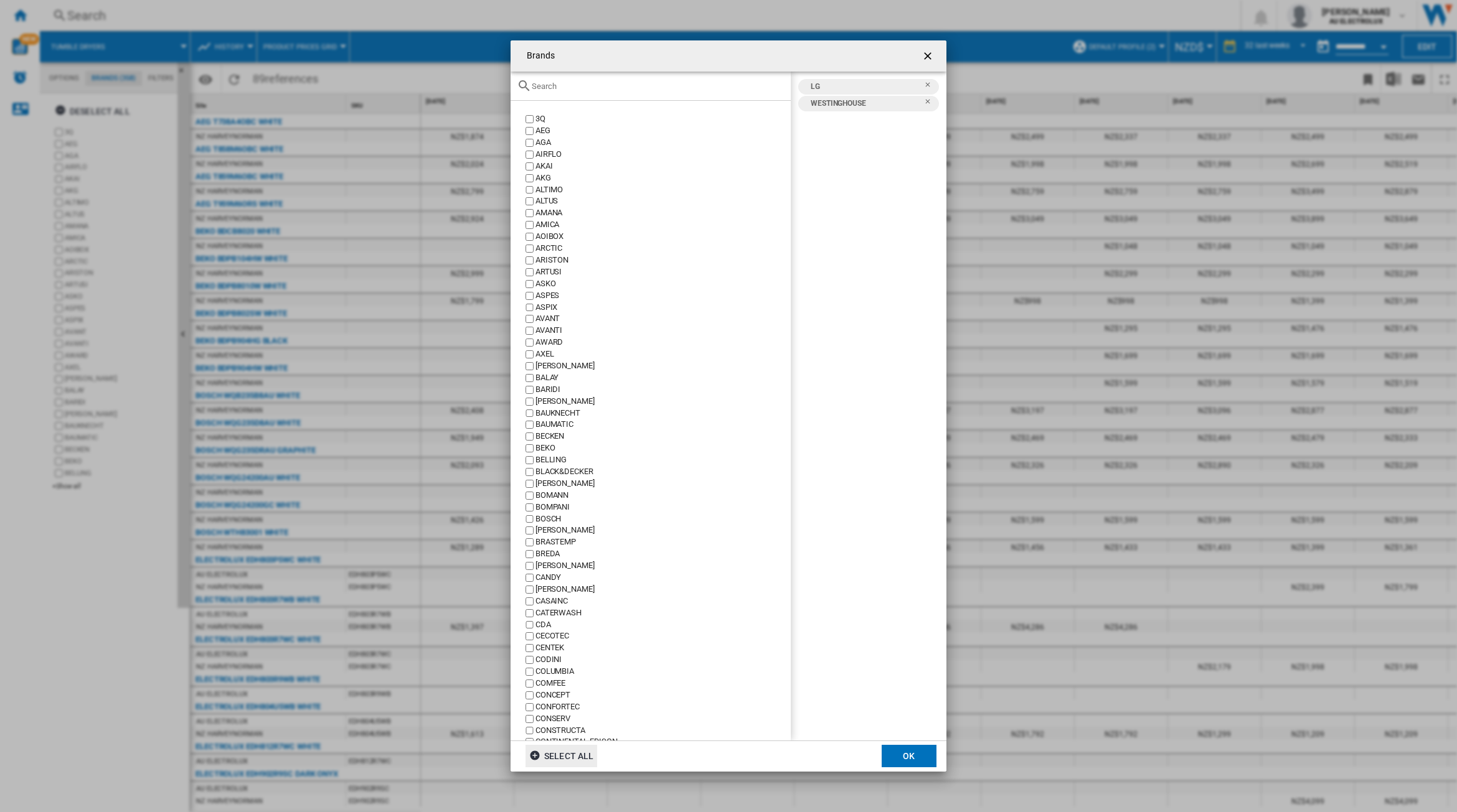
click at [686, 100] on div "Brands 3Q ..." at bounding box center [651, 86] width 280 height 29
click at [671, 89] on input "Brands 3Q ..." at bounding box center [658, 86] width 253 height 9
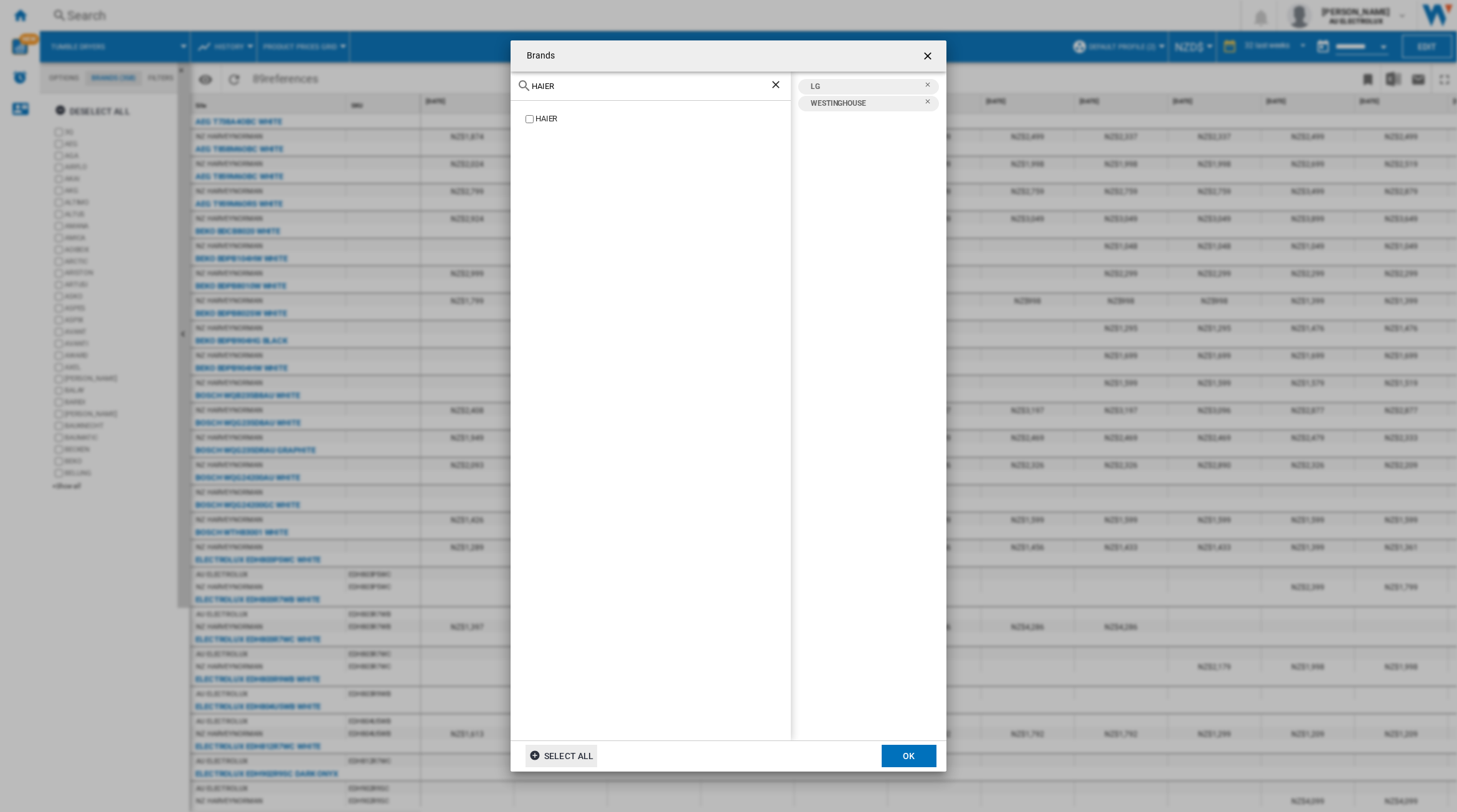
type input "HAIER"
click at [928, 103] on ng-md-icon "Remove" at bounding box center [932, 105] width 15 height 15
click at [905, 751] on button "OK" at bounding box center [909, 756] width 55 height 22
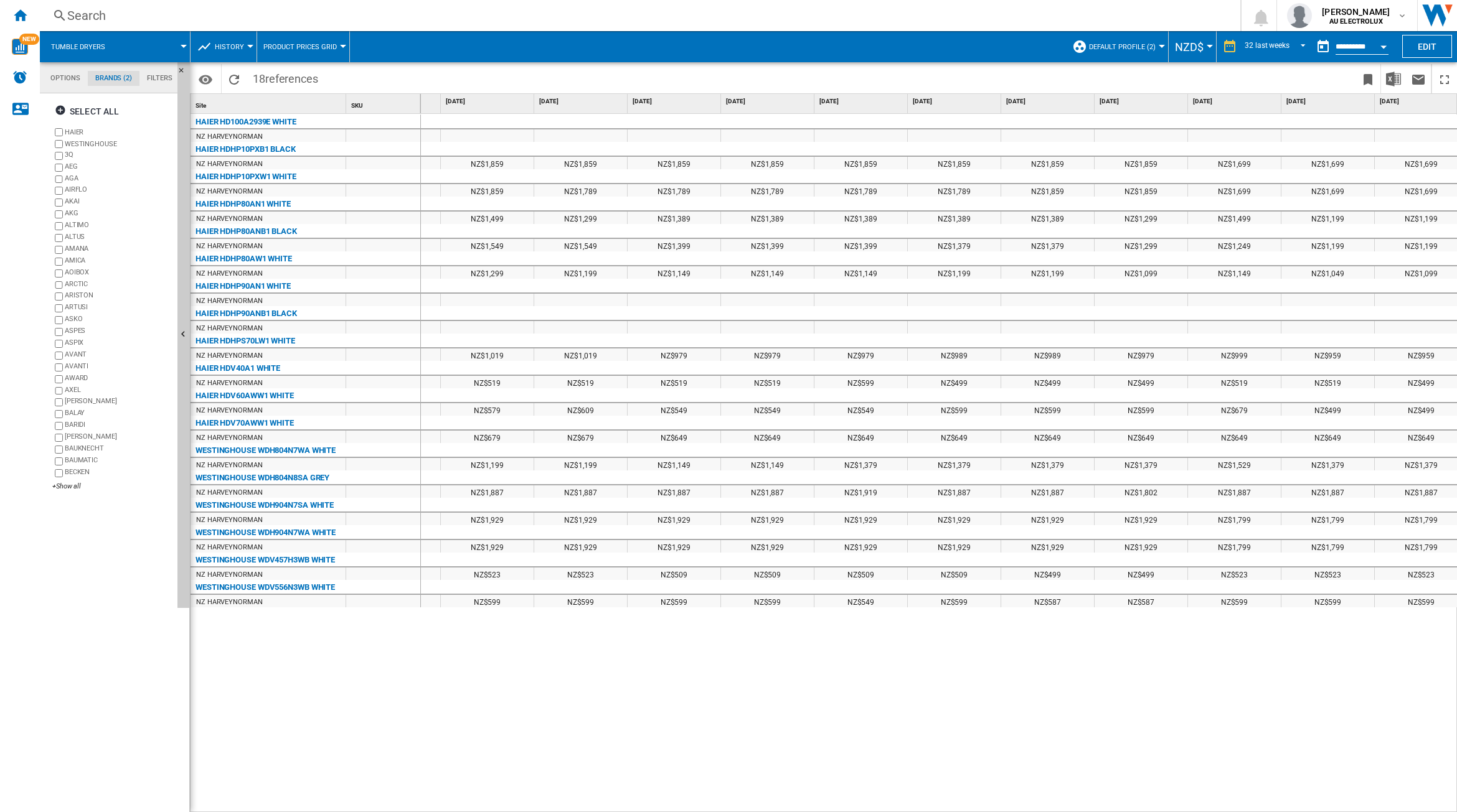
scroll to position [0, 1788]
